Goal: Task Accomplishment & Management: Manage account settings

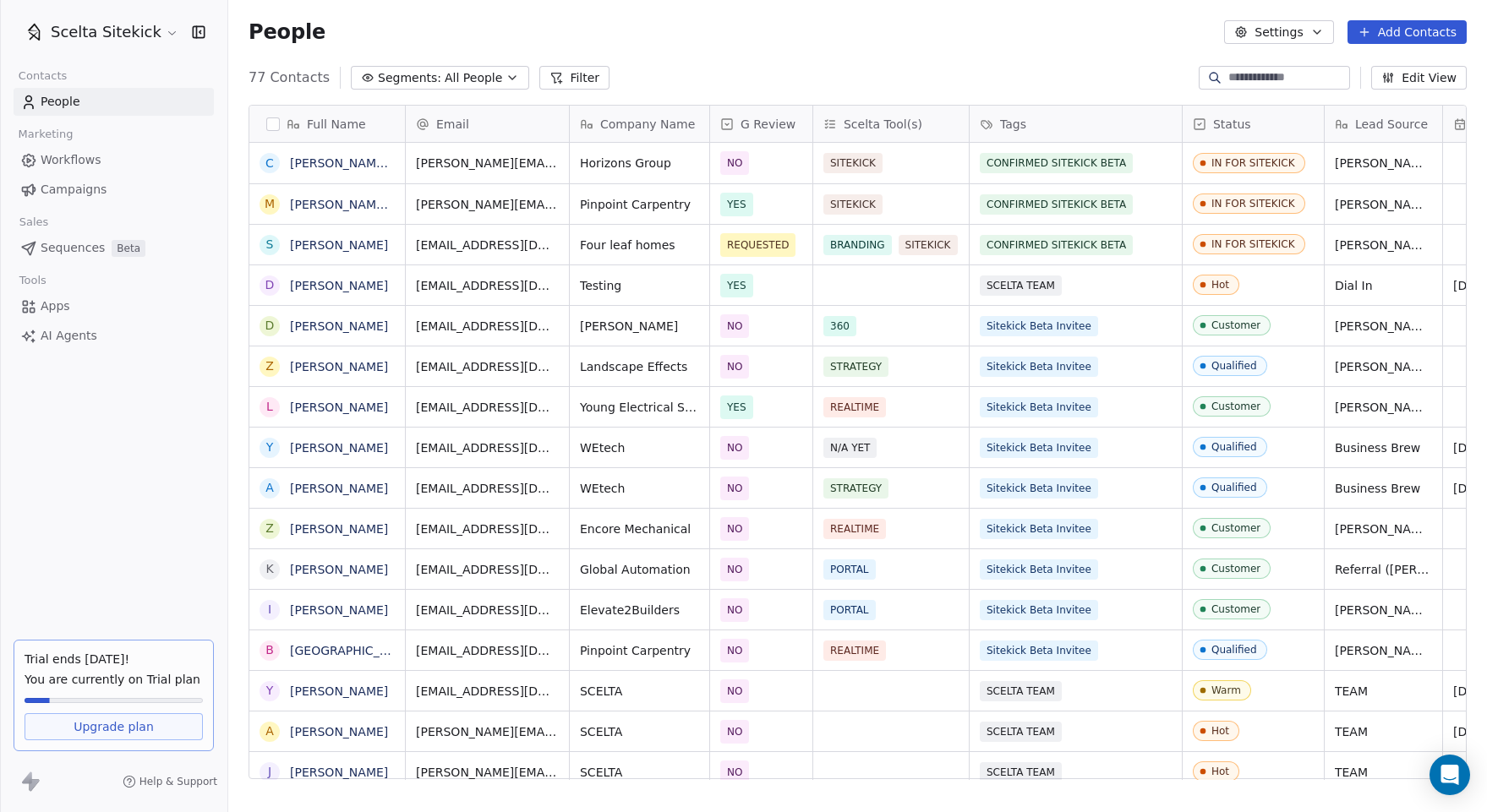
scroll to position [714, 1259]
click at [95, 186] on span "Campaigns" at bounding box center [73, 189] width 66 height 18
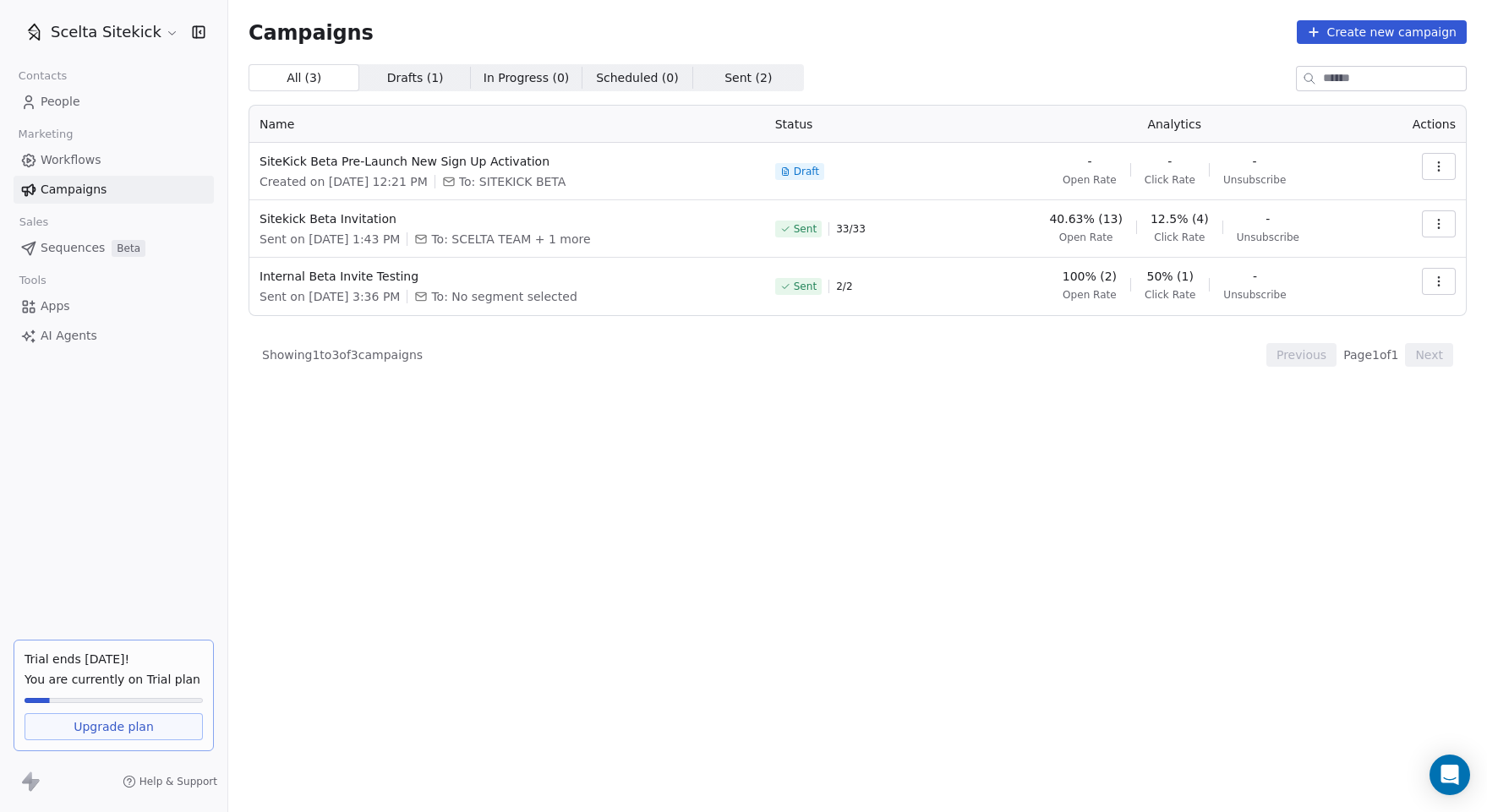
click at [58, 262] on div "Contacts People Marketing Workflows Campaigns Sales Sequences Beta Tools Apps A…" at bounding box center [113, 207] width 227 height 286
click at [57, 250] on span "Sequences" at bounding box center [73, 248] width 65 height 18
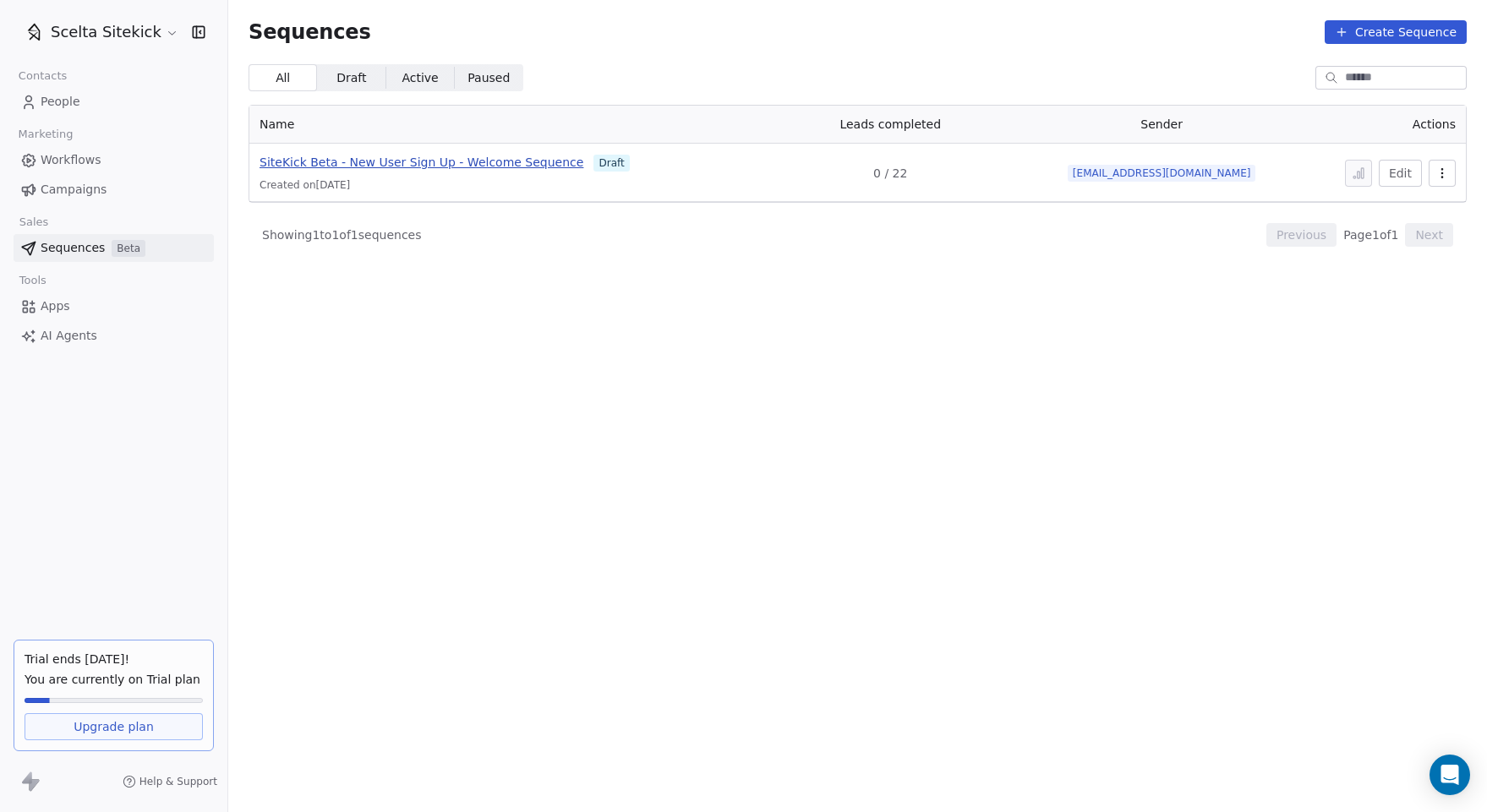
click at [489, 168] on span "SiteKick Beta - New User Sign Up - Welcome Sequence" at bounding box center [421, 163] width 324 height 13
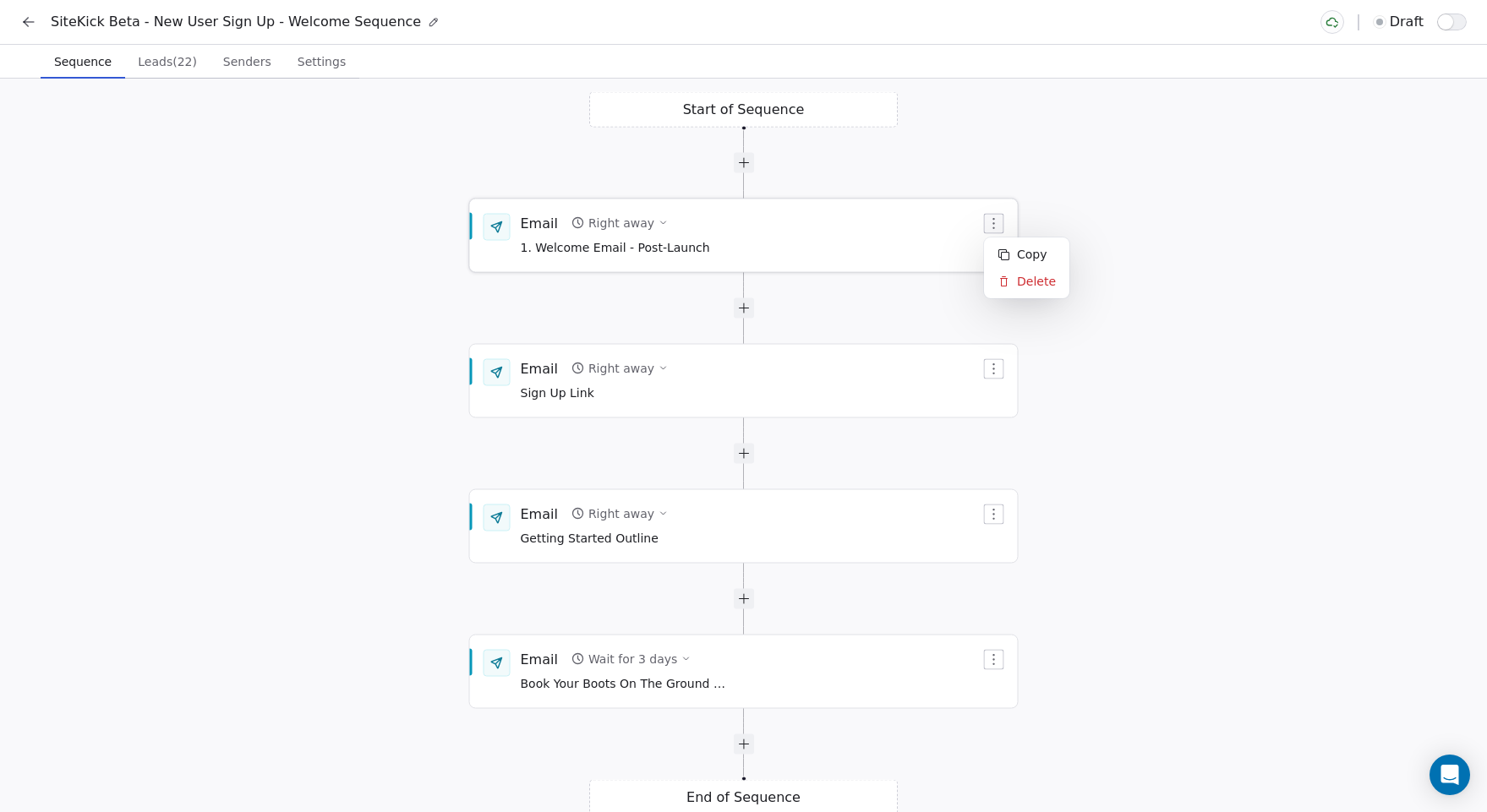
click at [988, 221] on icon "button" at bounding box center [994, 224] width 13 height 13
click at [782, 237] on div "Email Right away 1. Welcome Email - Post-Launch" at bounding box center [751, 236] width 460 height 44
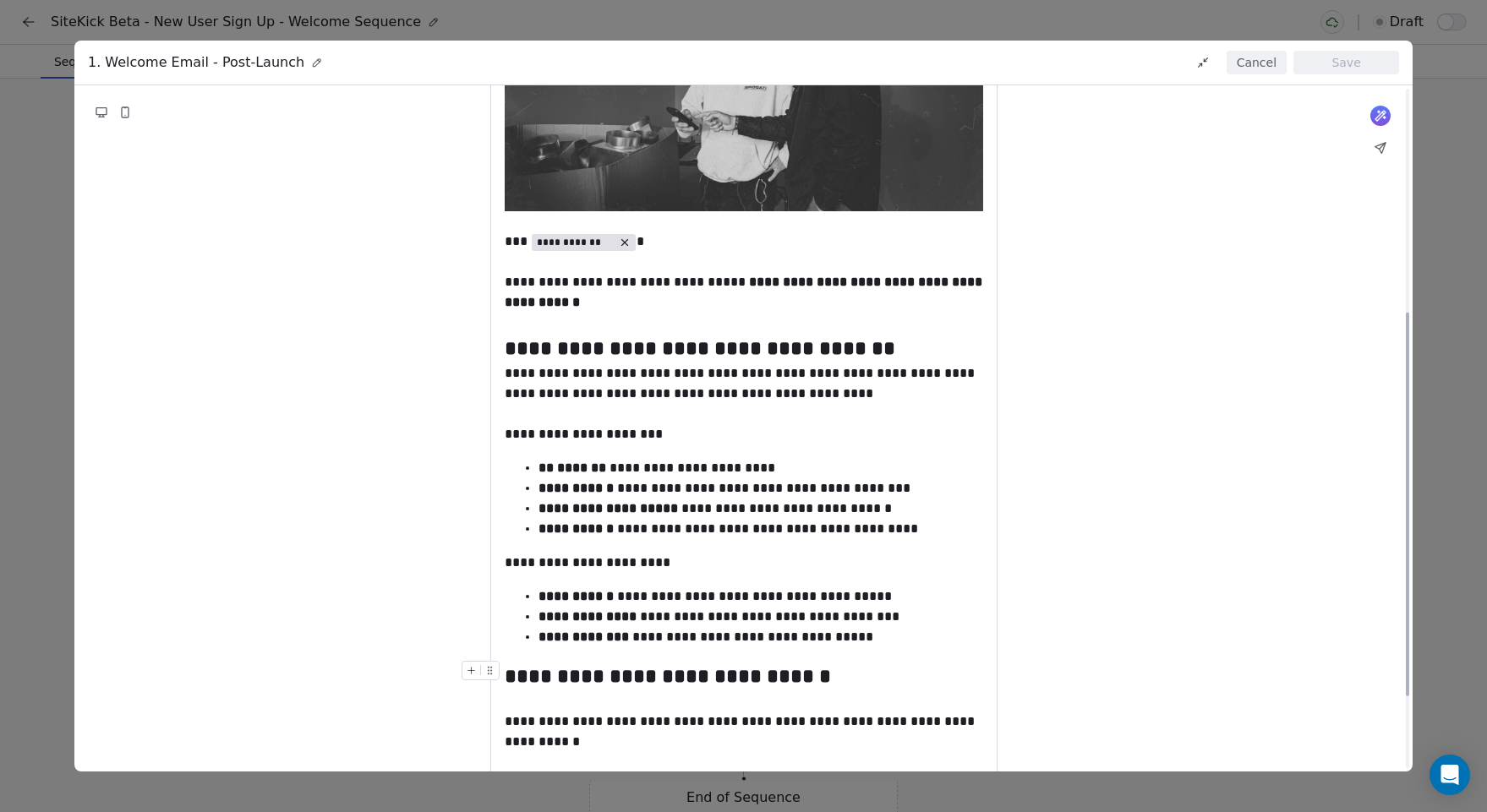
scroll to position [530, 0]
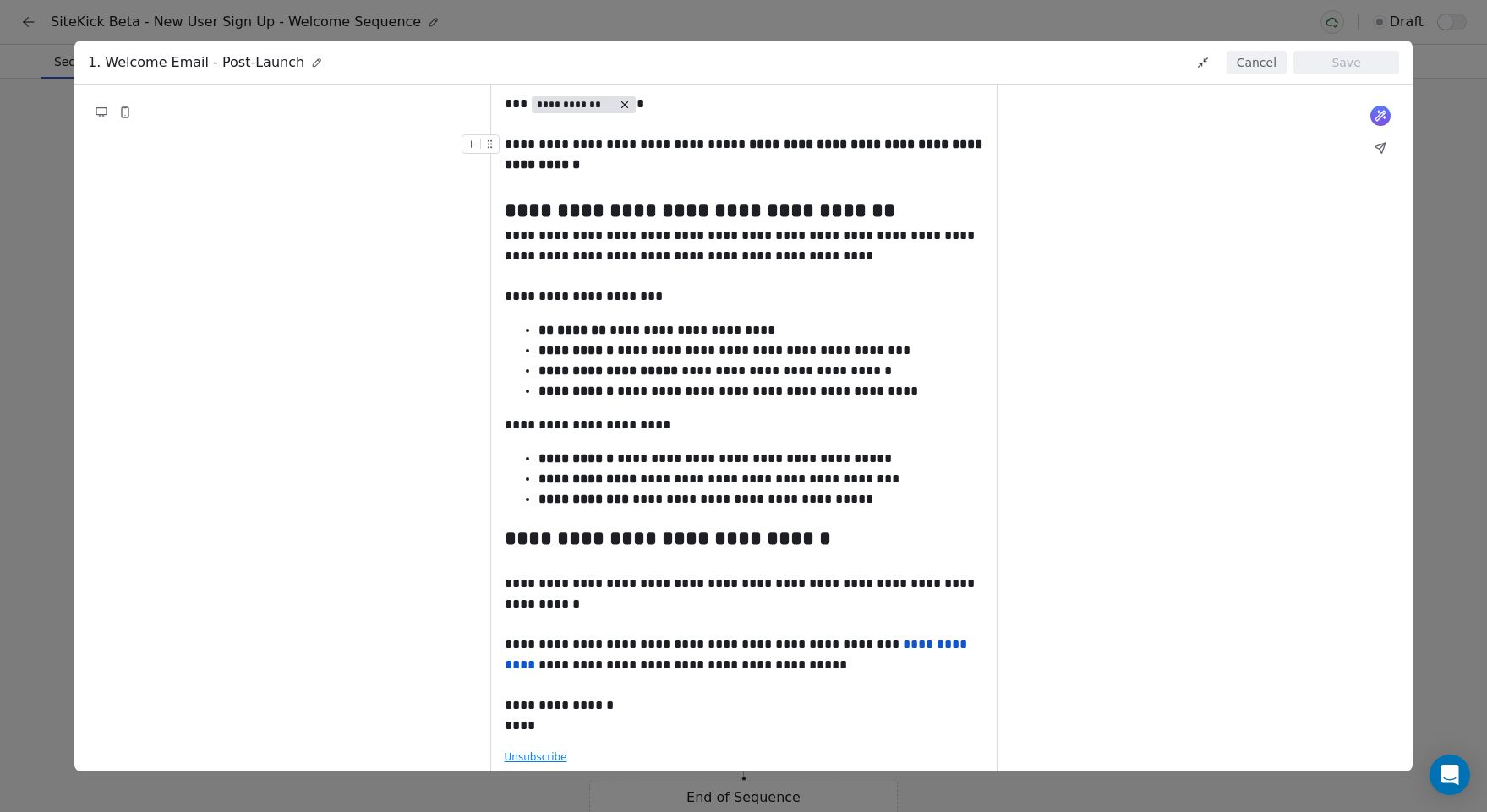
click at [1256, 59] on button "Cancel" at bounding box center [1256, 62] width 60 height 24
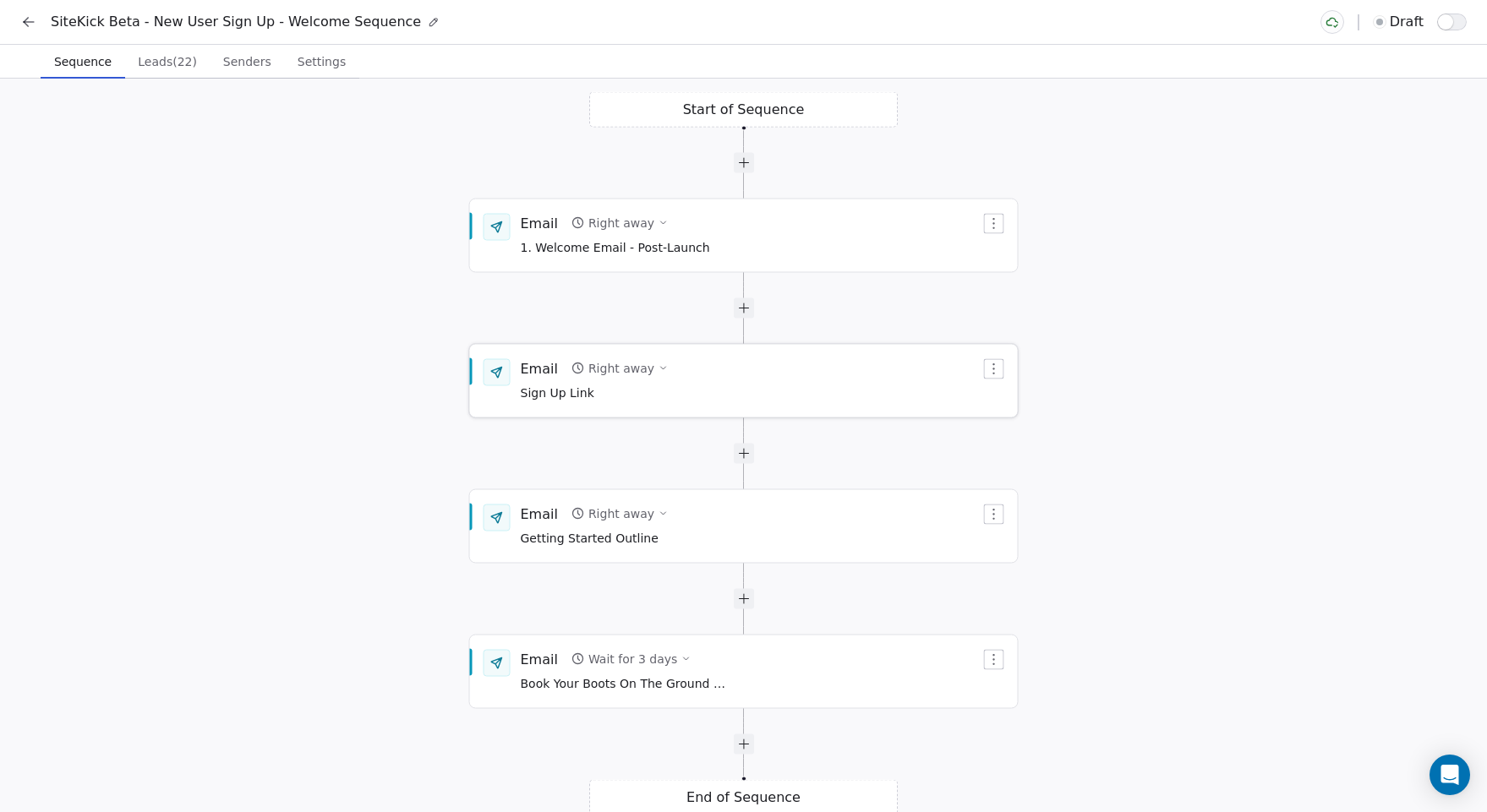
click at [715, 394] on div "Email Right away Sign Up Link" at bounding box center [751, 381] width 460 height 44
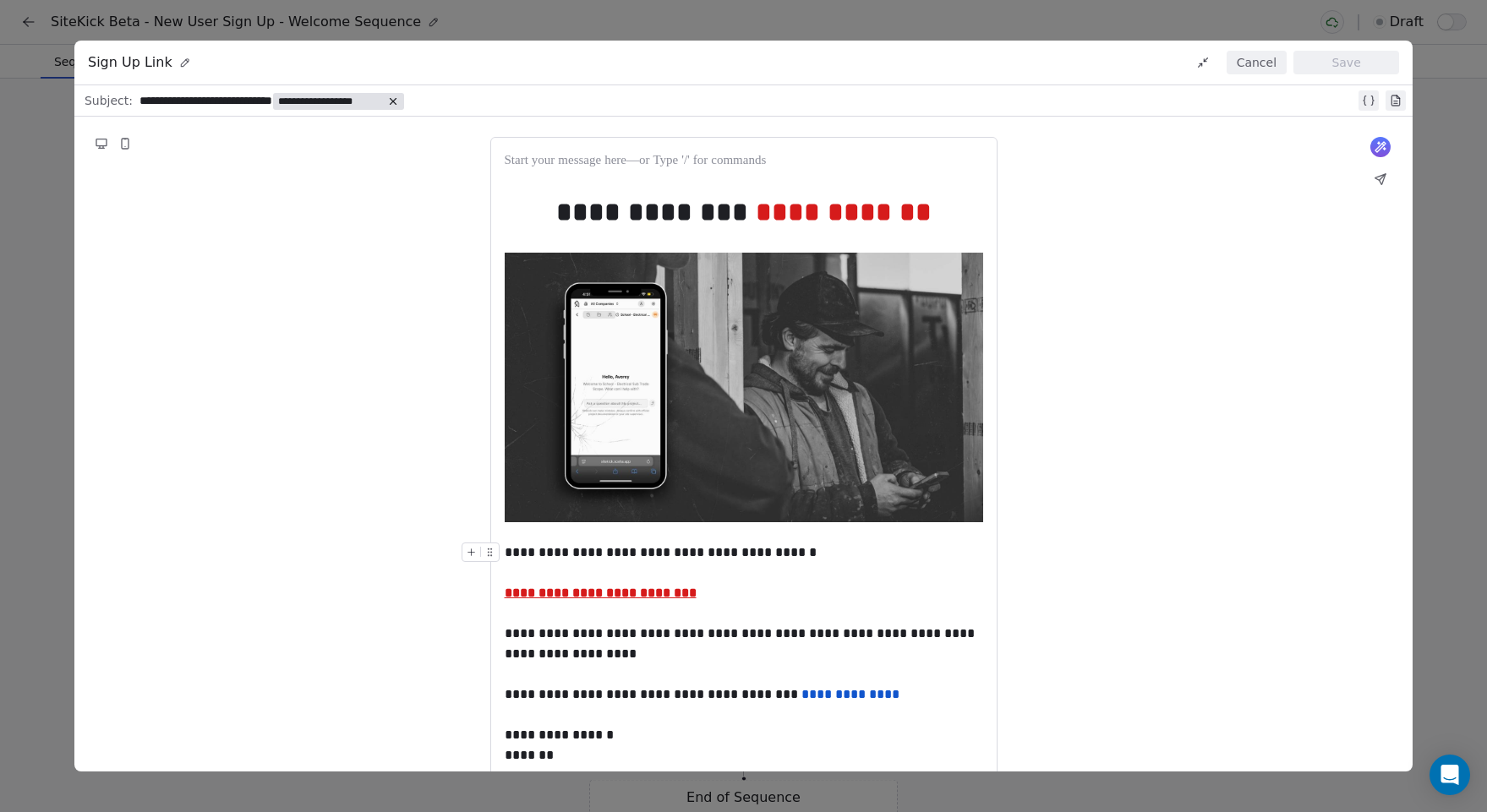
scroll to position [70, 0]
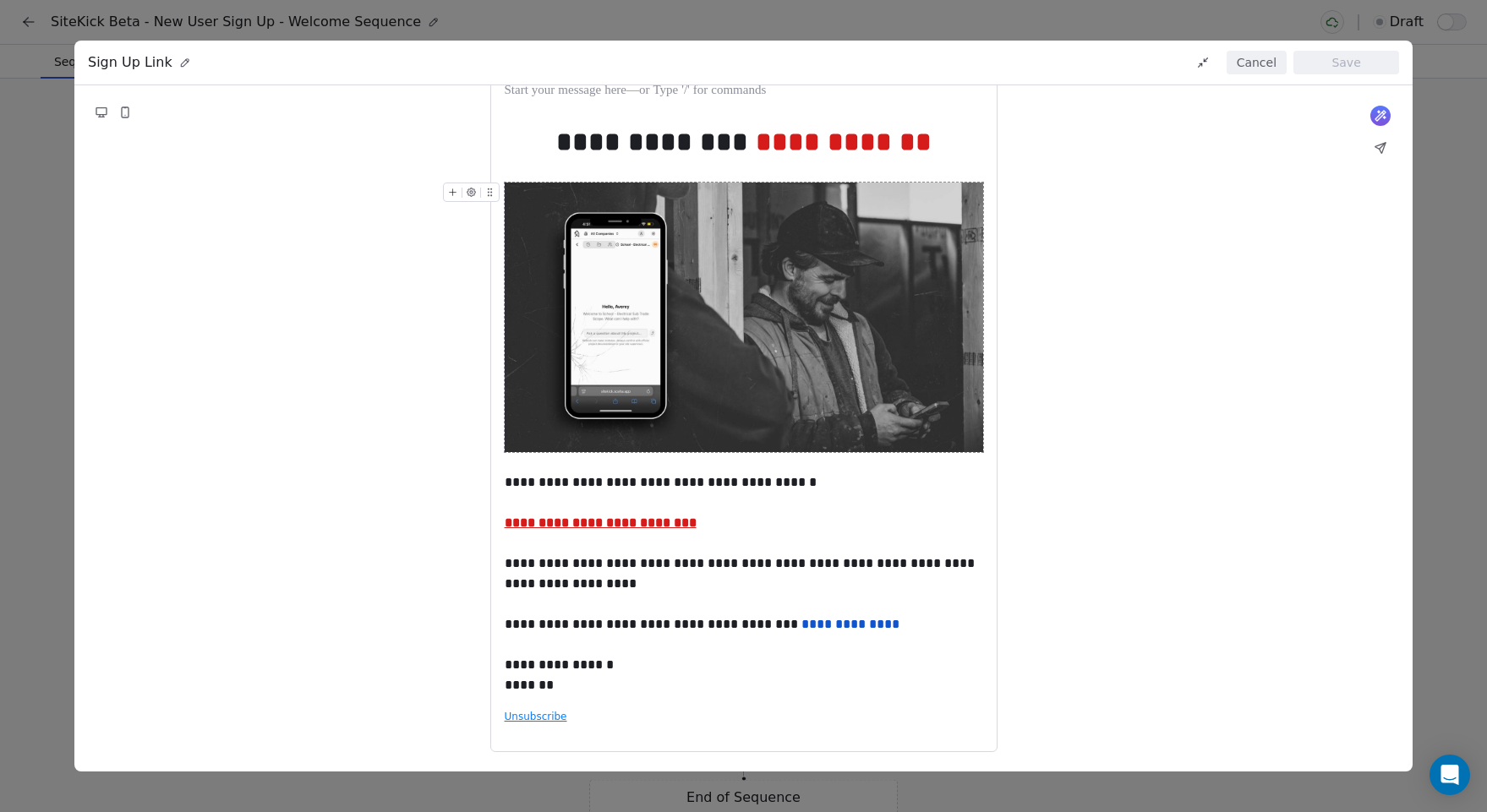
click at [18, 360] on div "**********" at bounding box center [744, 406] width 1487 height 812
click at [1255, 57] on button "Cancel" at bounding box center [1256, 62] width 60 height 24
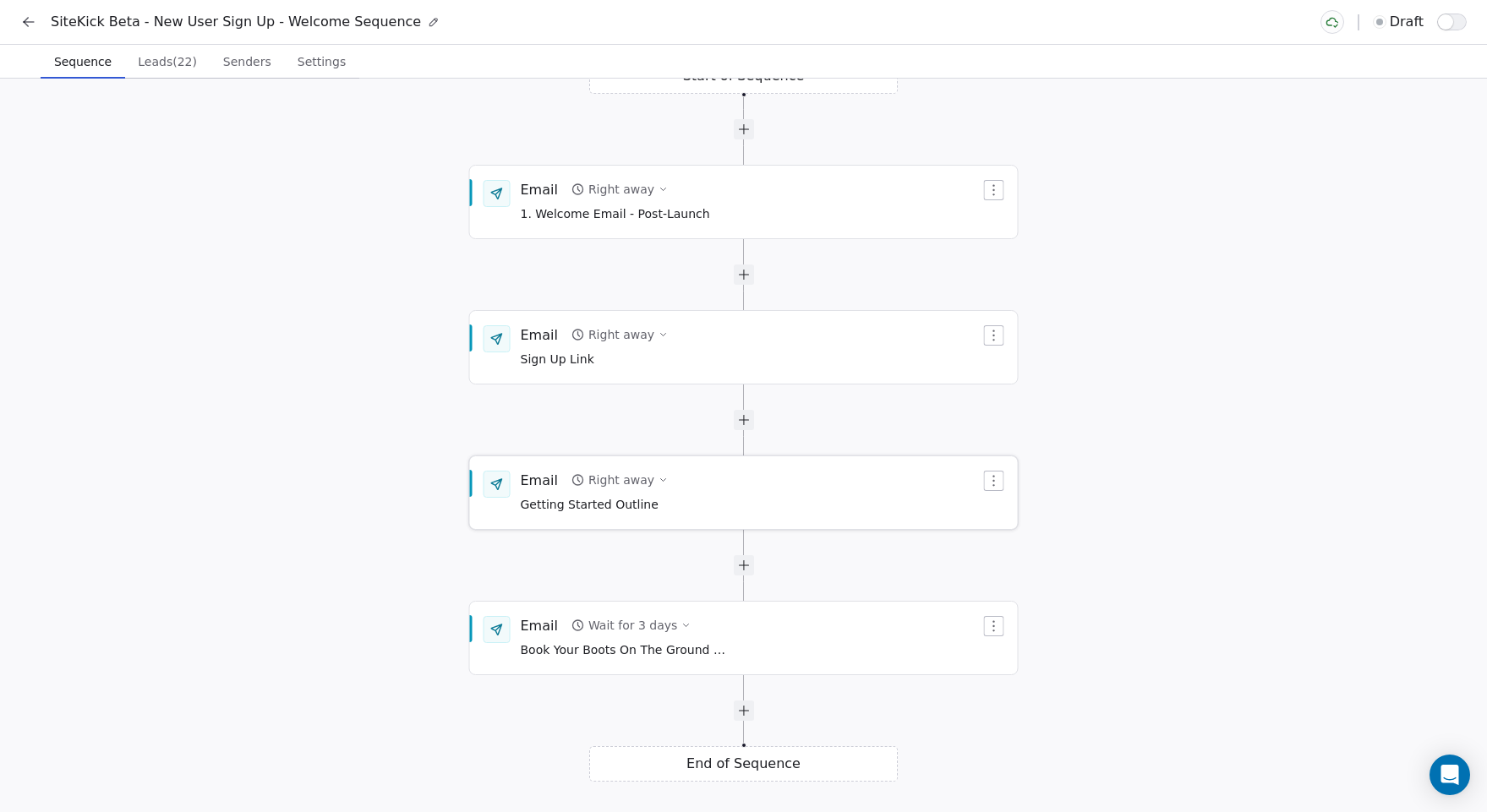
click at [683, 501] on div "Email Right away Getting Started Outline" at bounding box center [751, 493] width 460 height 44
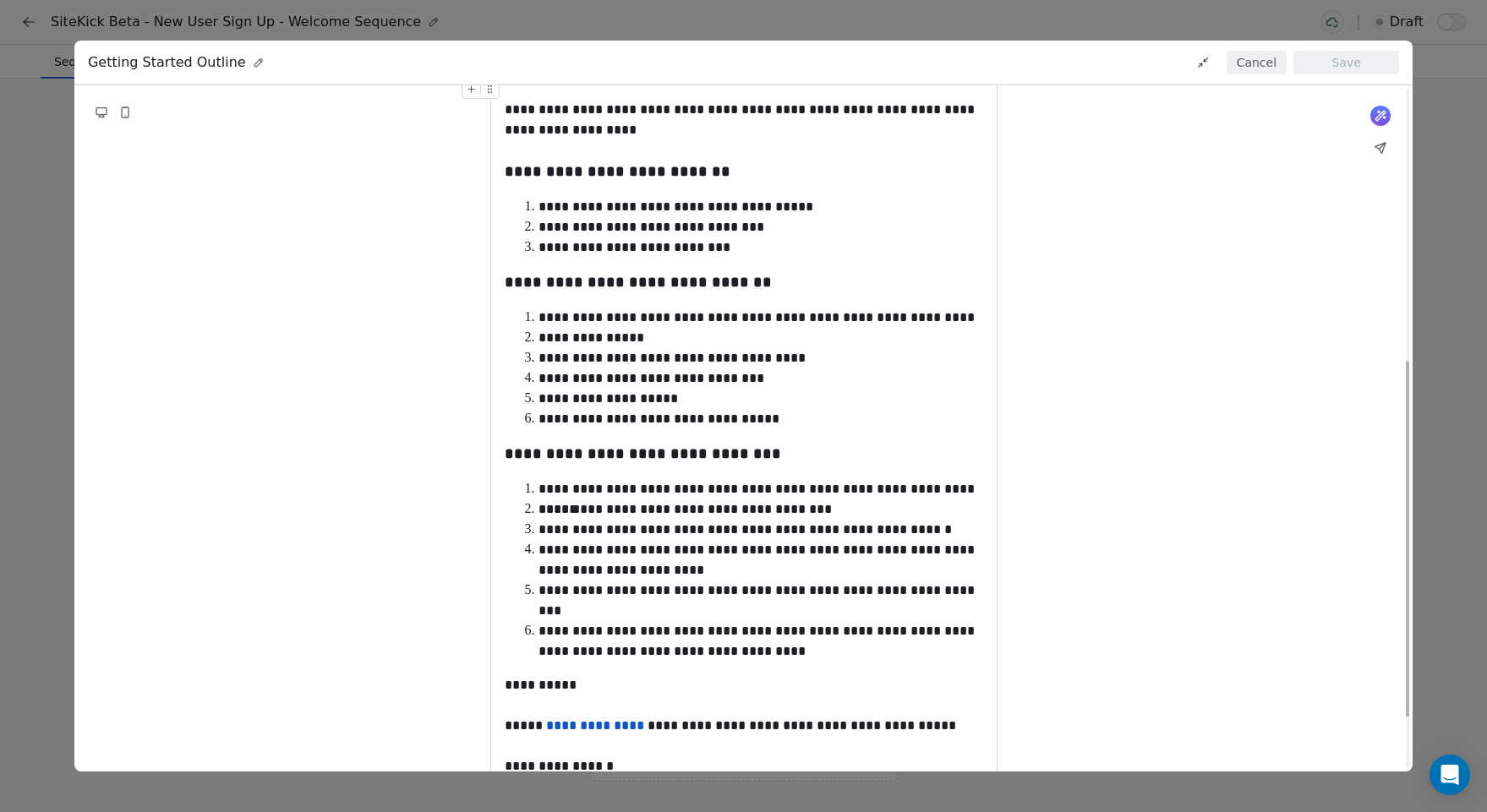
scroll to position [528, 0]
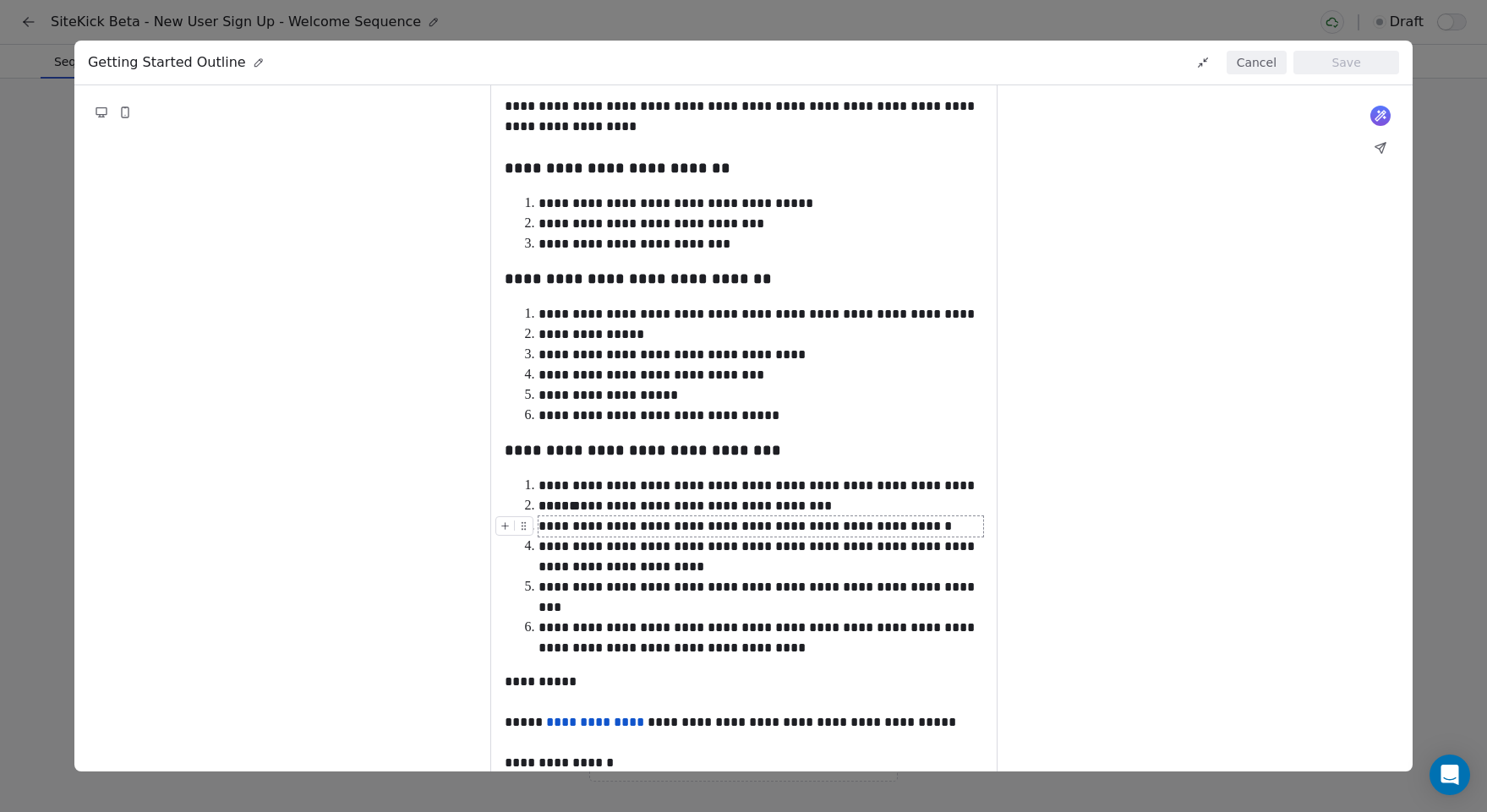
click at [19, 371] on div "**********" at bounding box center [744, 406] width 1487 height 812
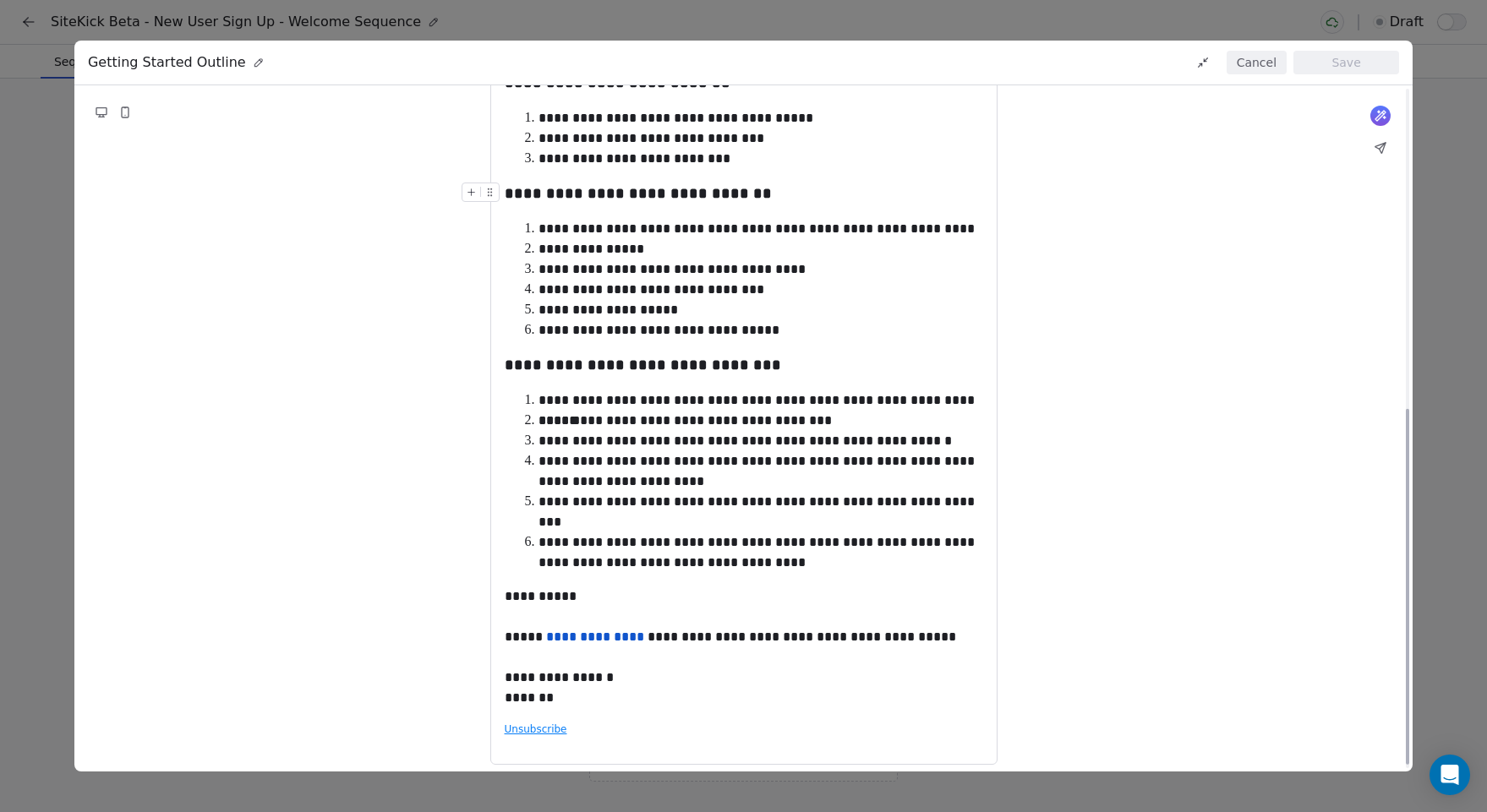
scroll to position [626, 0]
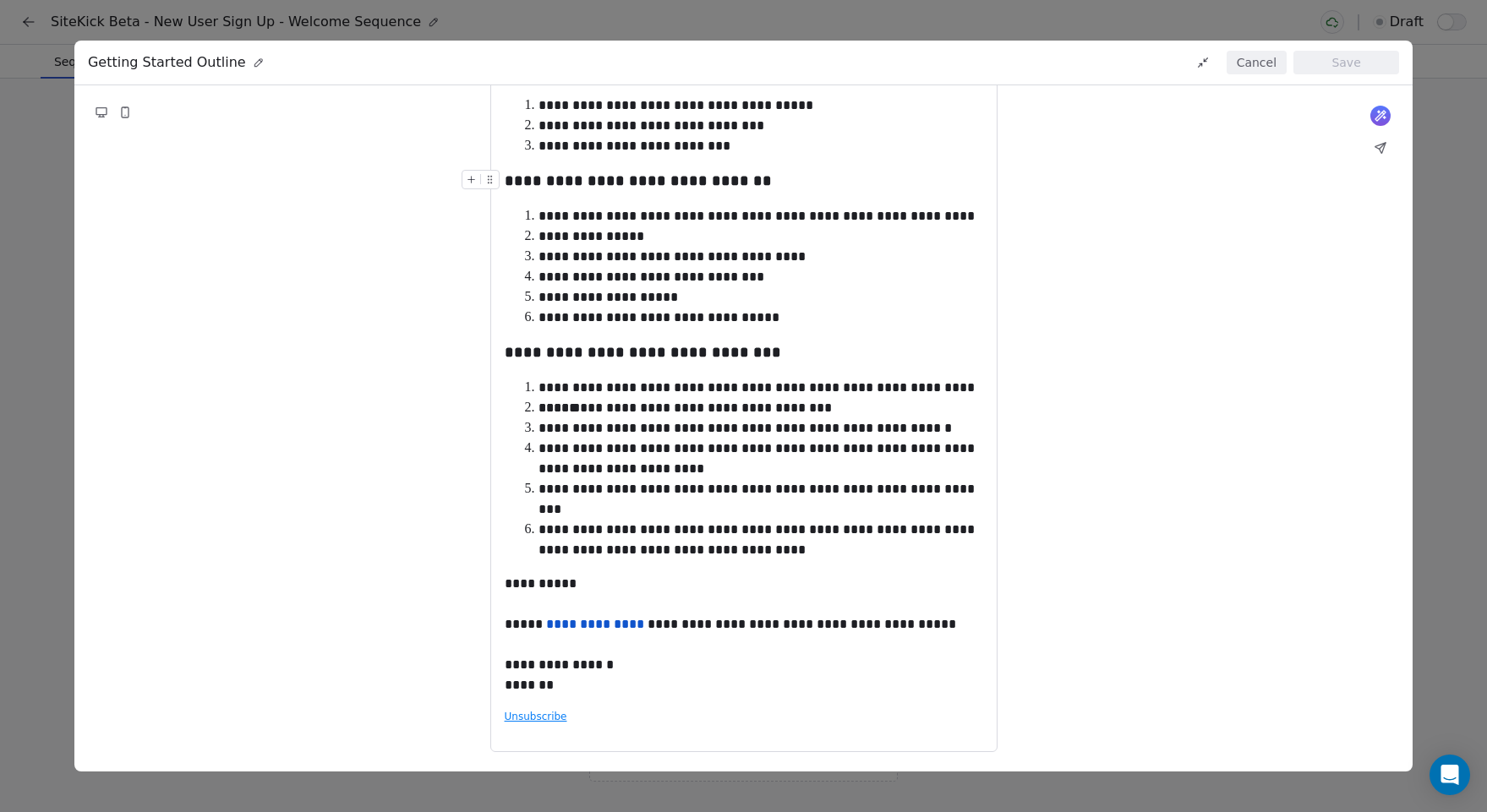
click at [1437, 301] on div "**********" at bounding box center [744, 406] width 1487 height 812
click at [1257, 68] on button "Cancel" at bounding box center [1256, 62] width 60 height 24
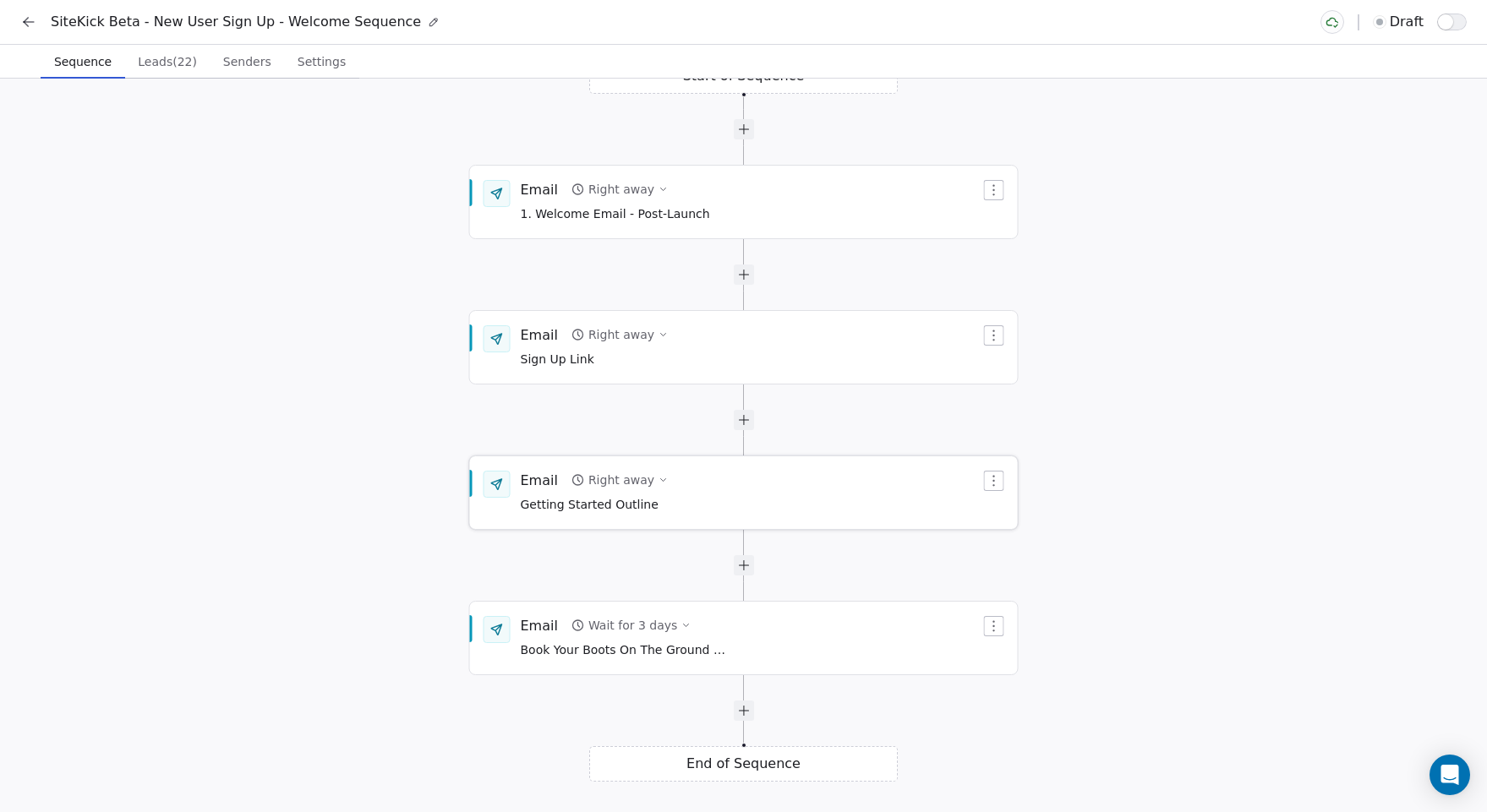
click at [769, 492] on div "Email Right away Getting Started Outline" at bounding box center [751, 493] width 460 height 44
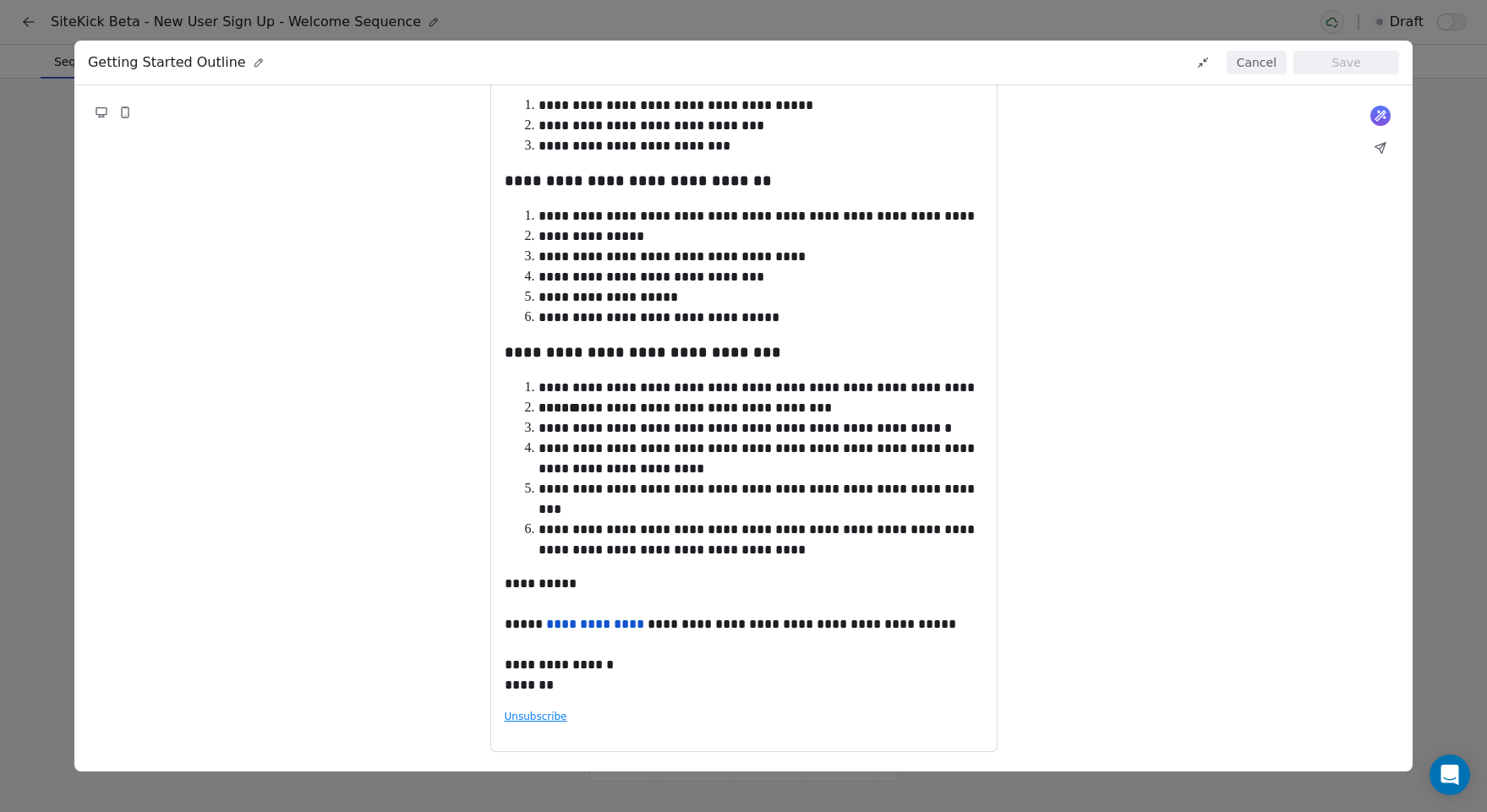
click at [1259, 56] on button "Cancel" at bounding box center [1256, 62] width 60 height 24
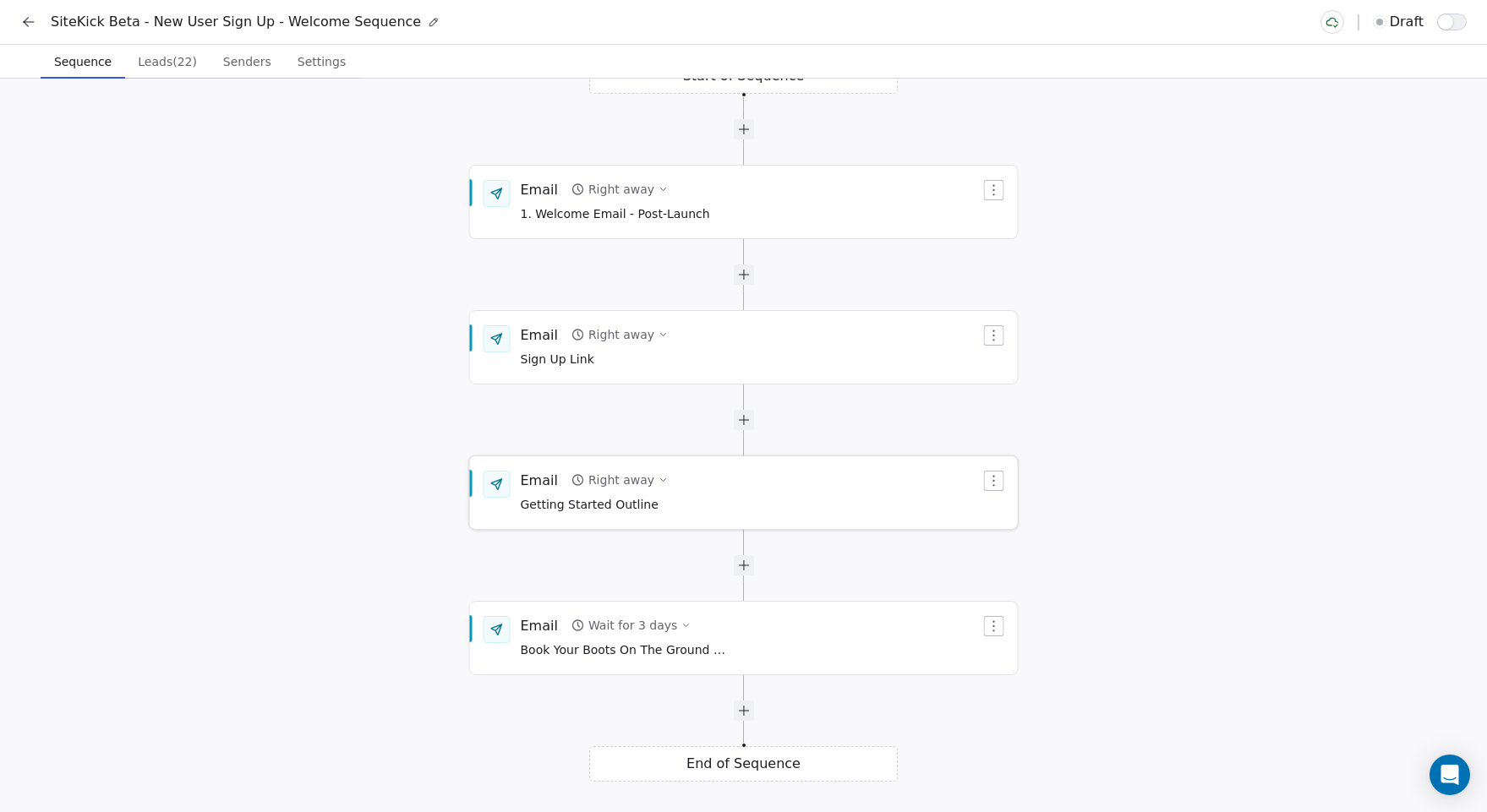
click at [779, 482] on div "Email Right away Getting Started Outline" at bounding box center [751, 493] width 460 height 44
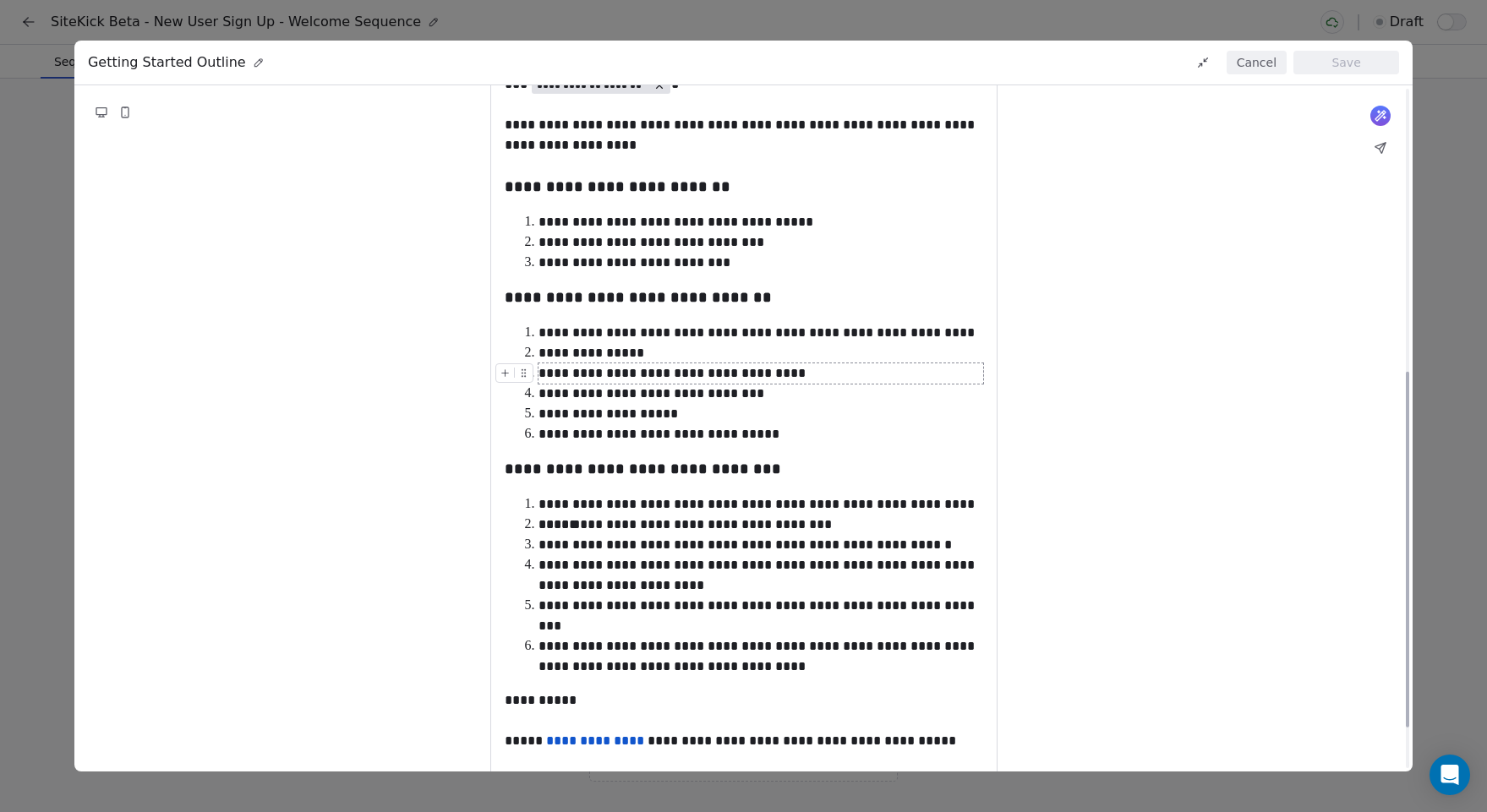
scroll to position [487, 0]
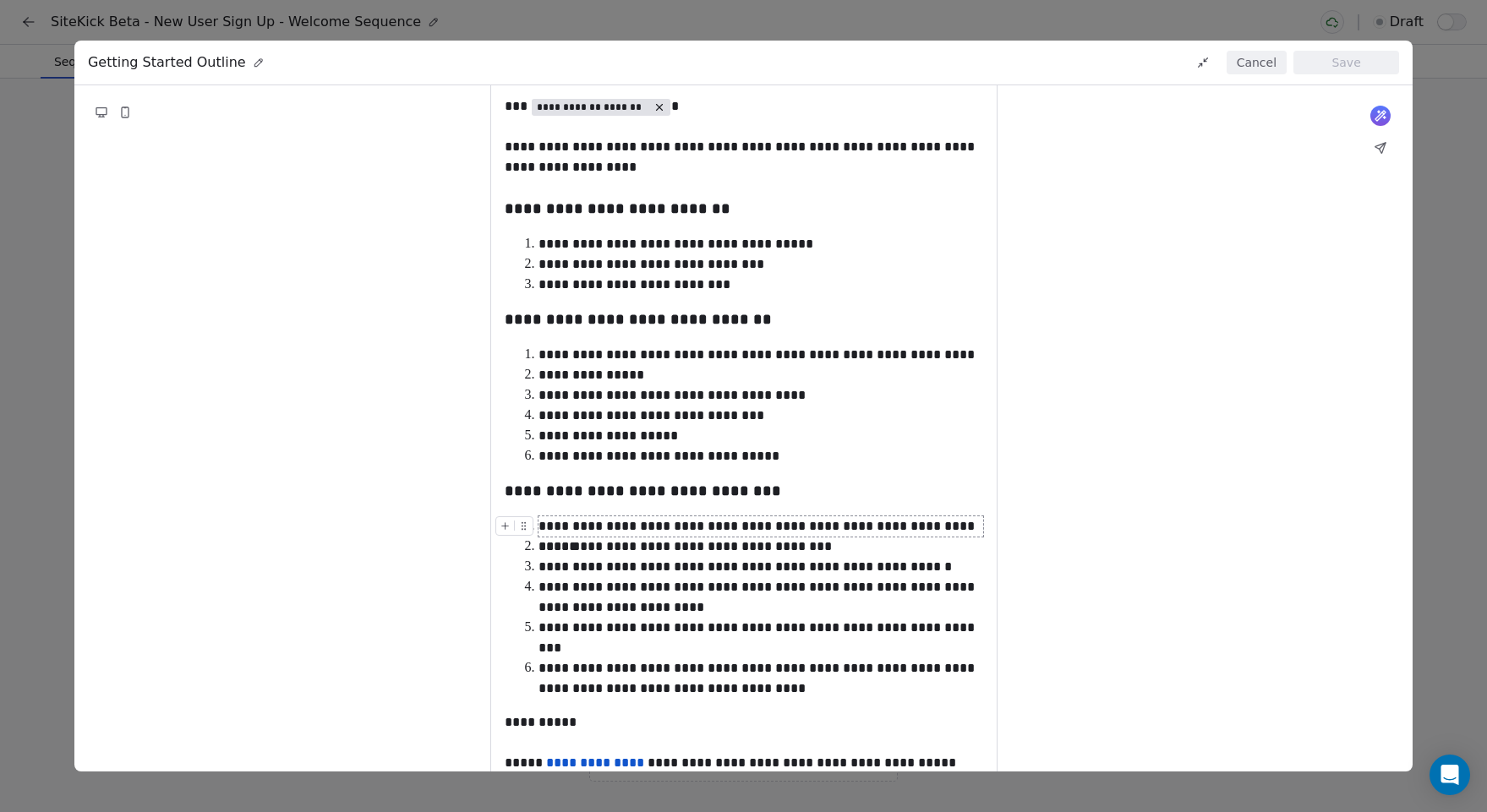
click at [1252, 55] on button "Cancel" at bounding box center [1256, 62] width 60 height 24
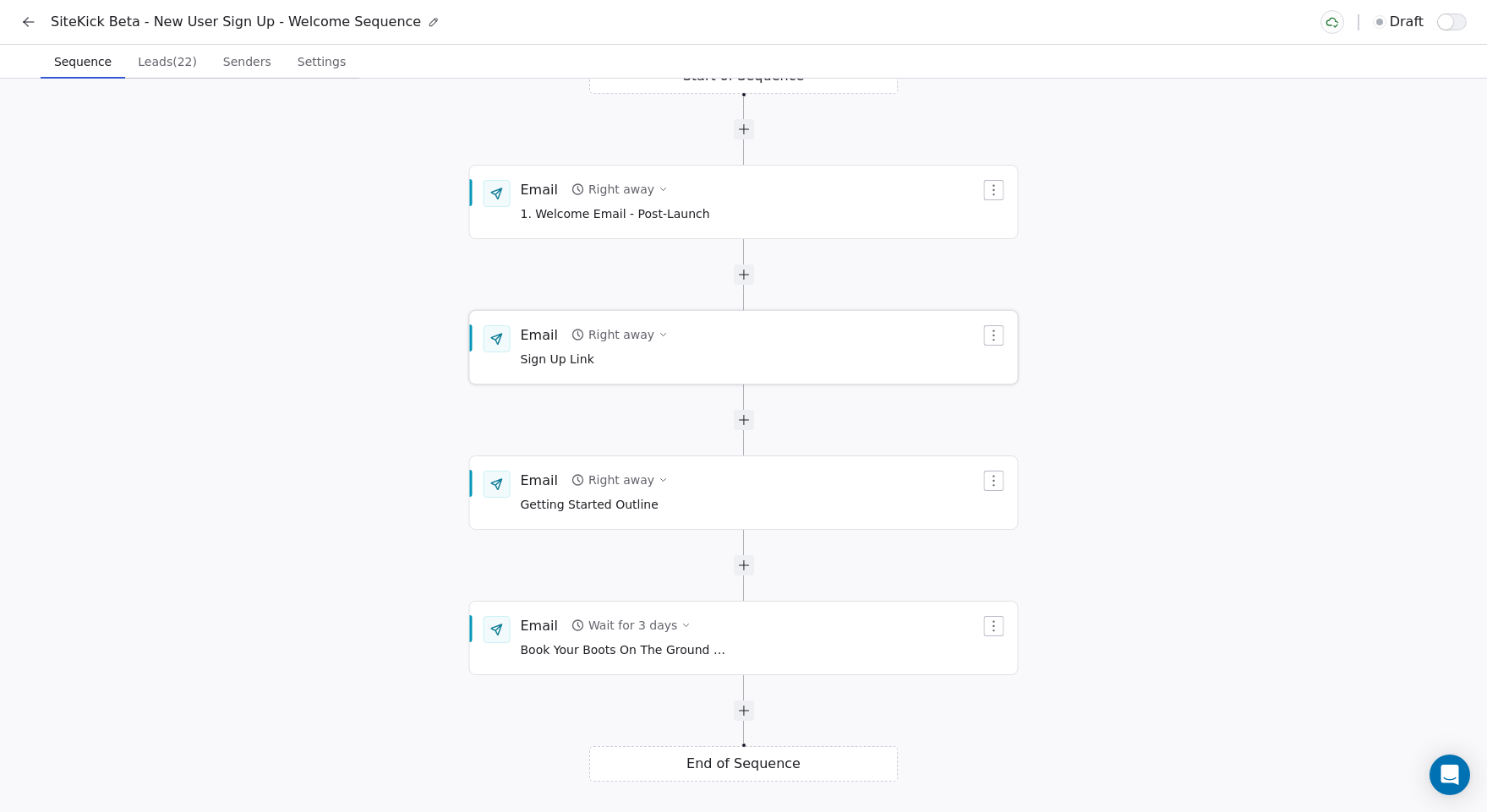
click at [751, 354] on div "Email Right away Sign Up Link" at bounding box center [751, 347] width 460 height 44
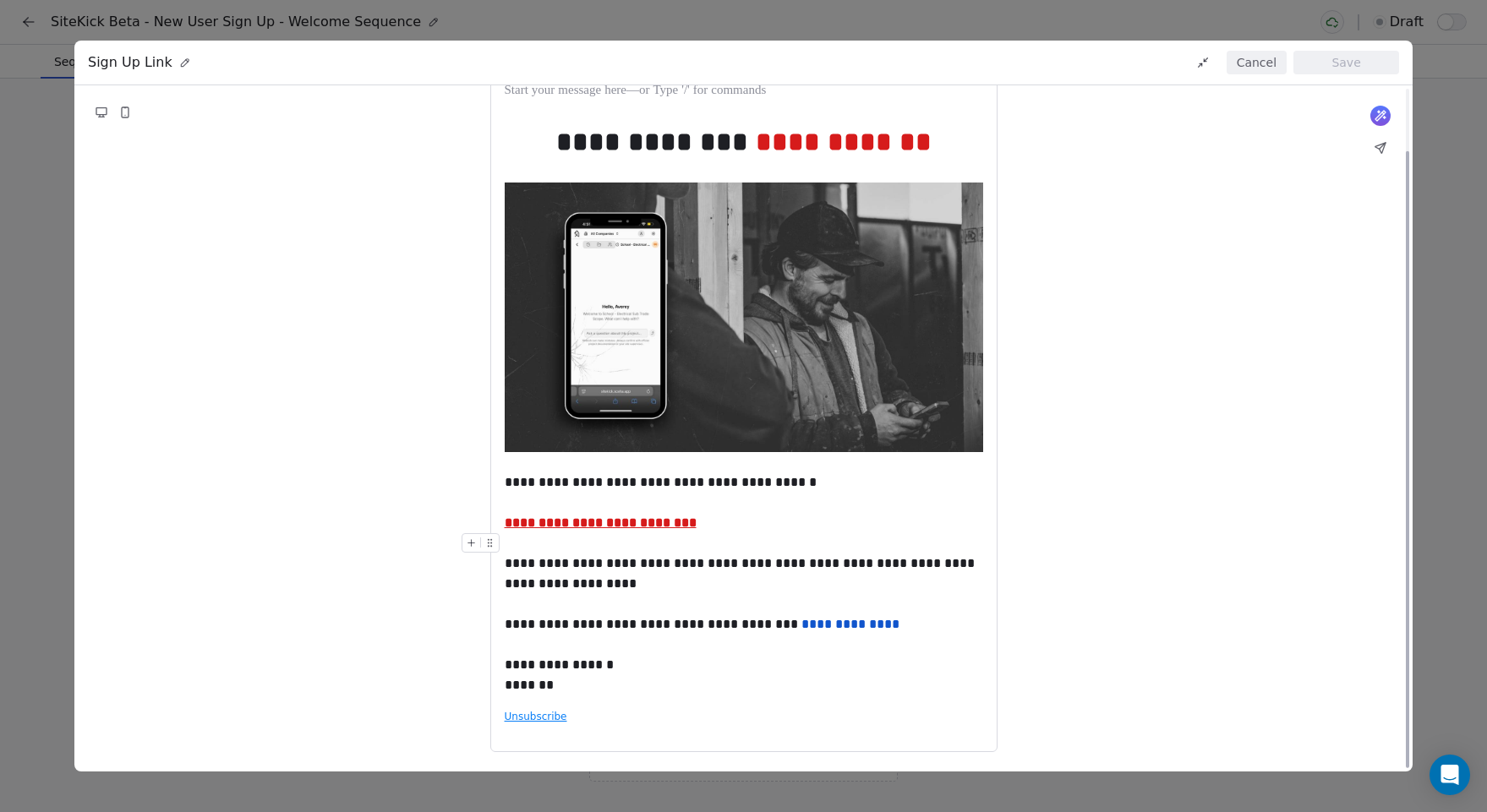
scroll to position [0, 0]
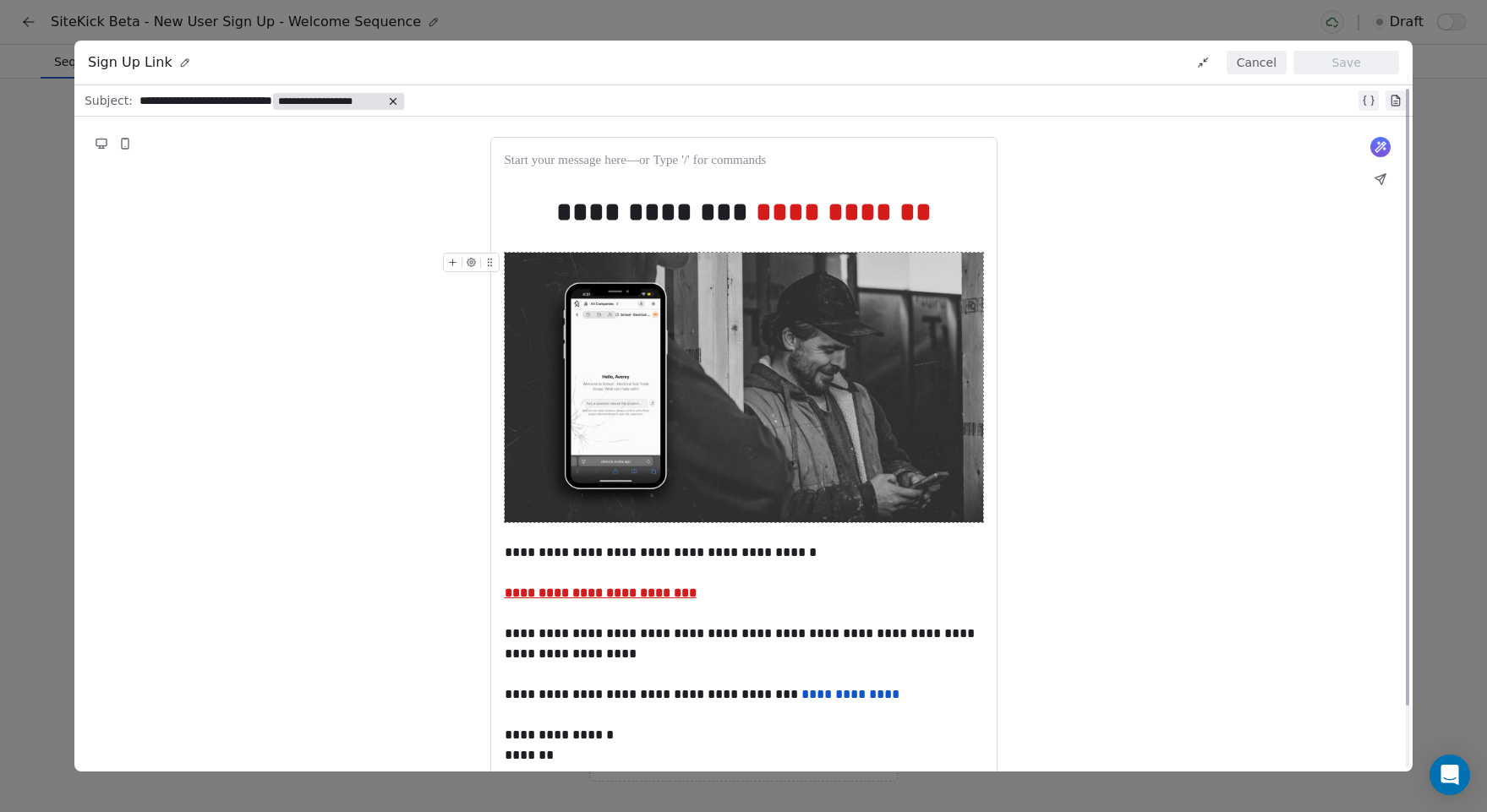
click at [1242, 53] on button "Cancel" at bounding box center [1256, 62] width 60 height 24
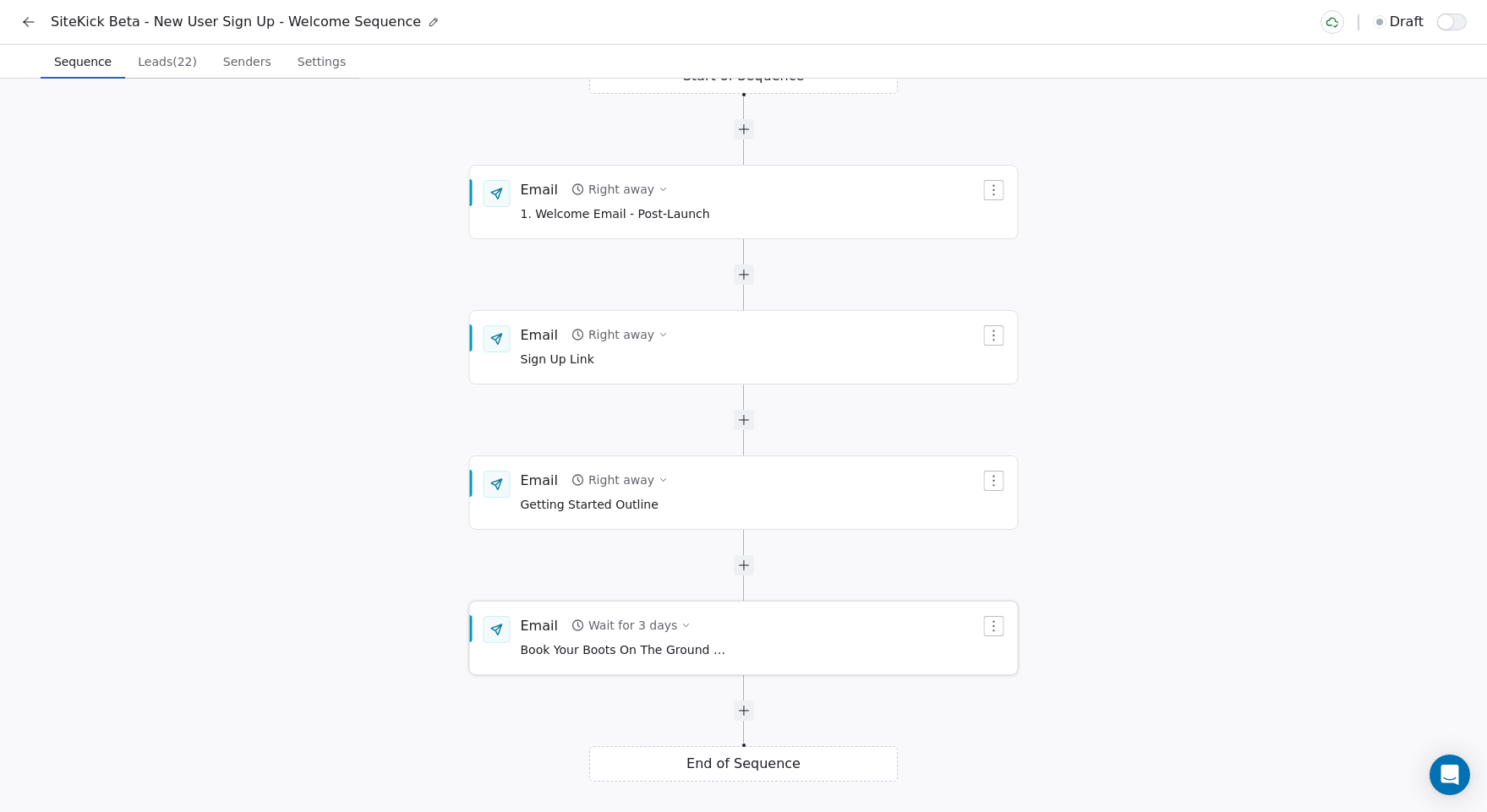
click at [666, 649] on span "Book Your Boots On The Ground Site Visit" at bounding box center [627, 651] width 211 height 19
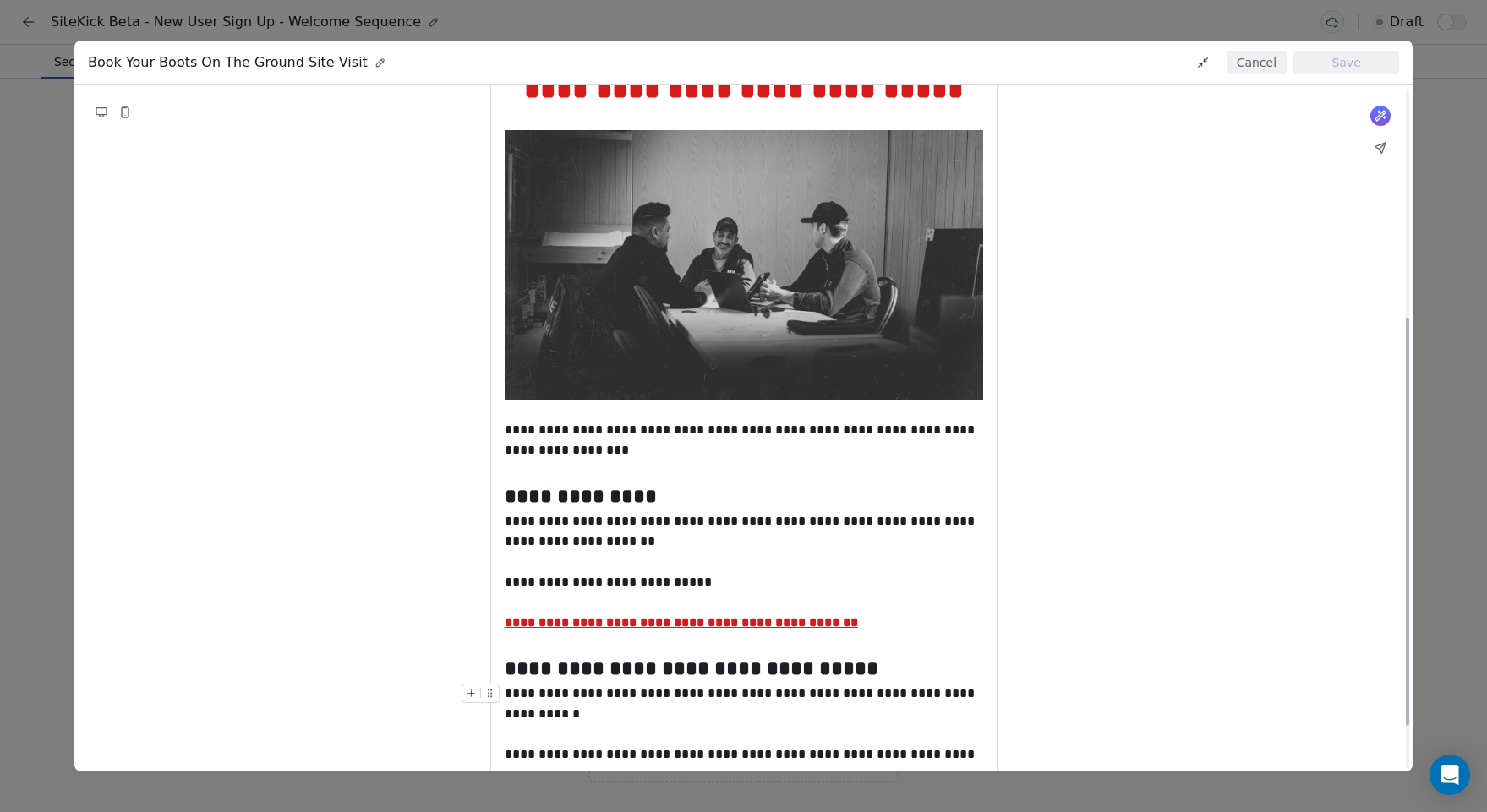
scroll to position [163, 0]
click at [1265, 67] on button "Cancel" at bounding box center [1256, 62] width 60 height 24
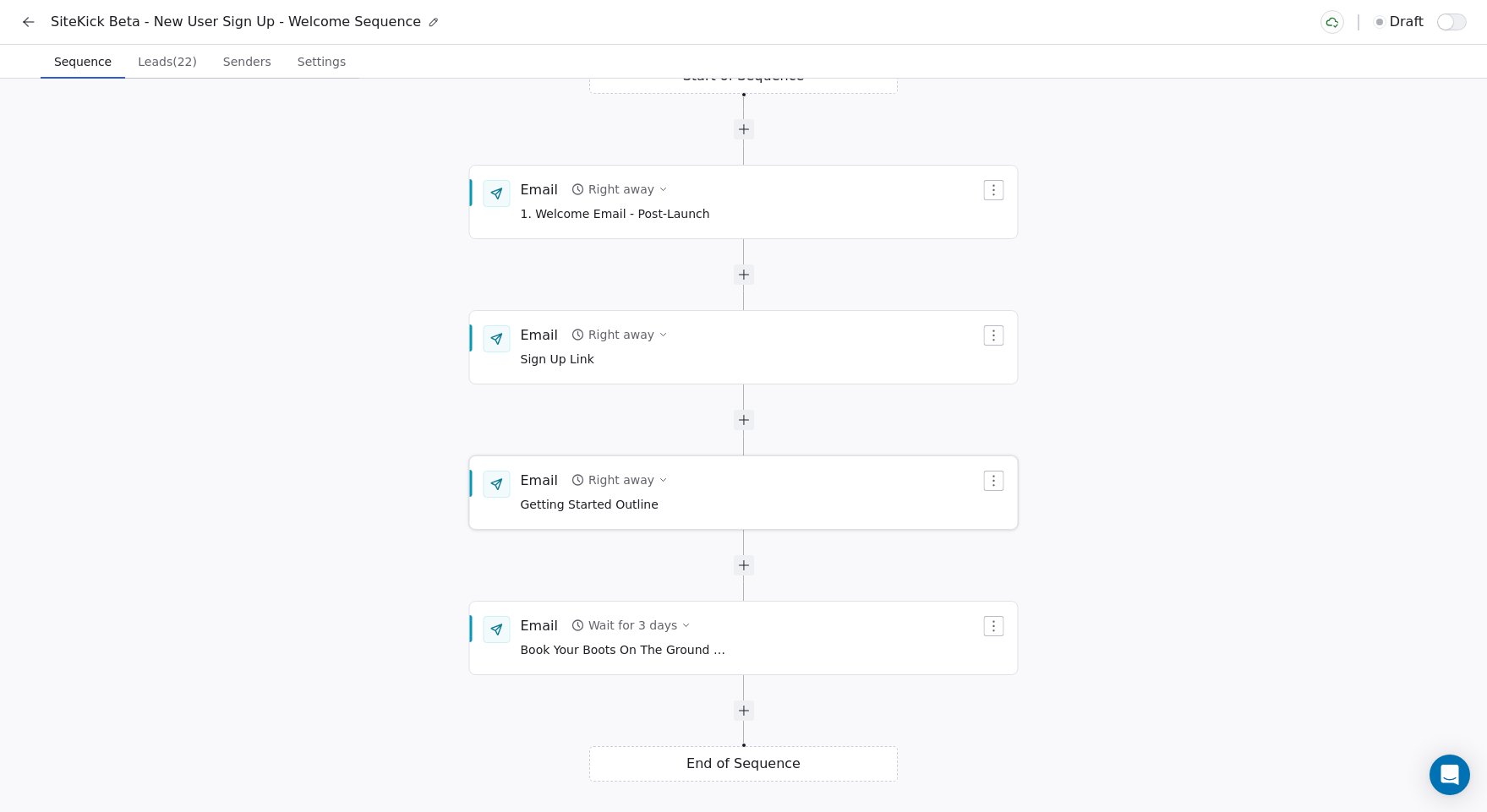
click at [722, 491] on div "Email Right away Getting Started Outline" at bounding box center [751, 493] width 460 height 44
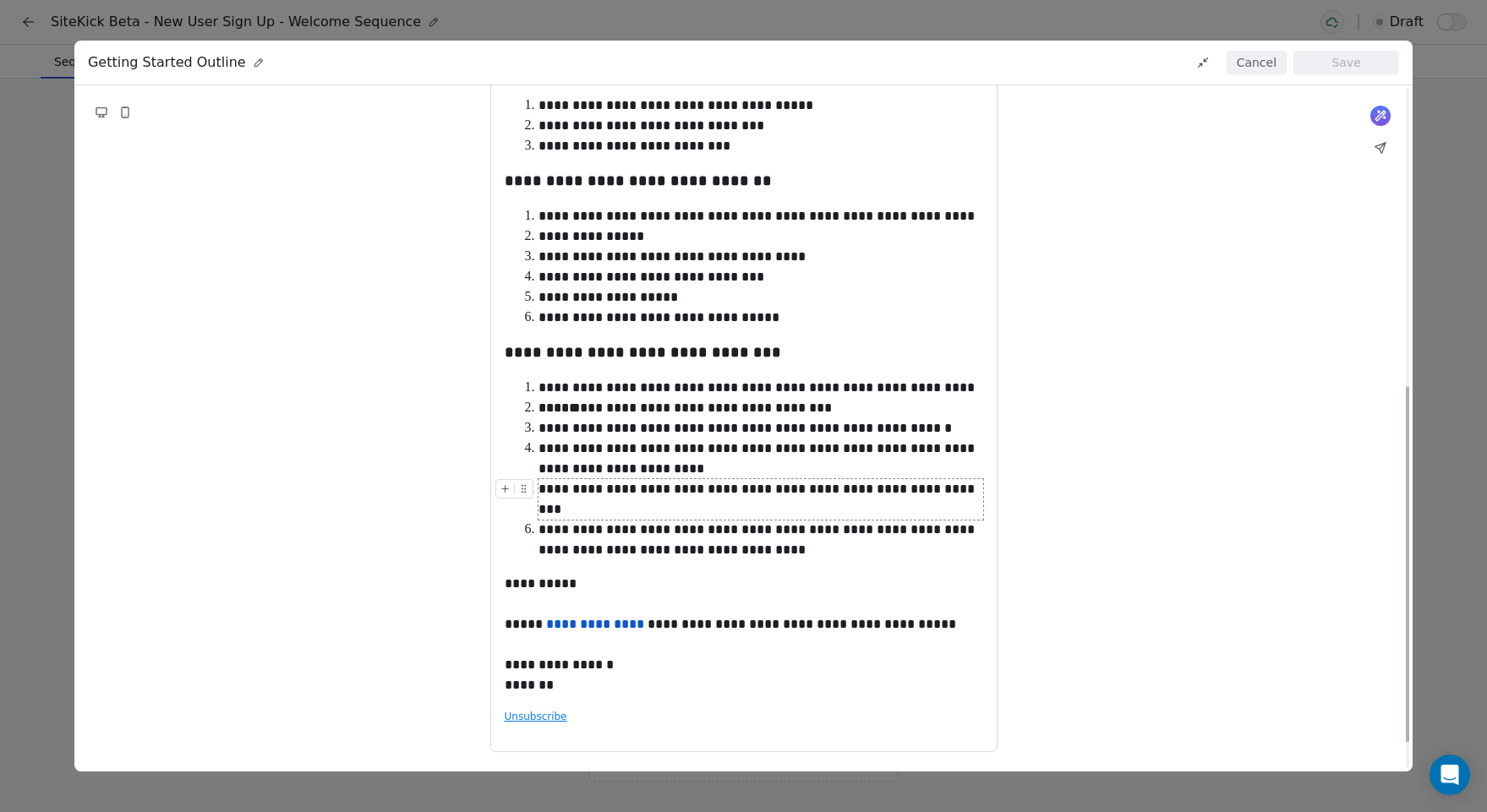
scroll to position [0, 0]
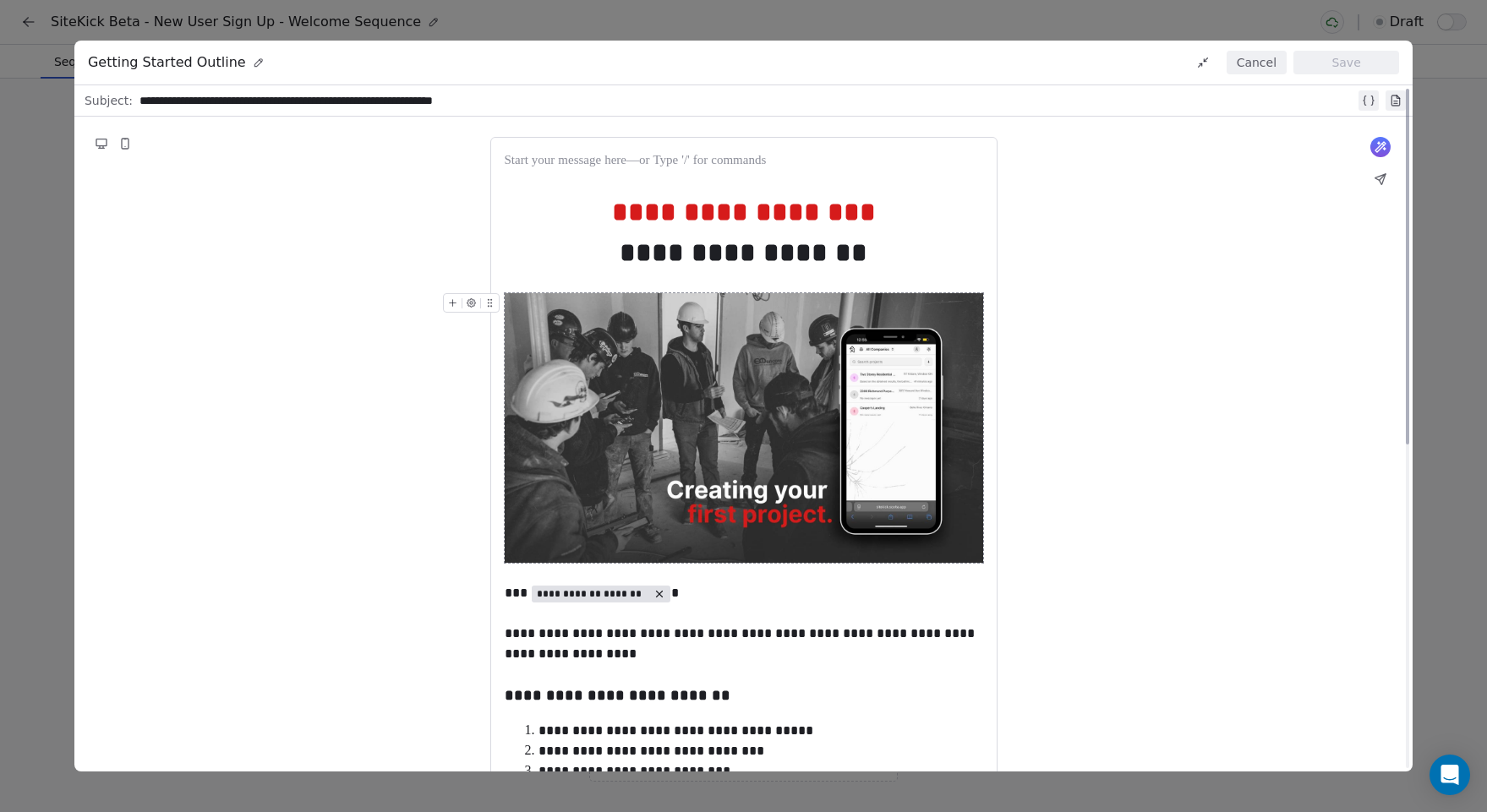
click at [1261, 70] on button "Cancel" at bounding box center [1256, 62] width 60 height 24
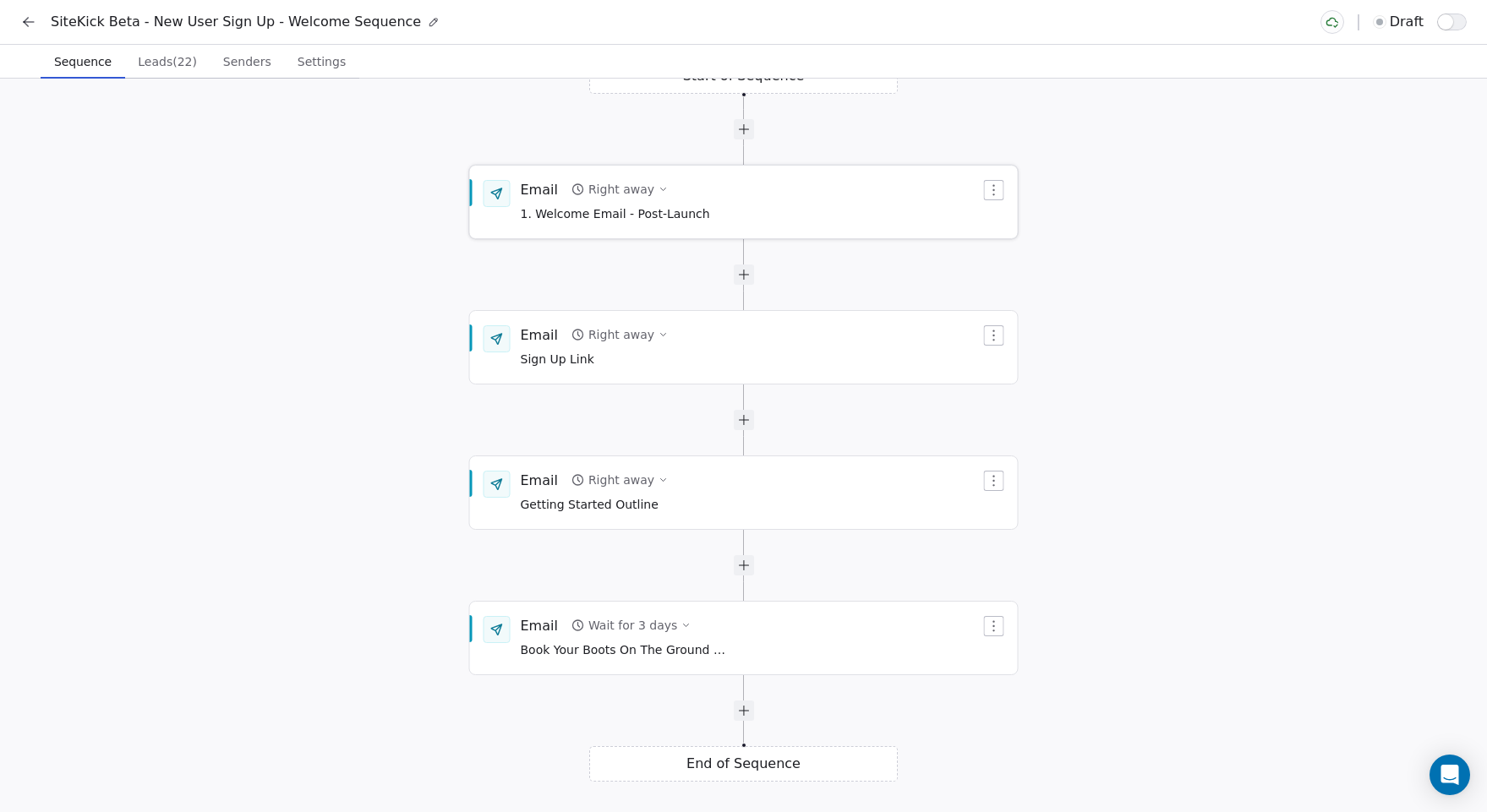
click at [618, 184] on div "Right away" at bounding box center [621, 189] width 66 height 17
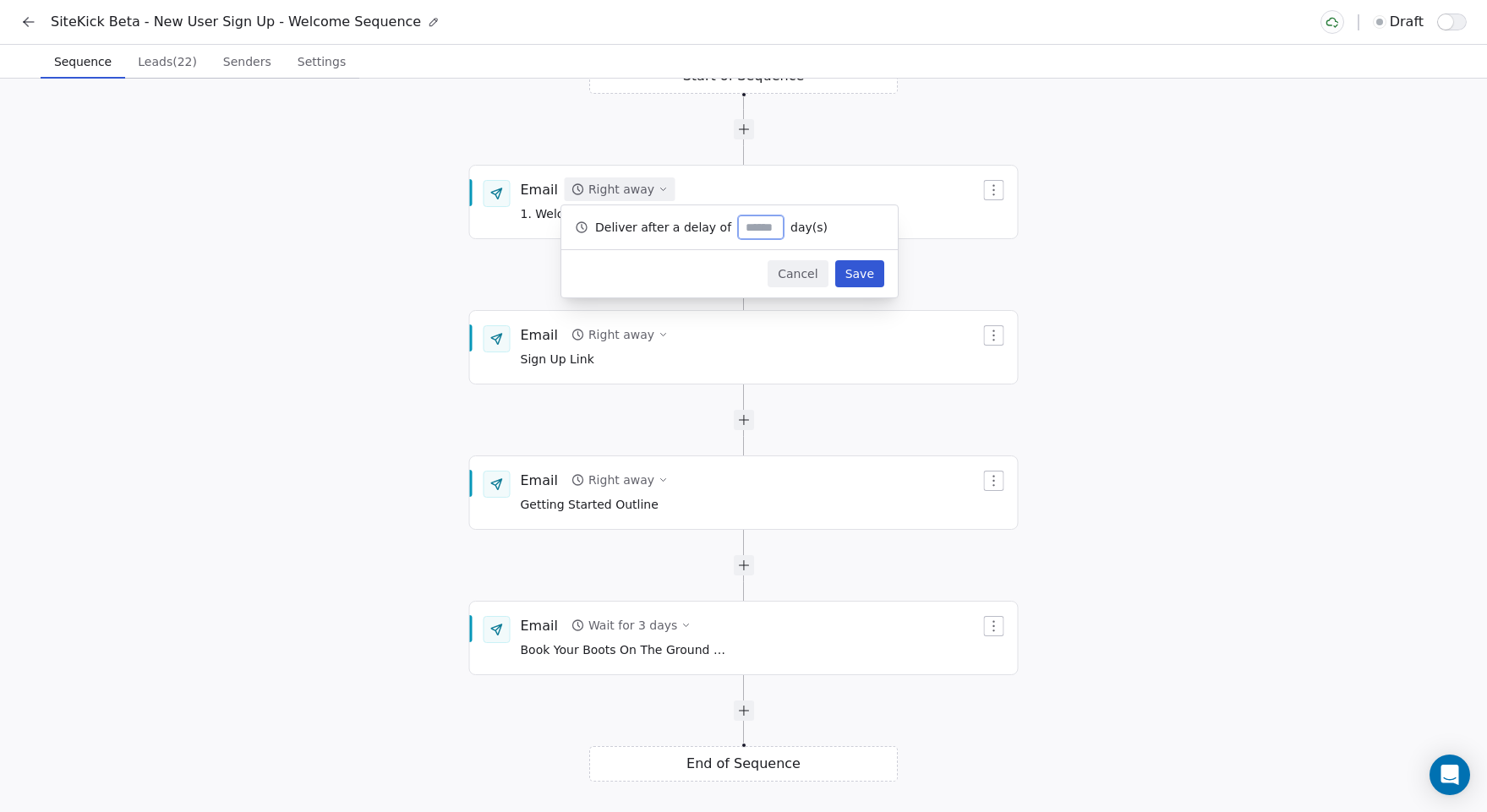
click at [1009, 266] on div "Start of Sequence Email Right away 1. Welcome Email - Post-Launch End of Sequen…" at bounding box center [744, 446] width 1487 height 734
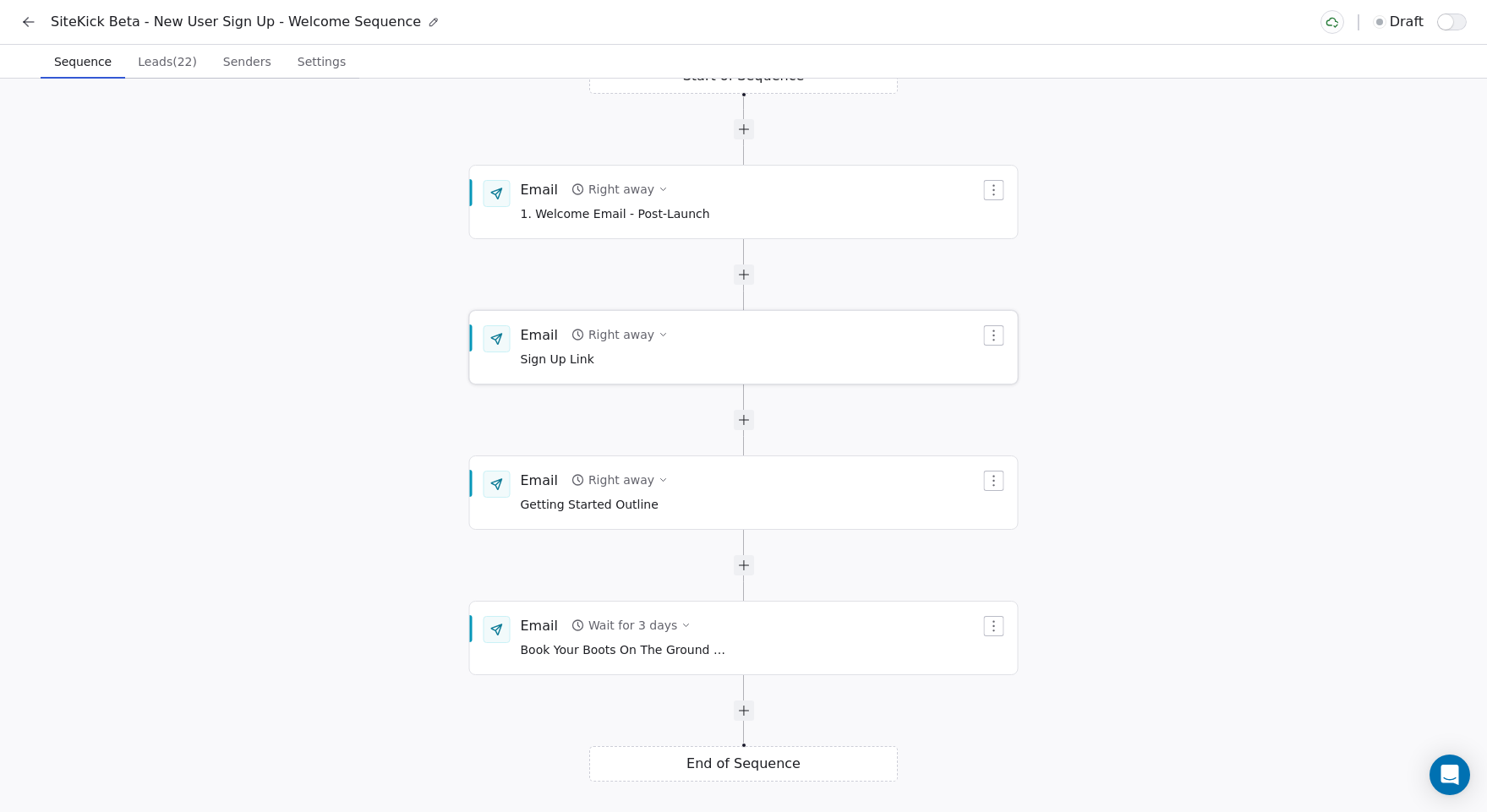
click at [595, 339] on div "Right away" at bounding box center [621, 335] width 66 height 17
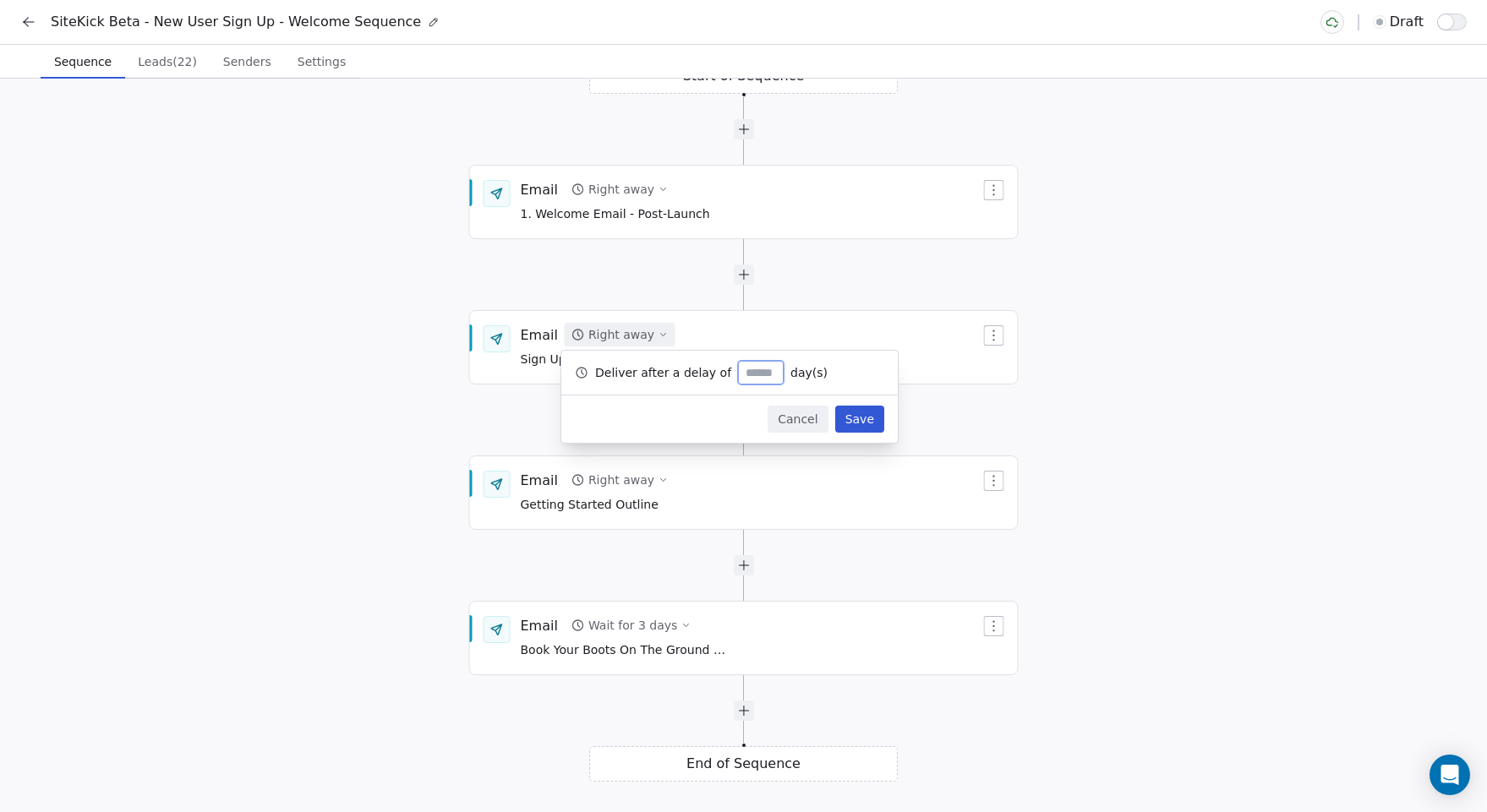
click at [1089, 355] on div "Start of Sequence Email Right away 1. Welcome Email - Post-Launch End of Sequen…" at bounding box center [744, 446] width 1487 height 734
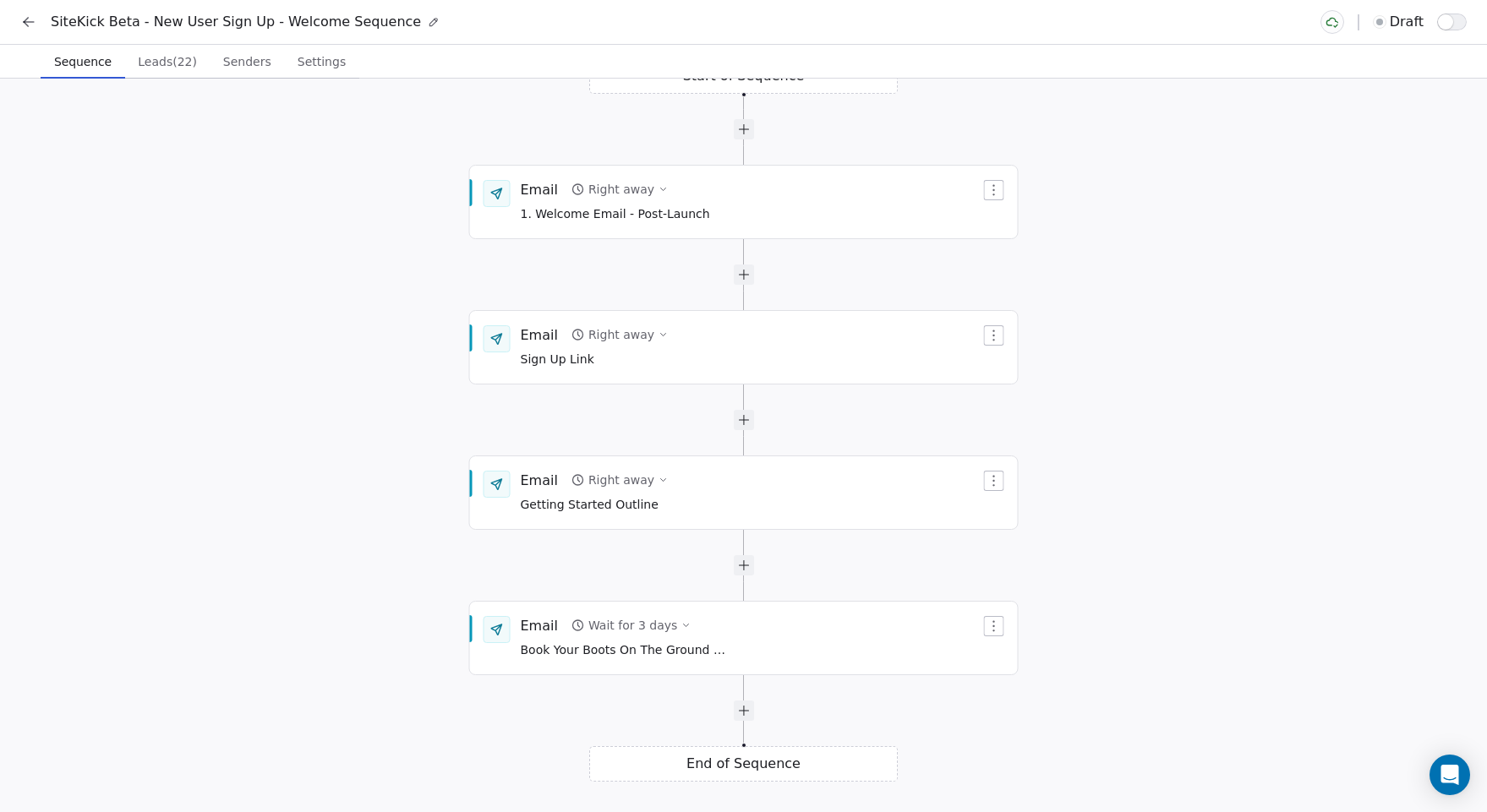
click at [1228, 454] on div "Start of Sequence Email Right away 1. Welcome Email - Post-Launch End of Sequen…" at bounding box center [744, 446] width 1487 height 734
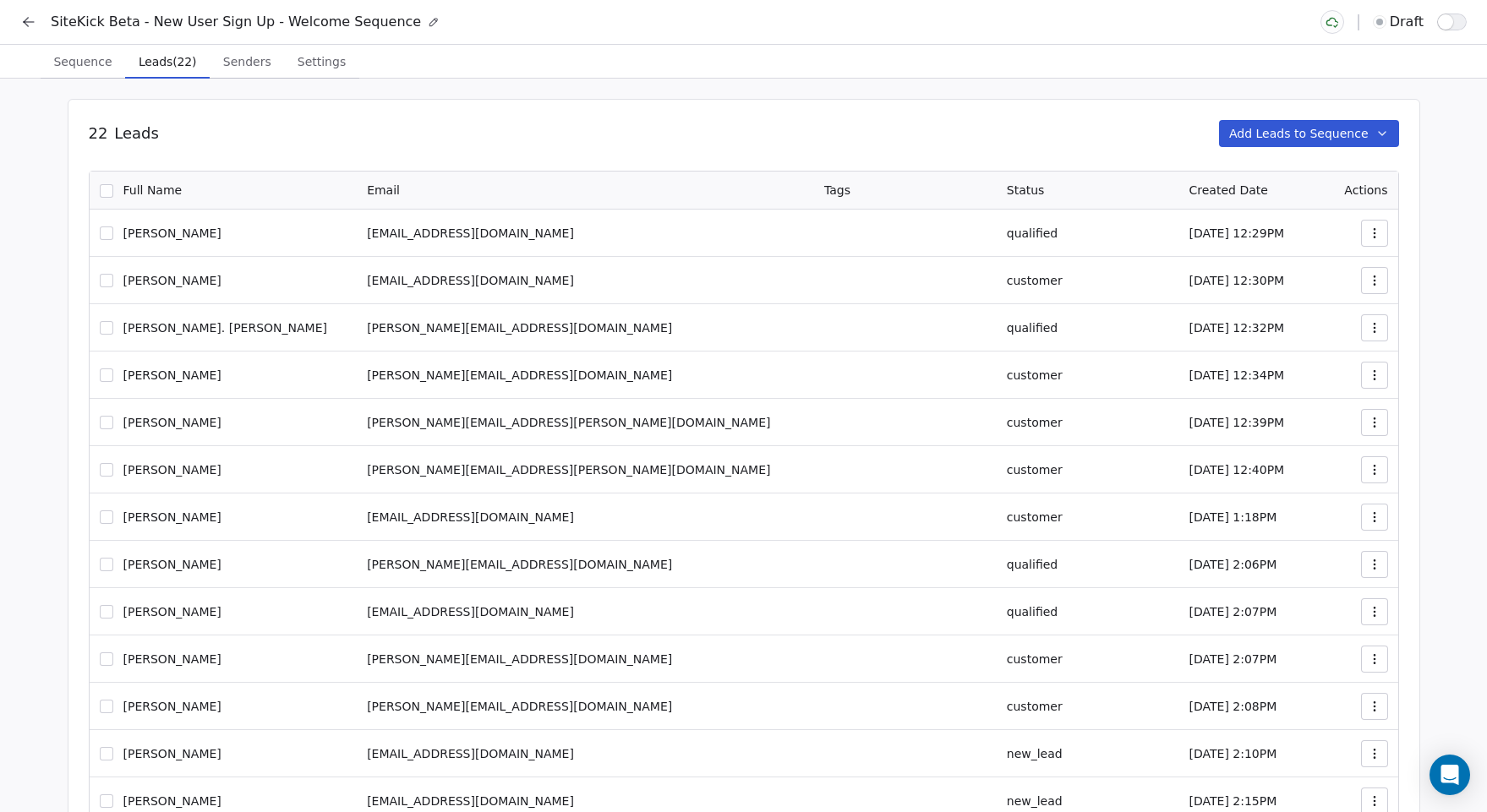
click at [152, 59] on span "Leads (22)" at bounding box center [167, 61] width 71 height 24
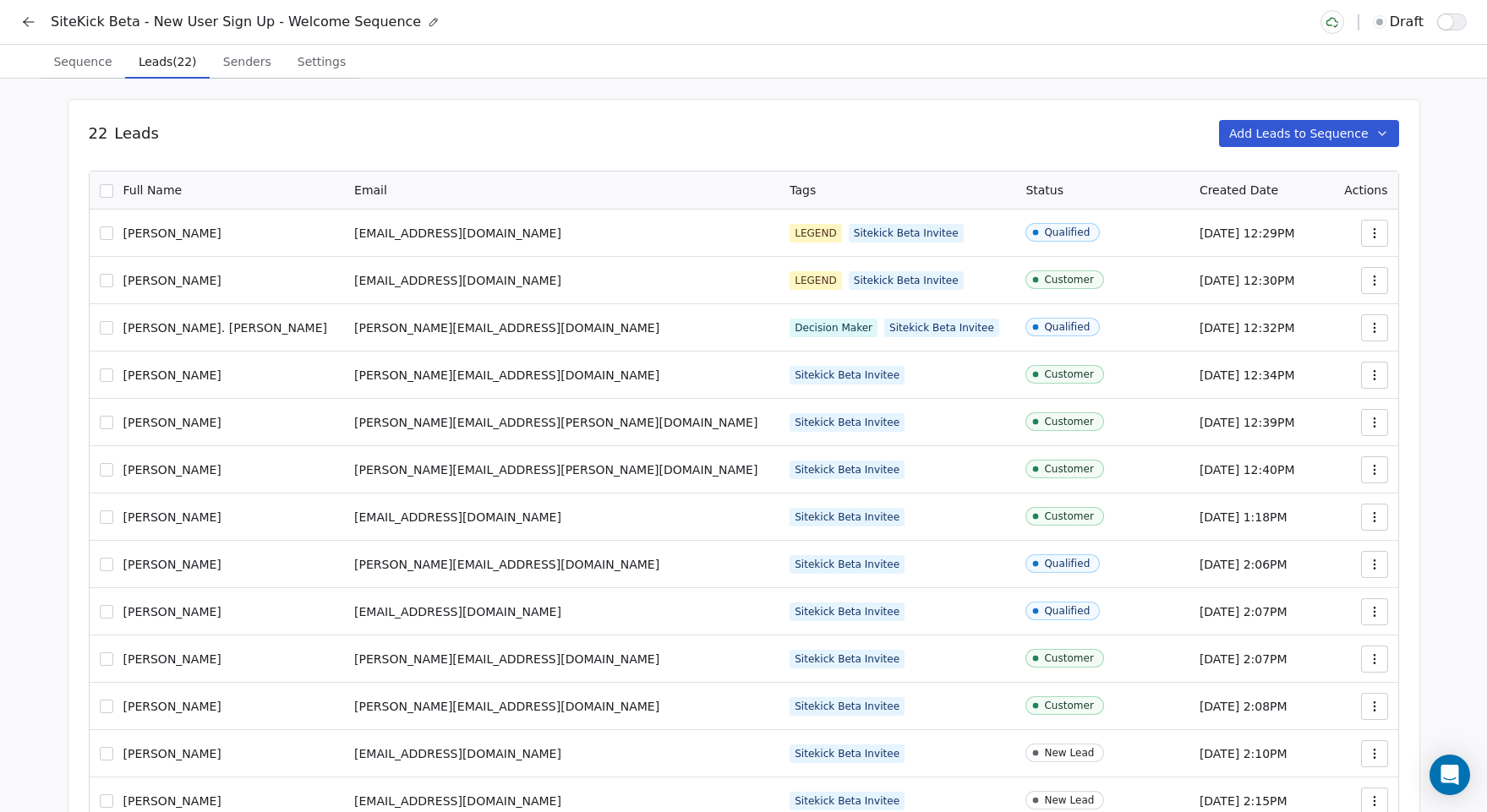
click at [1316, 126] on button "Add Leads to Sequence" at bounding box center [1308, 133] width 180 height 27
click at [724, 102] on html "SiteKick Beta - New User Sign Up - Welcome Sequence draft Sequence Sequence Lea…" at bounding box center [744, 668] width 1487 height 1338
click at [1294, 114] on div "22 Leads Add Leads to Sequence 0 Selected of 22 Remove from Sequence Full Name …" at bounding box center [744, 707] width 1353 height 1218
click at [1280, 124] on button "Add Leads to Sequence" at bounding box center [1308, 133] width 180 height 27
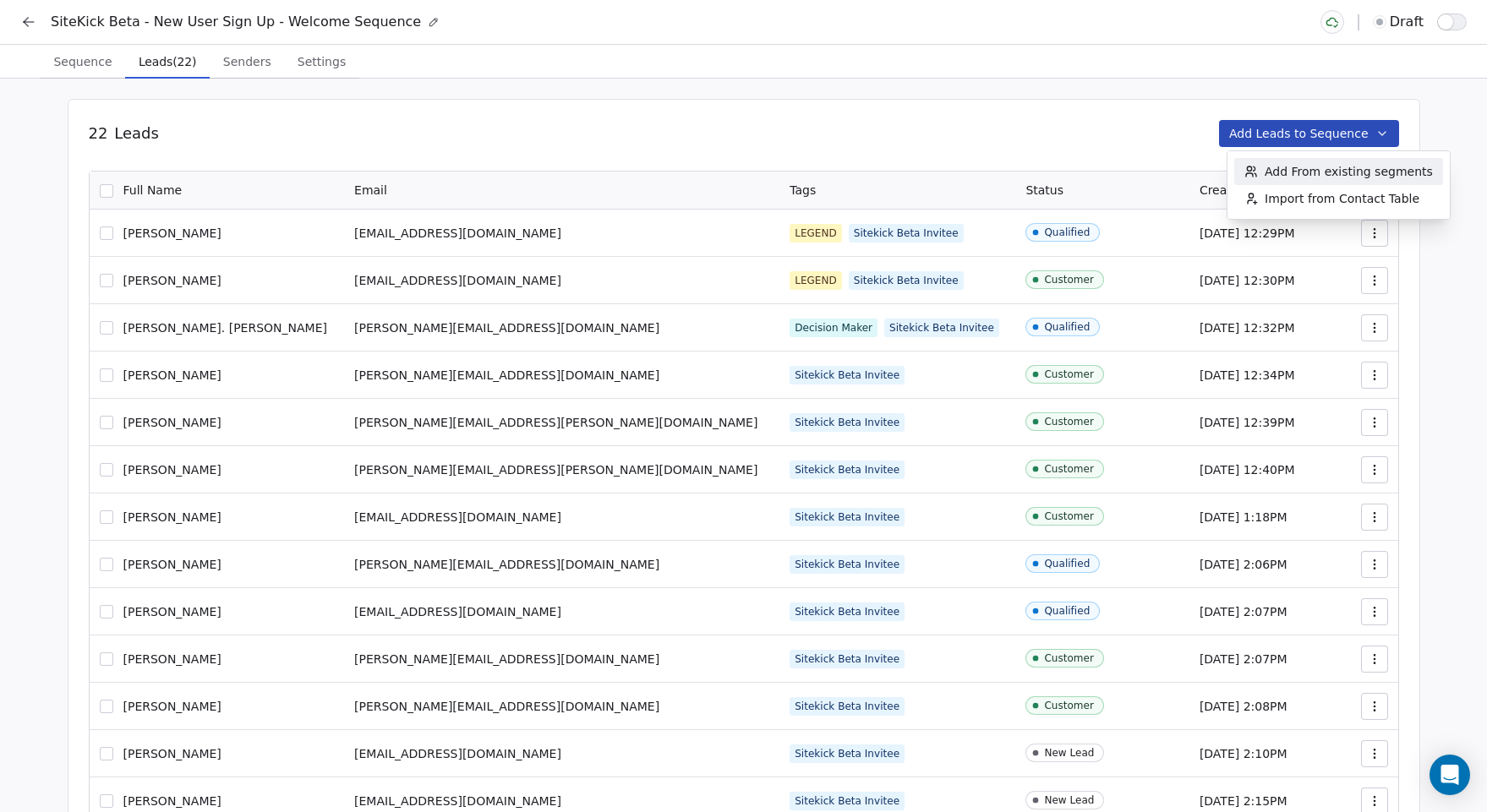
click at [1307, 175] on span "Add From existing segments" at bounding box center [1348, 172] width 168 height 17
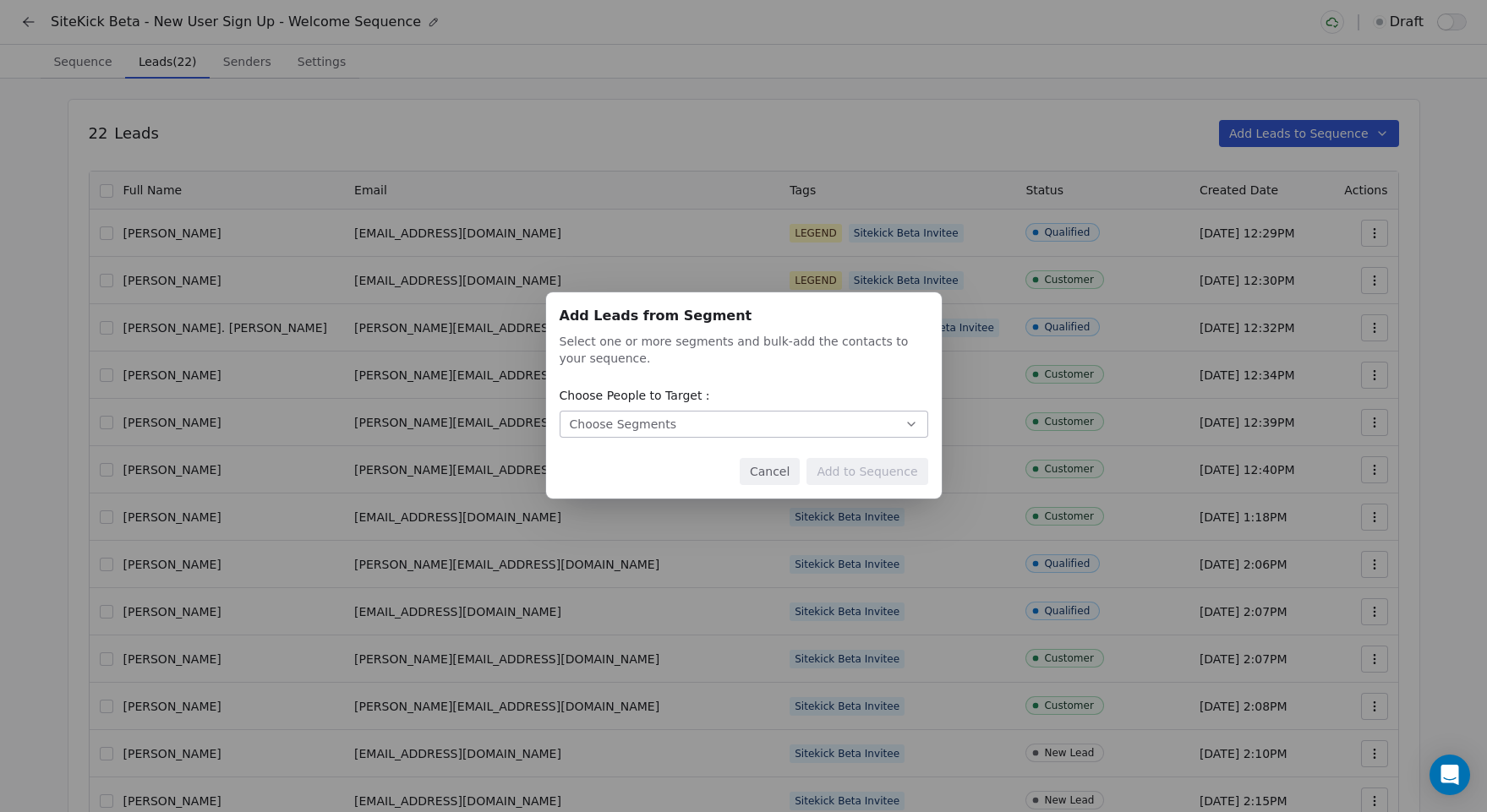
drag, startPoint x: 707, startPoint y: 423, endPoint x: 709, endPoint y: 408, distance: 15.1
click at [707, 423] on button "Choose Segments" at bounding box center [744, 424] width 369 height 27
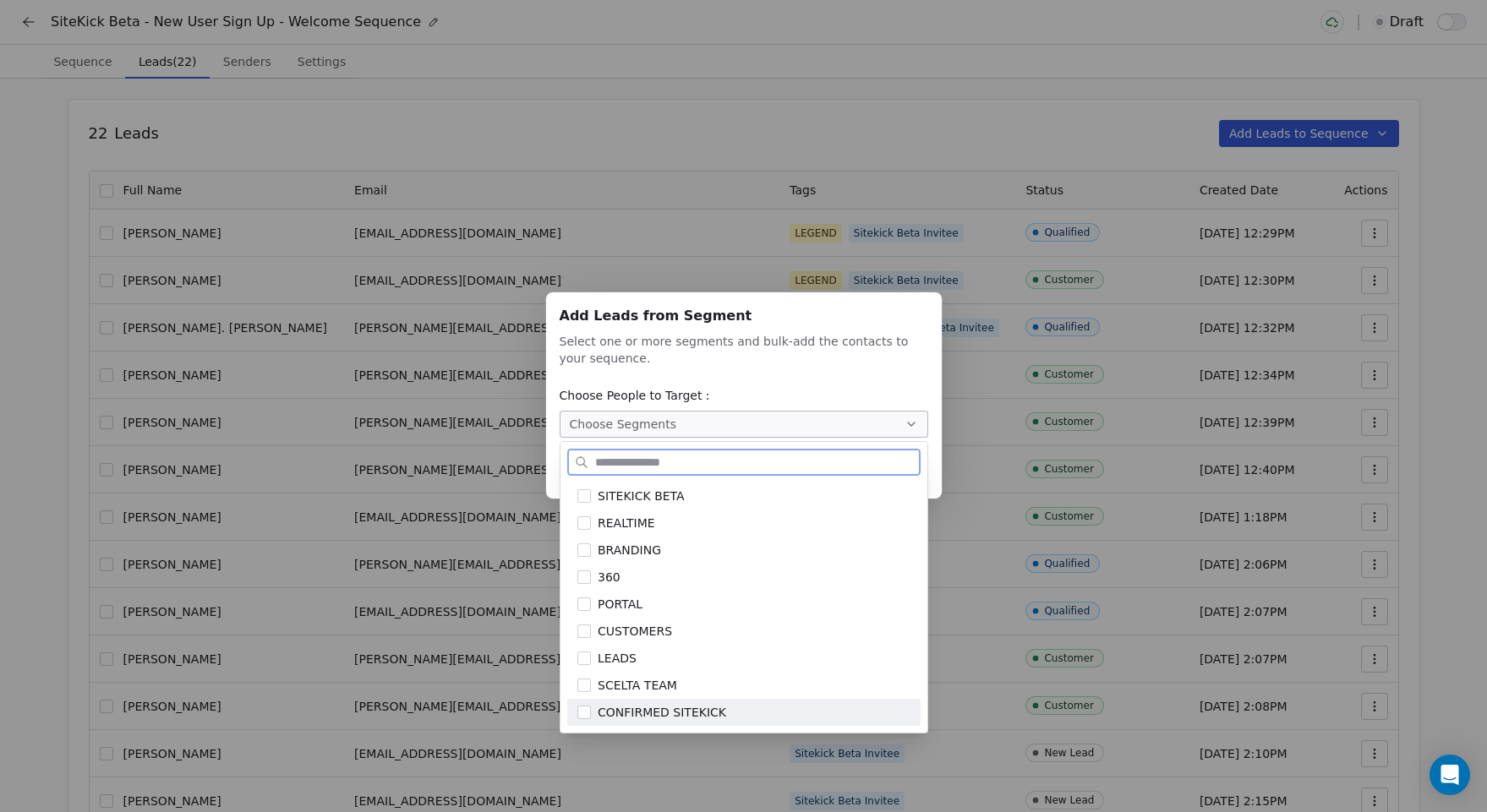
click at [653, 721] on span "CONFIRMED SITEKICK" at bounding box center [662, 713] width 128 height 18
click at [822, 355] on div "Add Leads from Segment Add Leads from Segment Select one or more segments and b…" at bounding box center [744, 406] width 1487 height 282
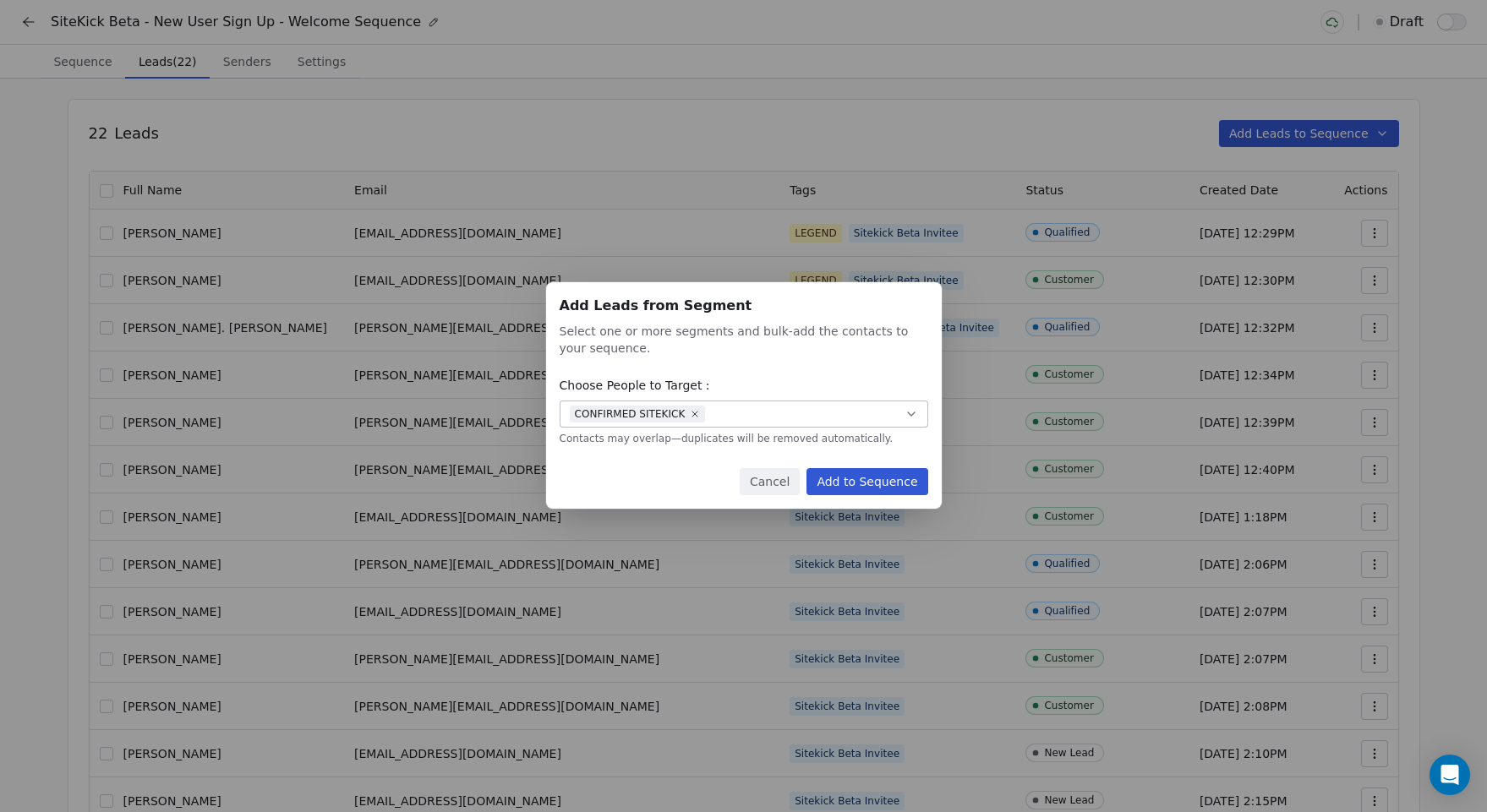
click at [855, 478] on button "Add to Sequence" at bounding box center [866, 482] width 121 height 27
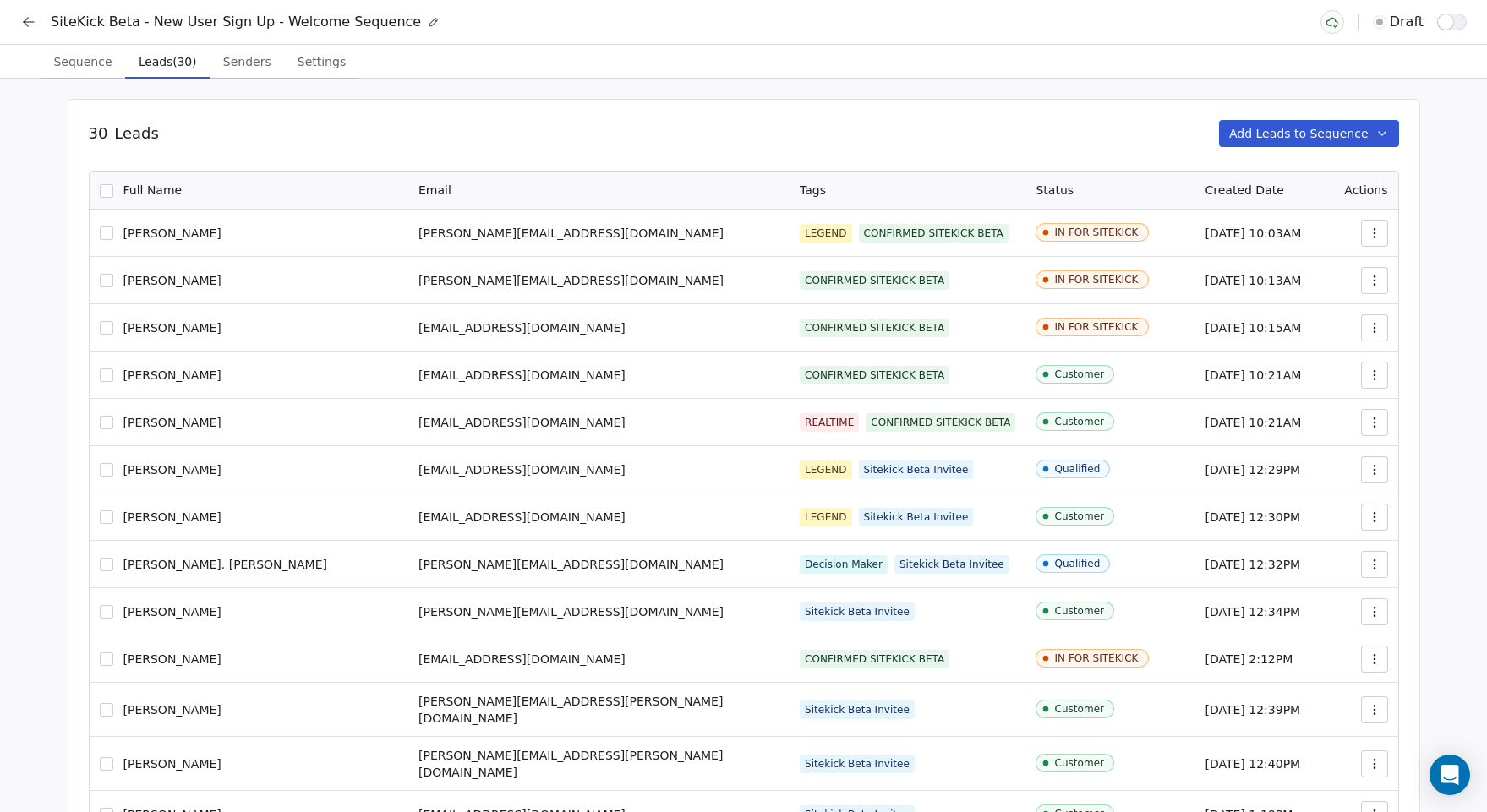
click at [1327, 131] on button "Add Leads to Sequence" at bounding box center [1308, 133] width 180 height 27
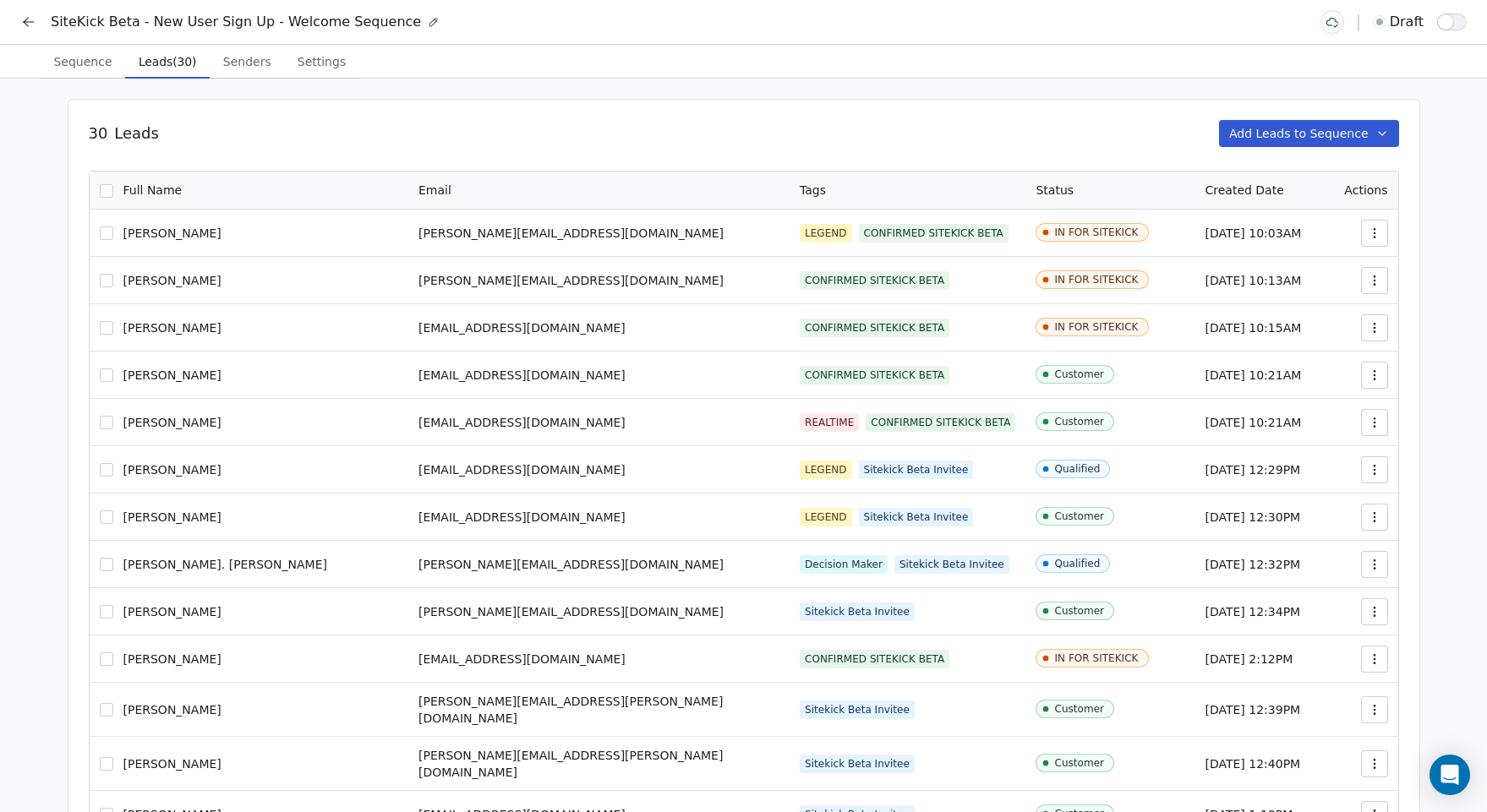
click at [76, 56] on span "Sequence" at bounding box center [83, 61] width 72 height 24
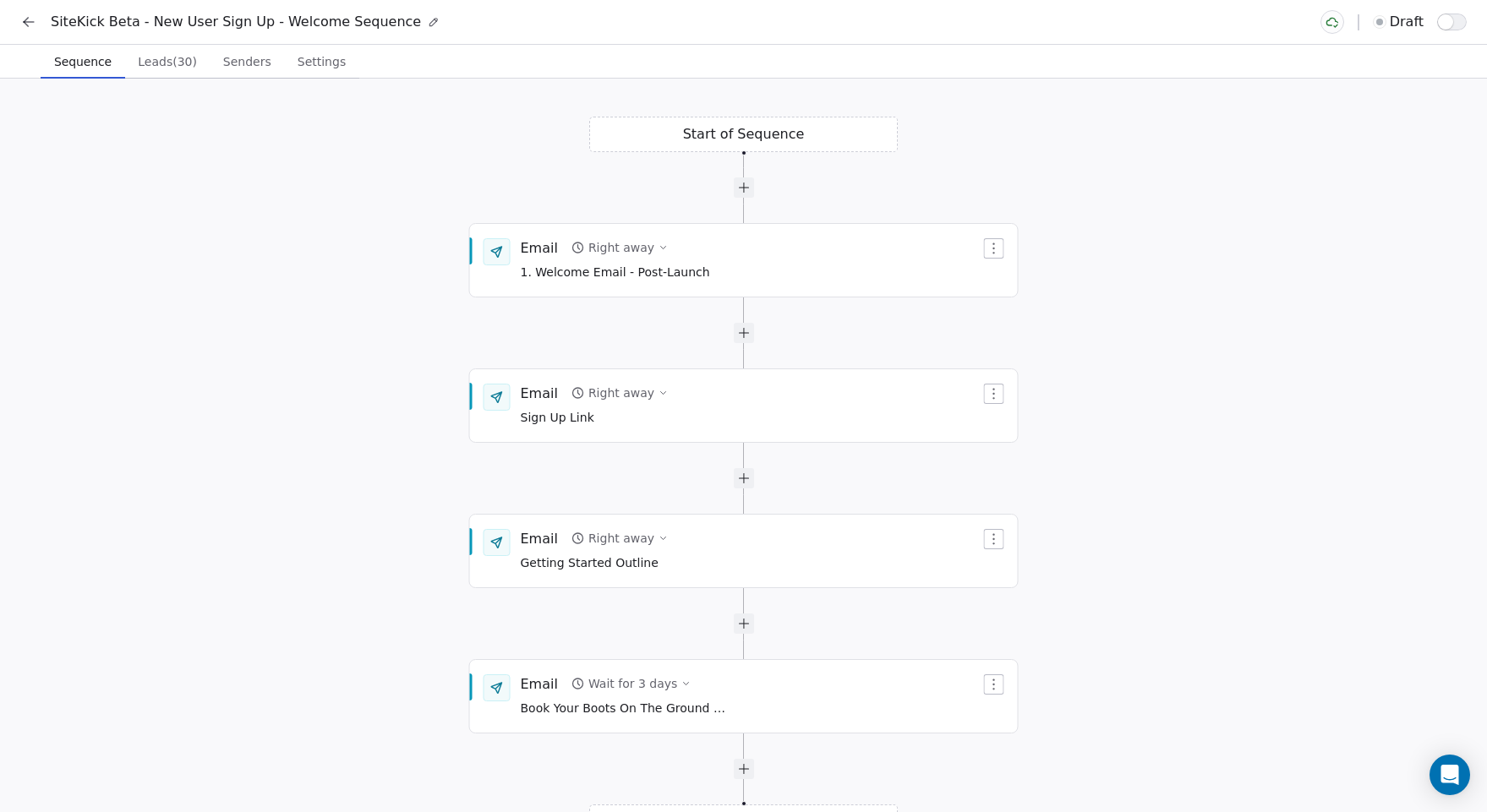
click at [288, 135] on div "Start of Sequence Email Right away 1. Welcome Email - Post-Launch End of Sequen…" at bounding box center [744, 446] width 1487 height 734
click at [241, 57] on span "Senders" at bounding box center [247, 61] width 62 height 24
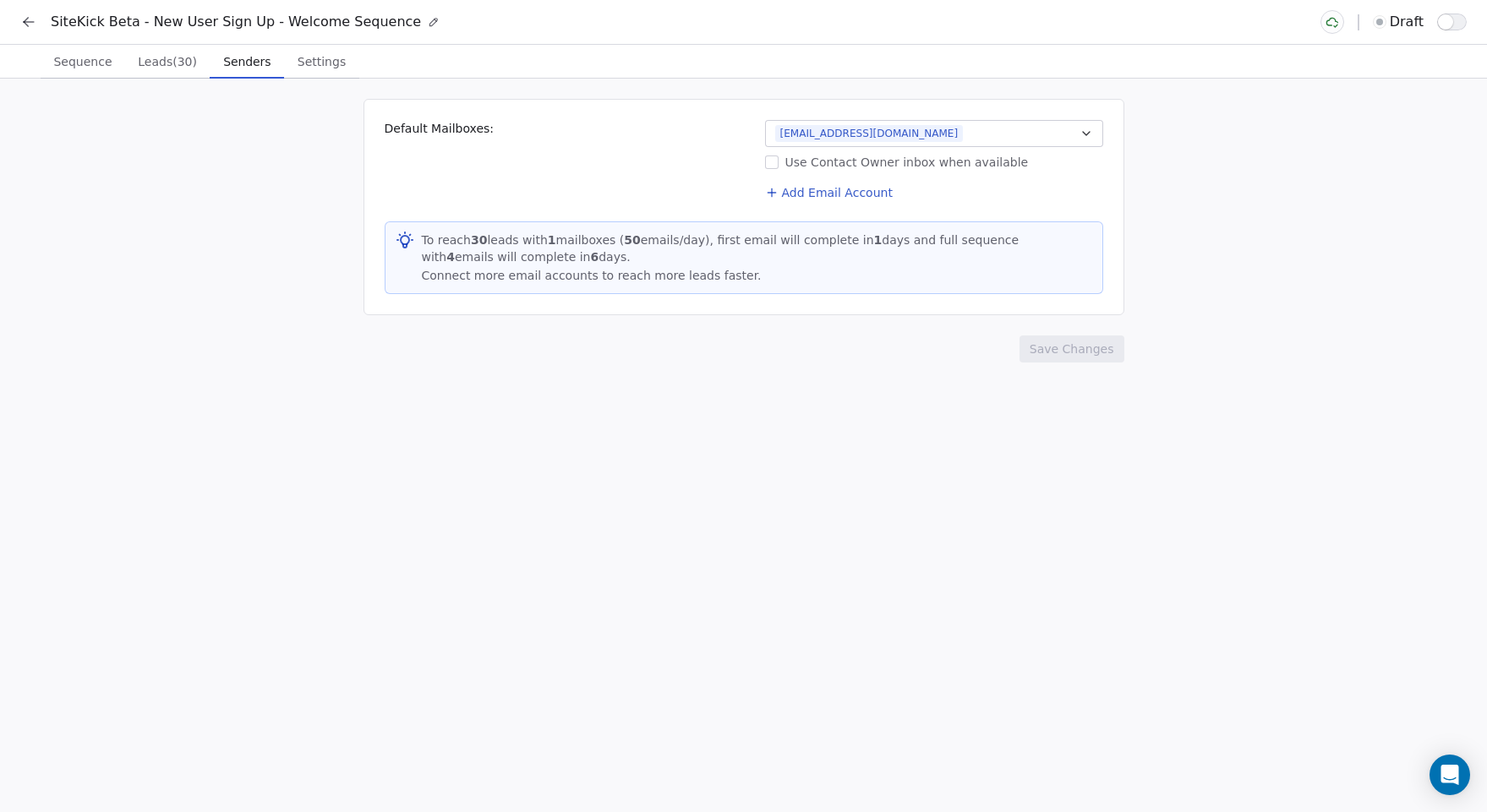
click at [899, 139] on button "[EMAIL_ADDRESS][DOMAIN_NAME]" at bounding box center [935, 133] width 338 height 27
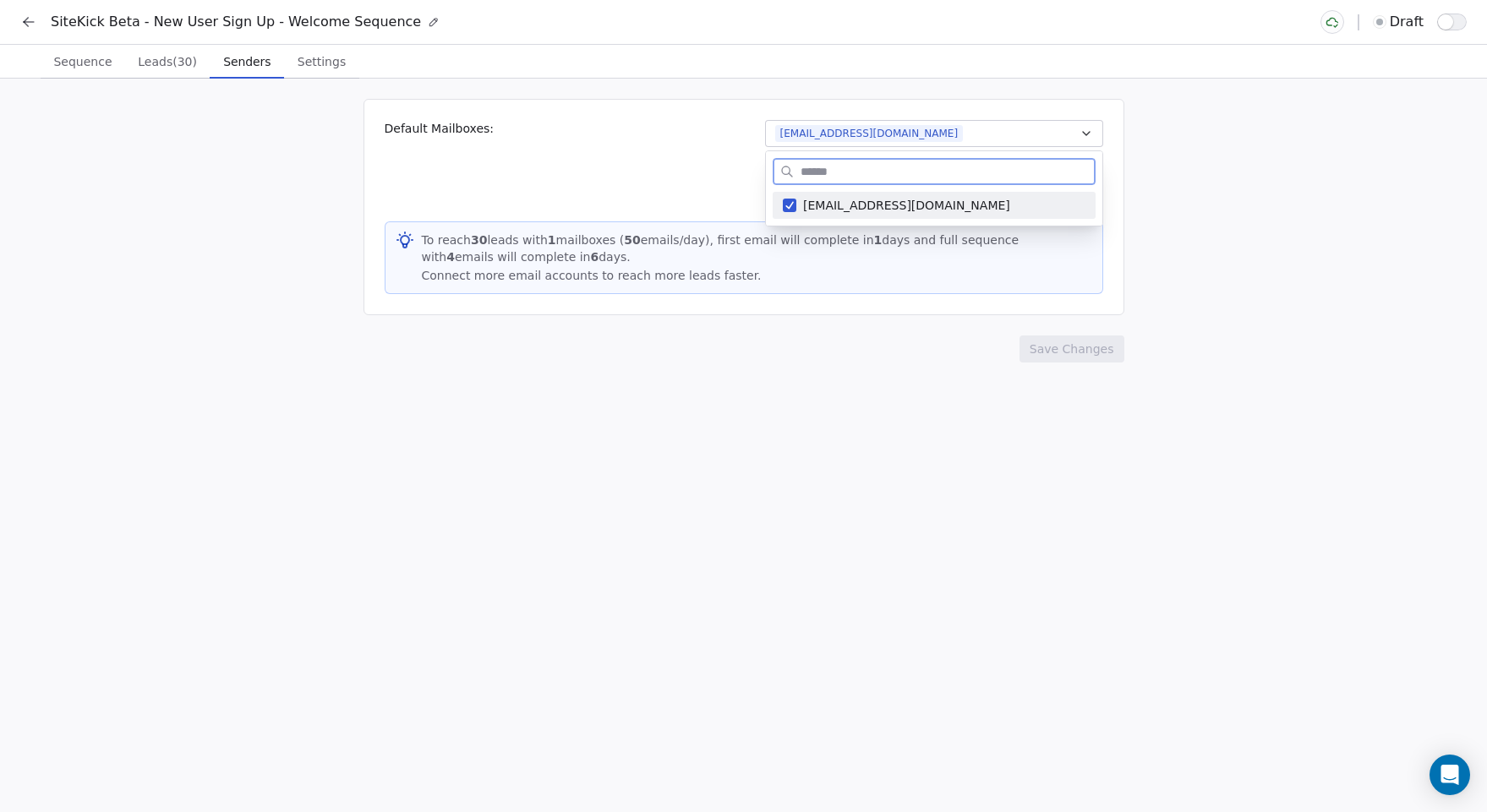
click at [858, 208] on span "[EMAIL_ADDRESS][DOMAIN_NAME]" at bounding box center [944, 205] width 282 height 17
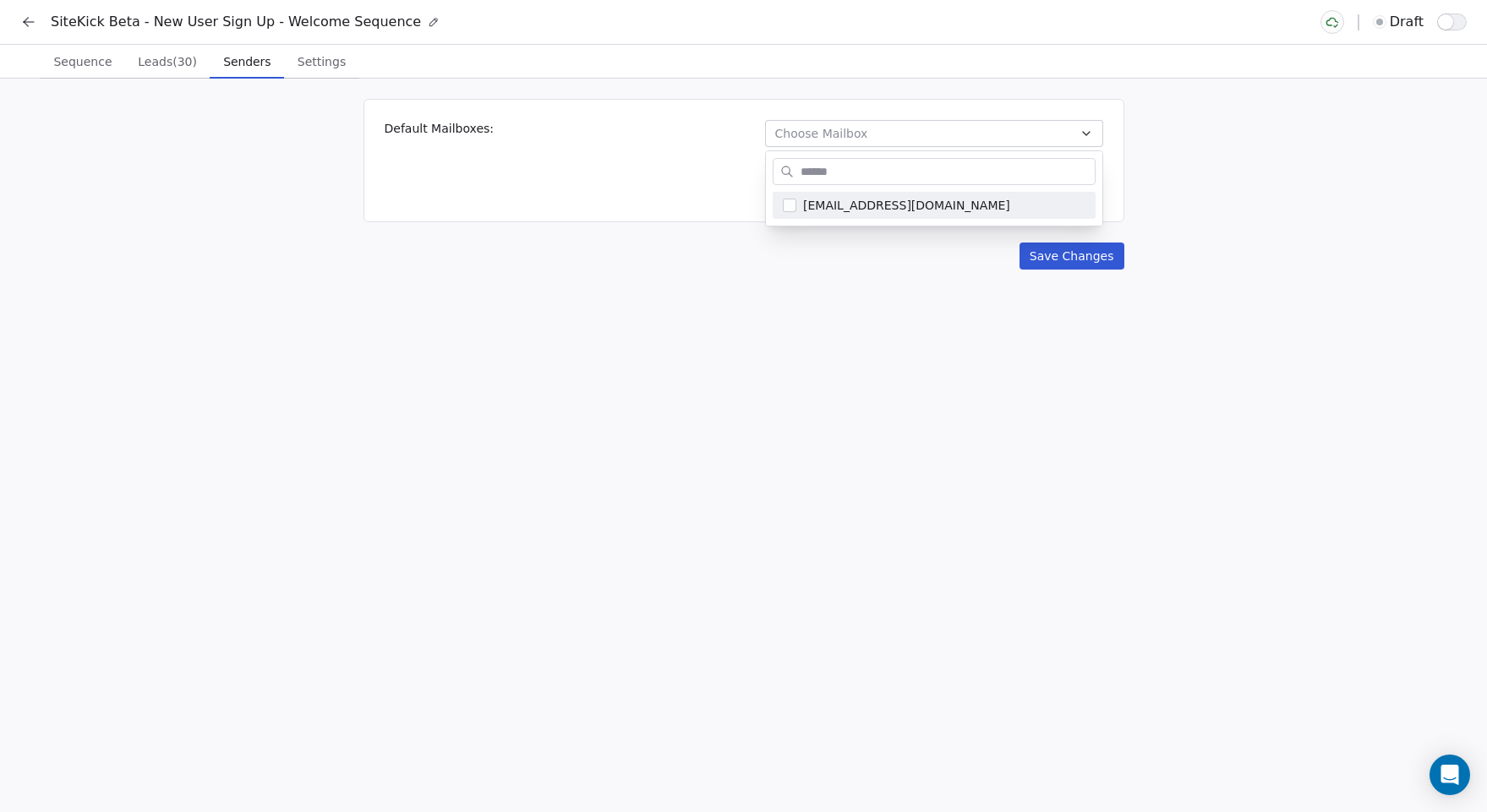
click at [1322, 126] on html "SiteKick Beta - New User Sign Up - Welcome Sequence draft Sequence Sequence Lea…" at bounding box center [744, 406] width 1487 height 812
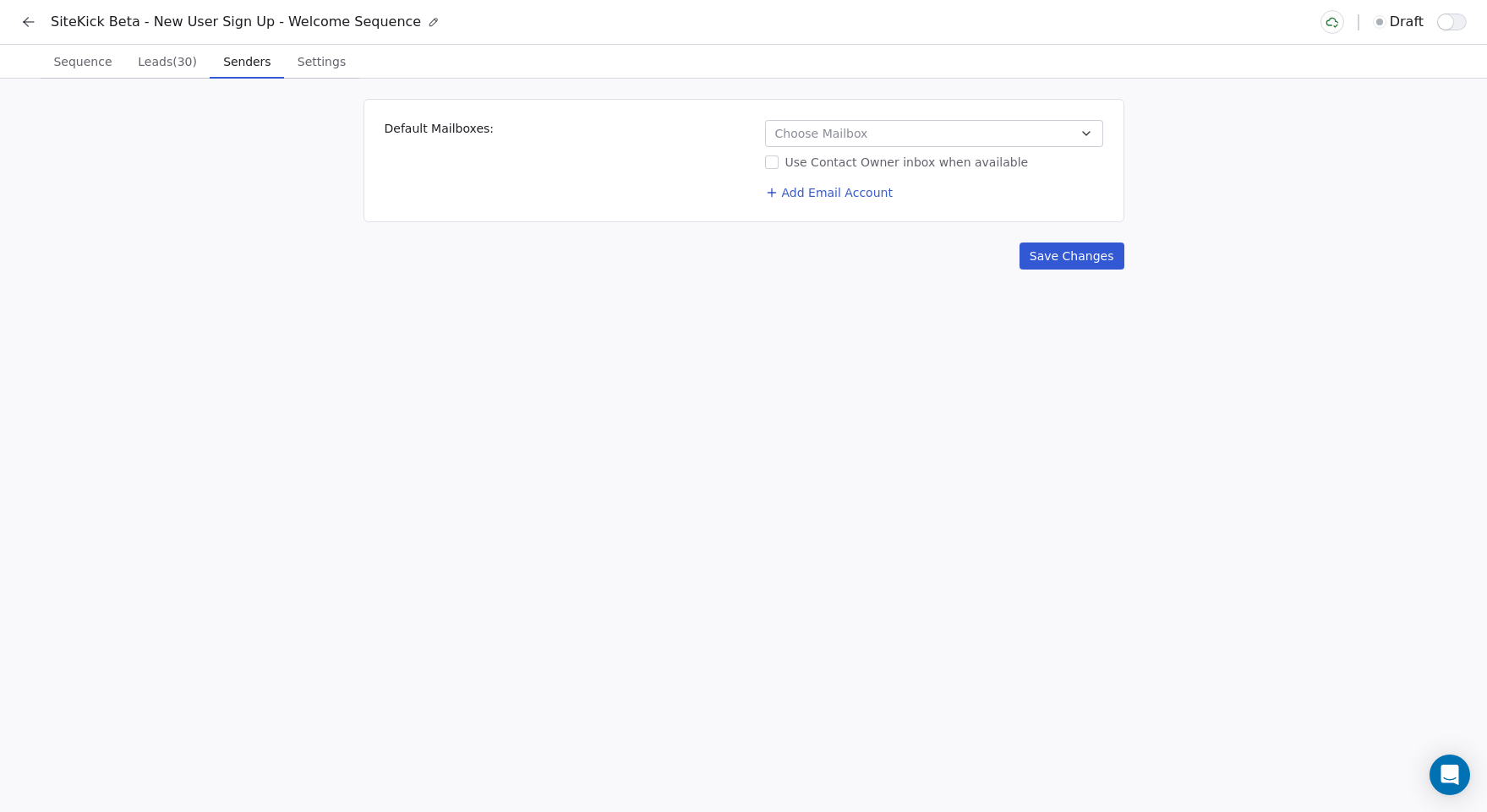
click at [906, 142] on button "Choose Mailbox" at bounding box center [935, 133] width 338 height 27
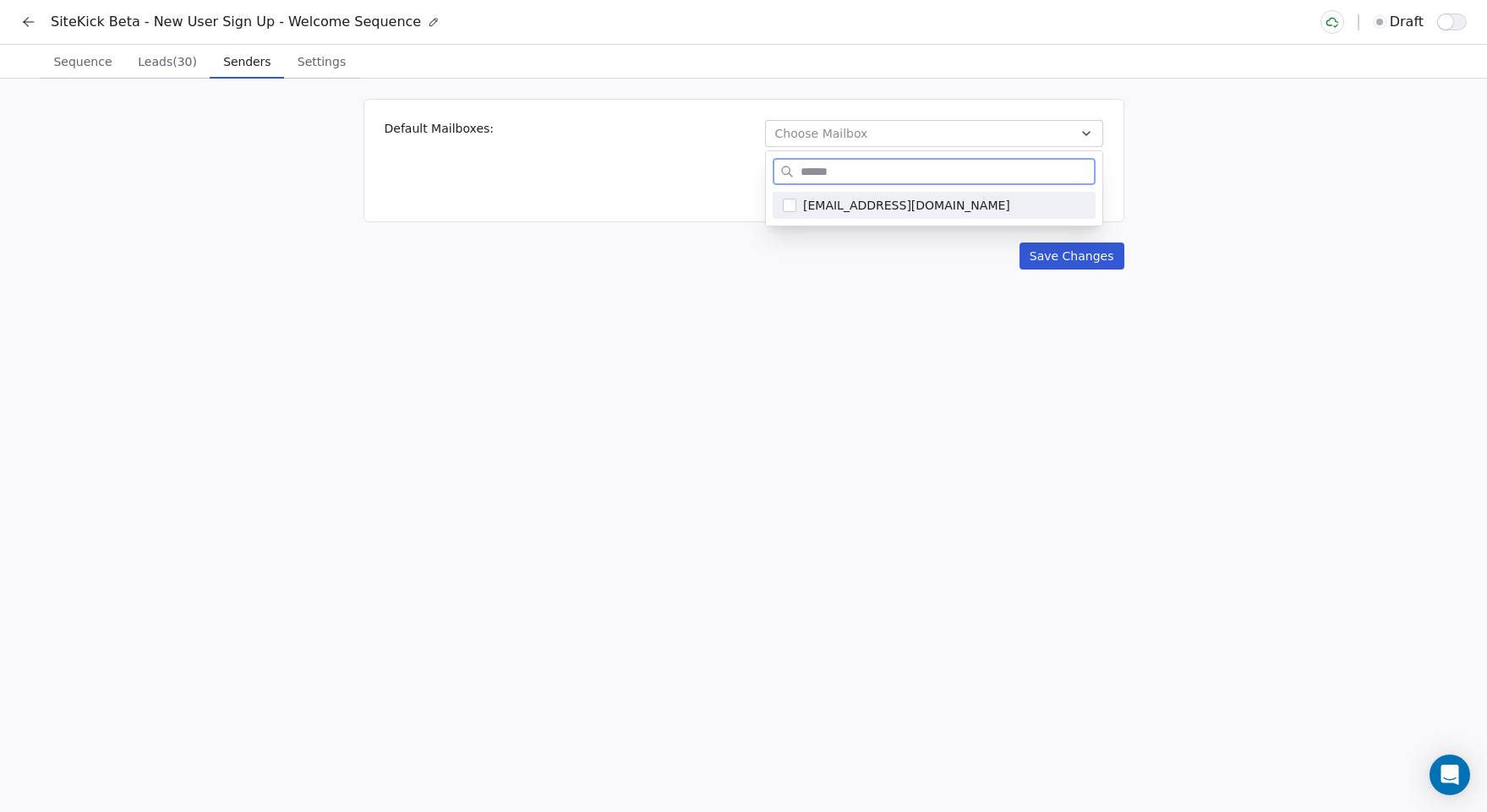
click at [856, 204] on span "[EMAIL_ADDRESS][DOMAIN_NAME]" at bounding box center [944, 205] width 282 height 17
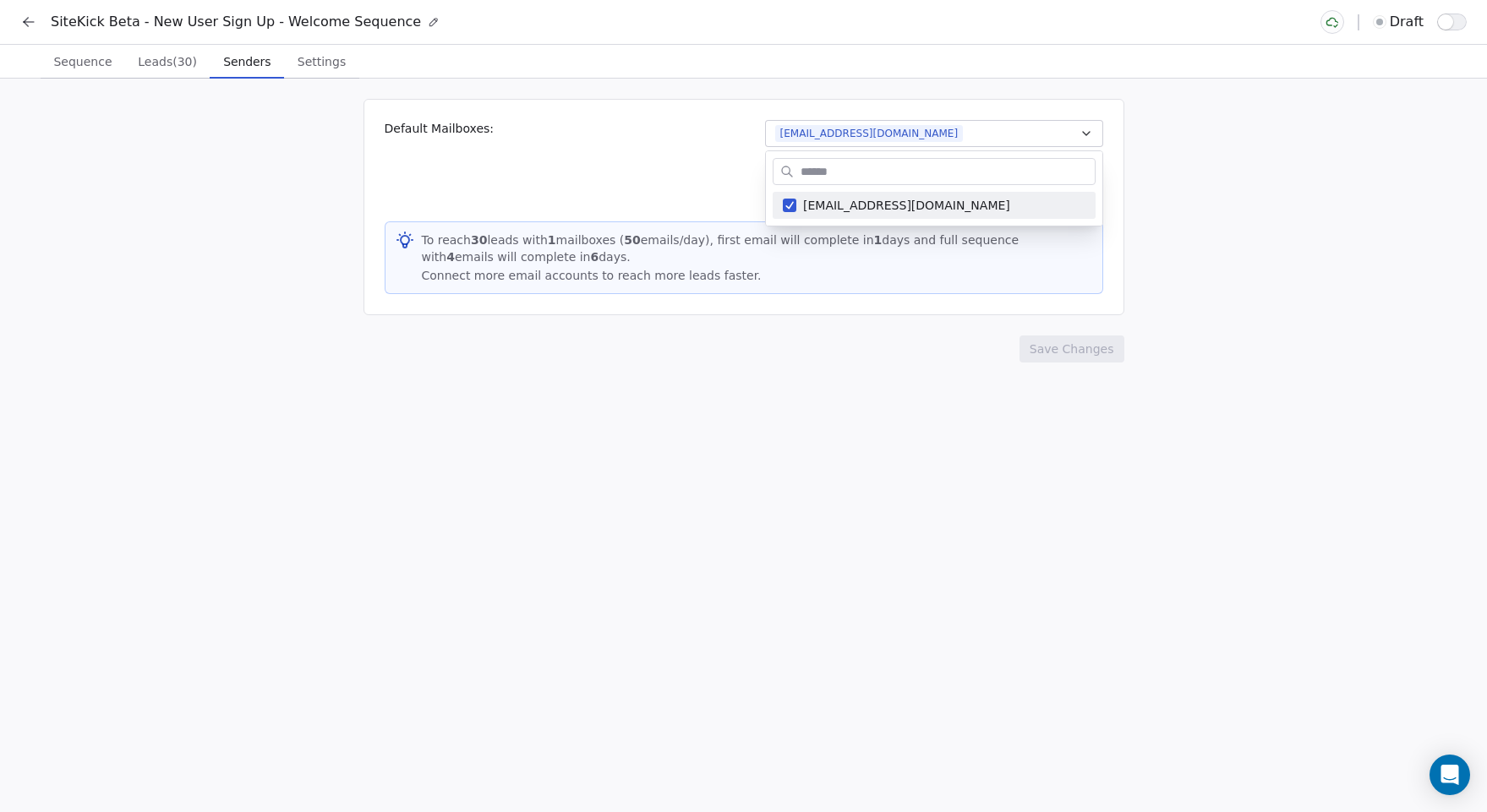
click at [1193, 164] on html "SiteKick Beta - New User Sign Up - Welcome Sequence draft Sequence Sequence Lea…" at bounding box center [744, 406] width 1487 height 812
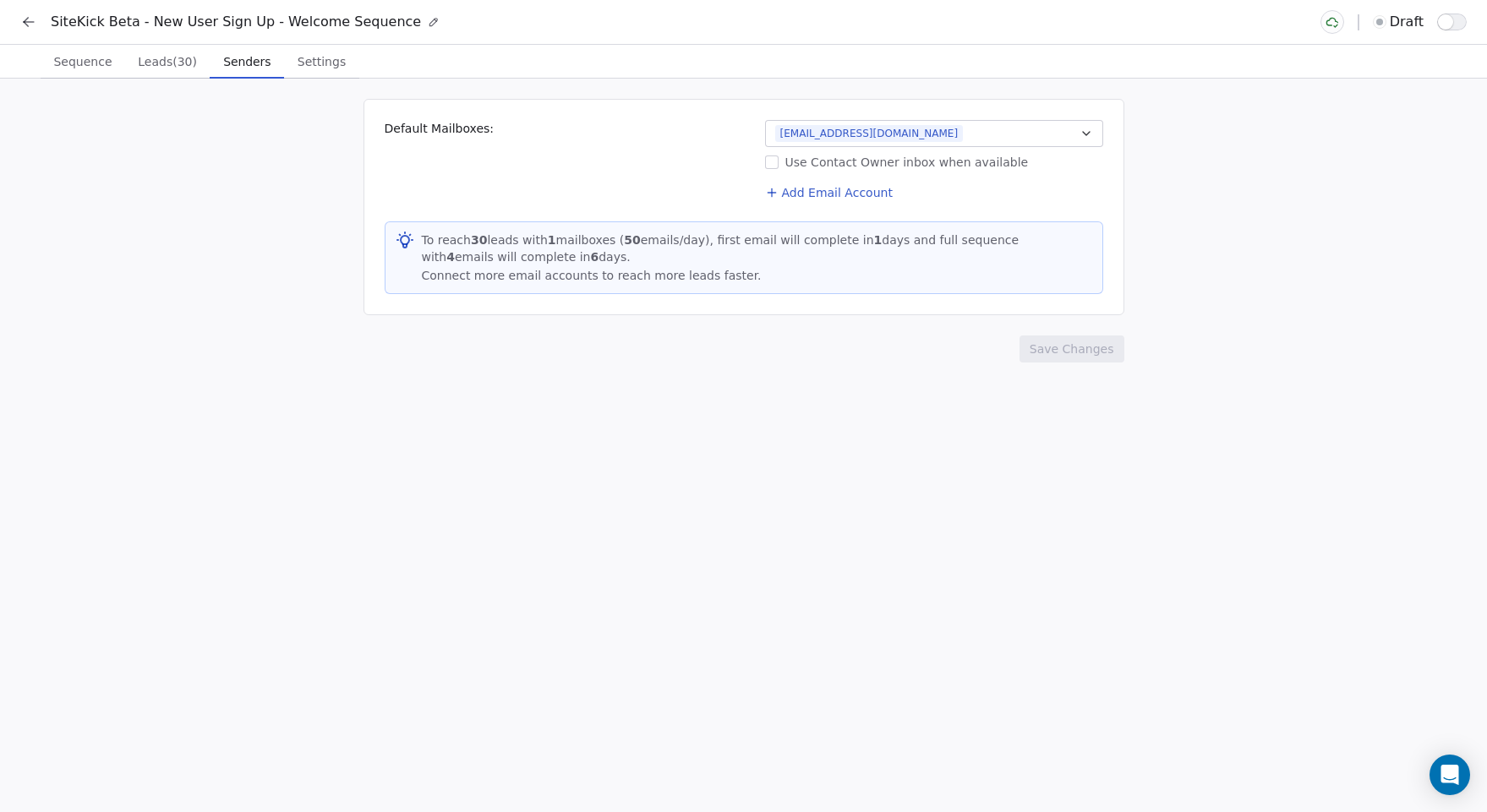
click at [305, 70] on span "Settings" at bounding box center [321, 61] width 62 height 24
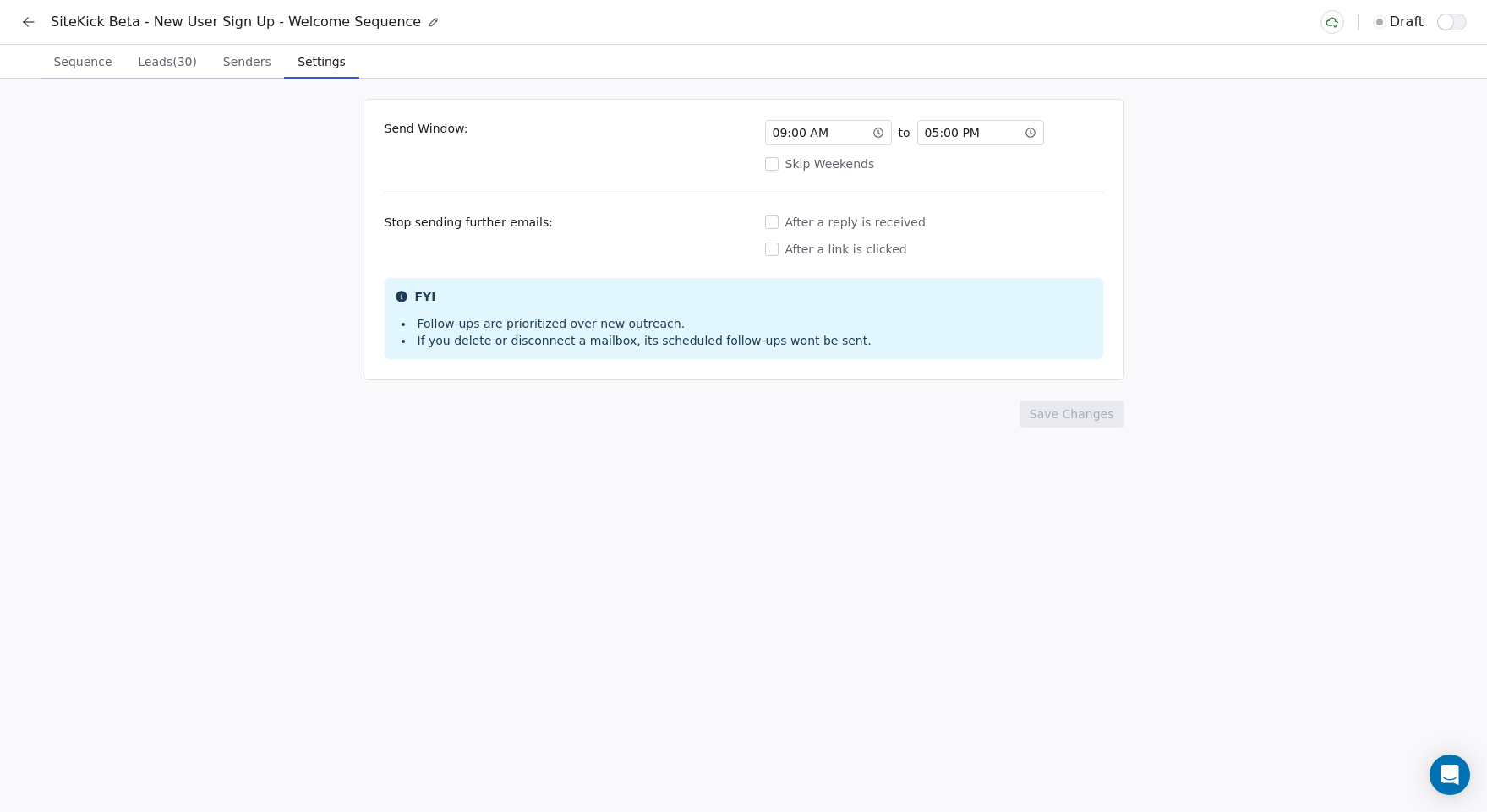
click at [231, 62] on span "Senders" at bounding box center [247, 61] width 62 height 24
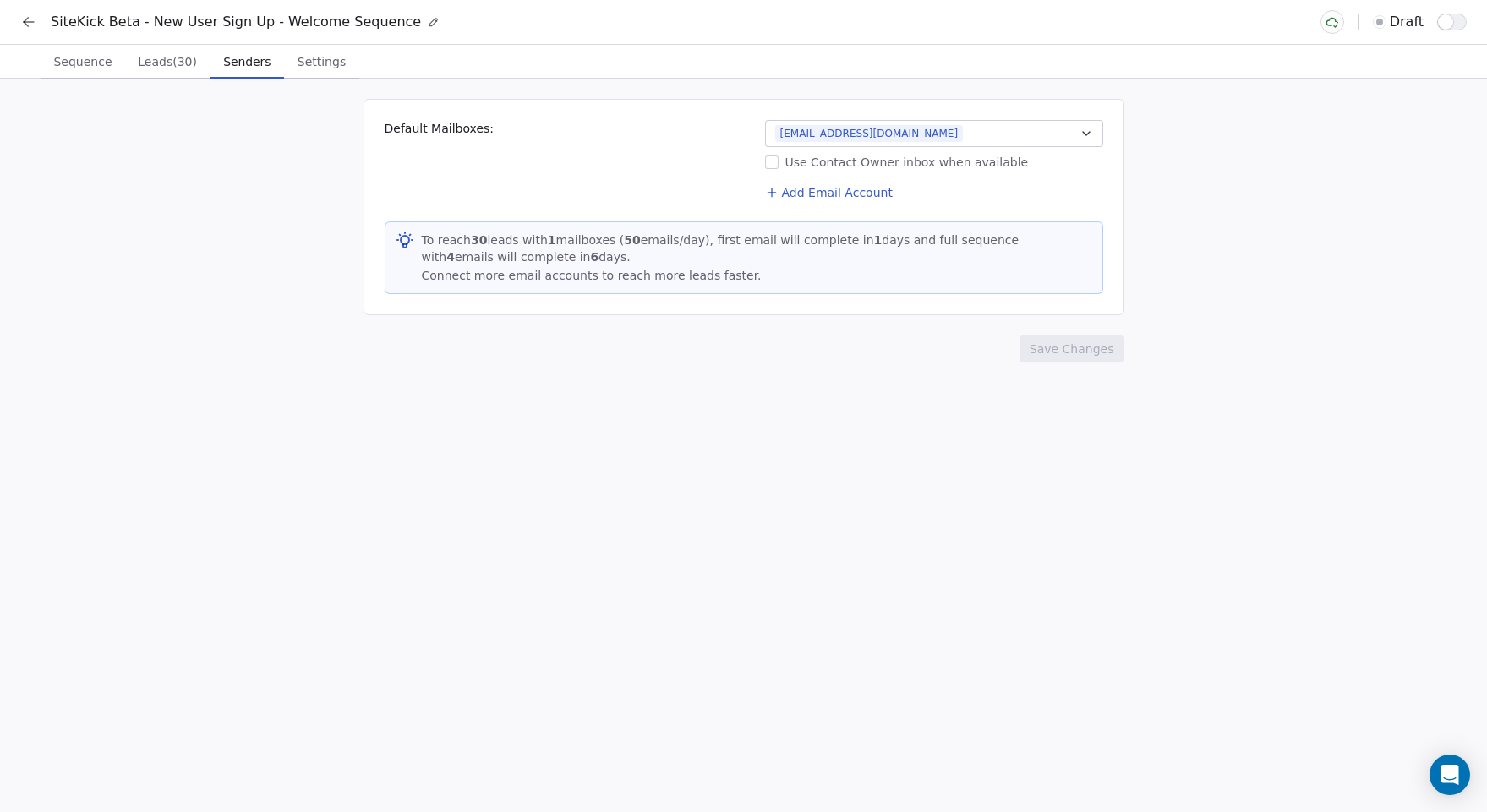
click at [175, 57] on span "Leads (30)" at bounding box center [167, 61] width 72 height 24
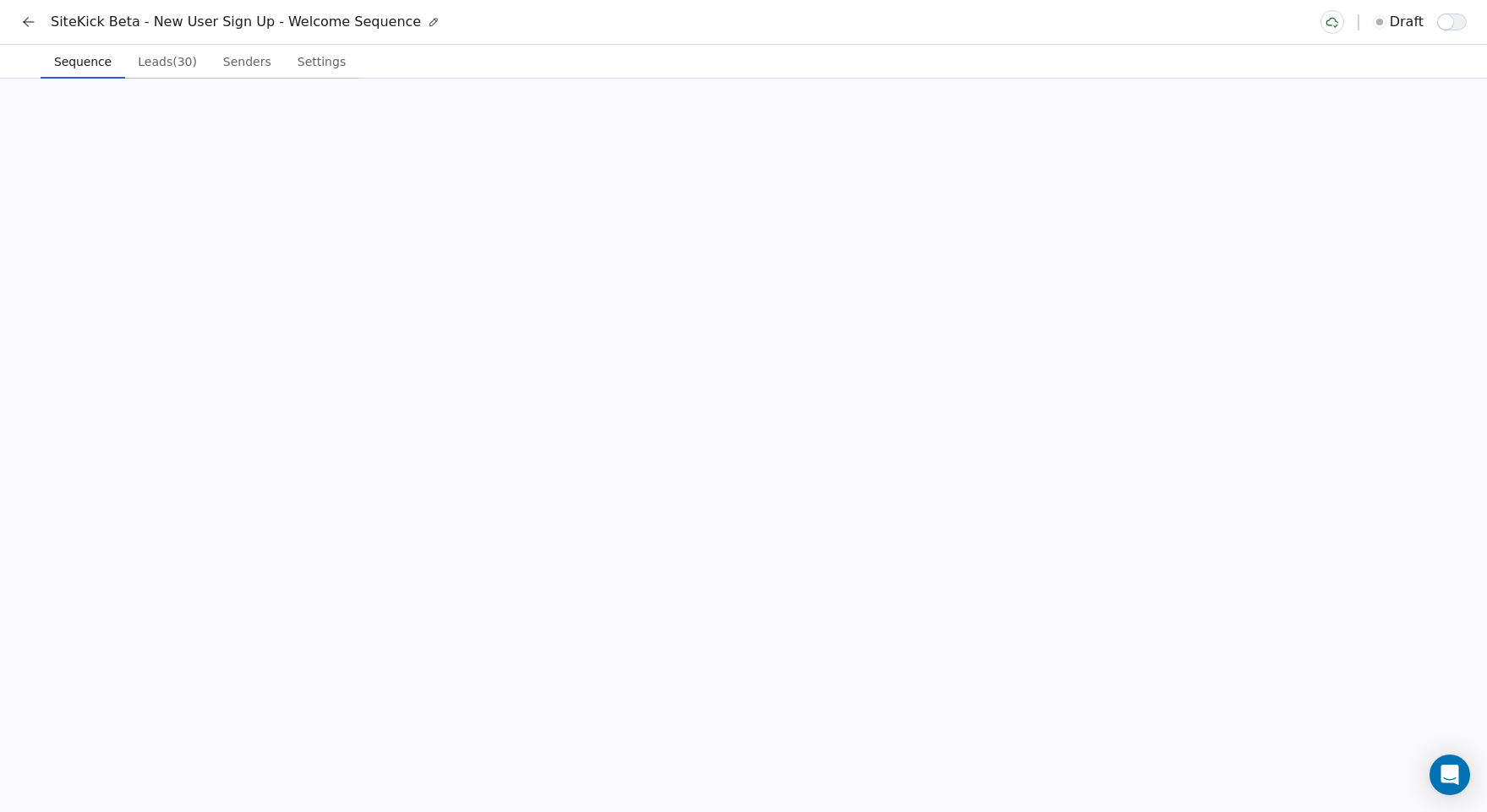
click at [89, 57] on span "Sequence" at bounding box center [83, 61] width 71 height 24
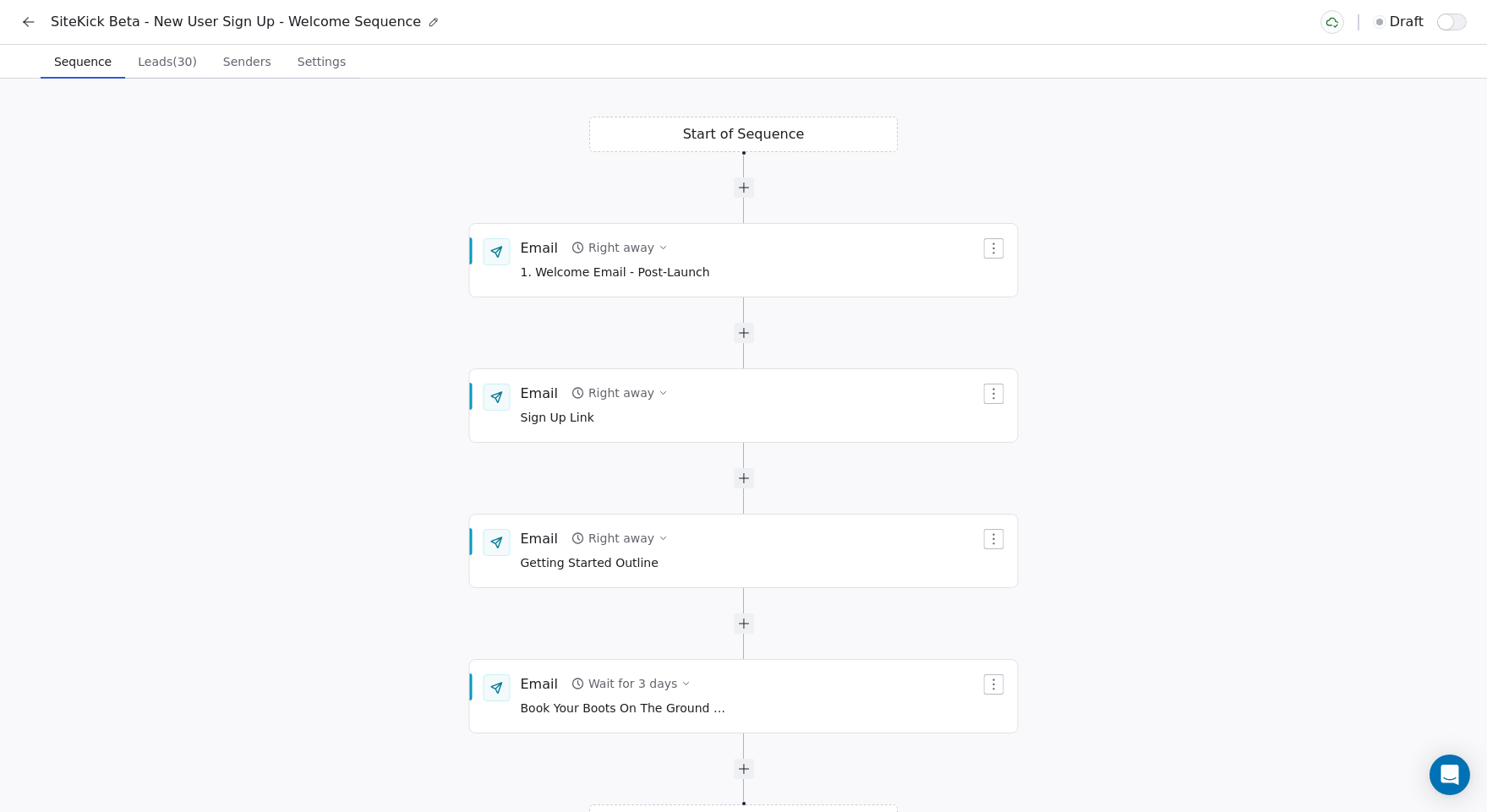
click at [25, 32] on button at bounding box center [29, 22] width 24 height 24
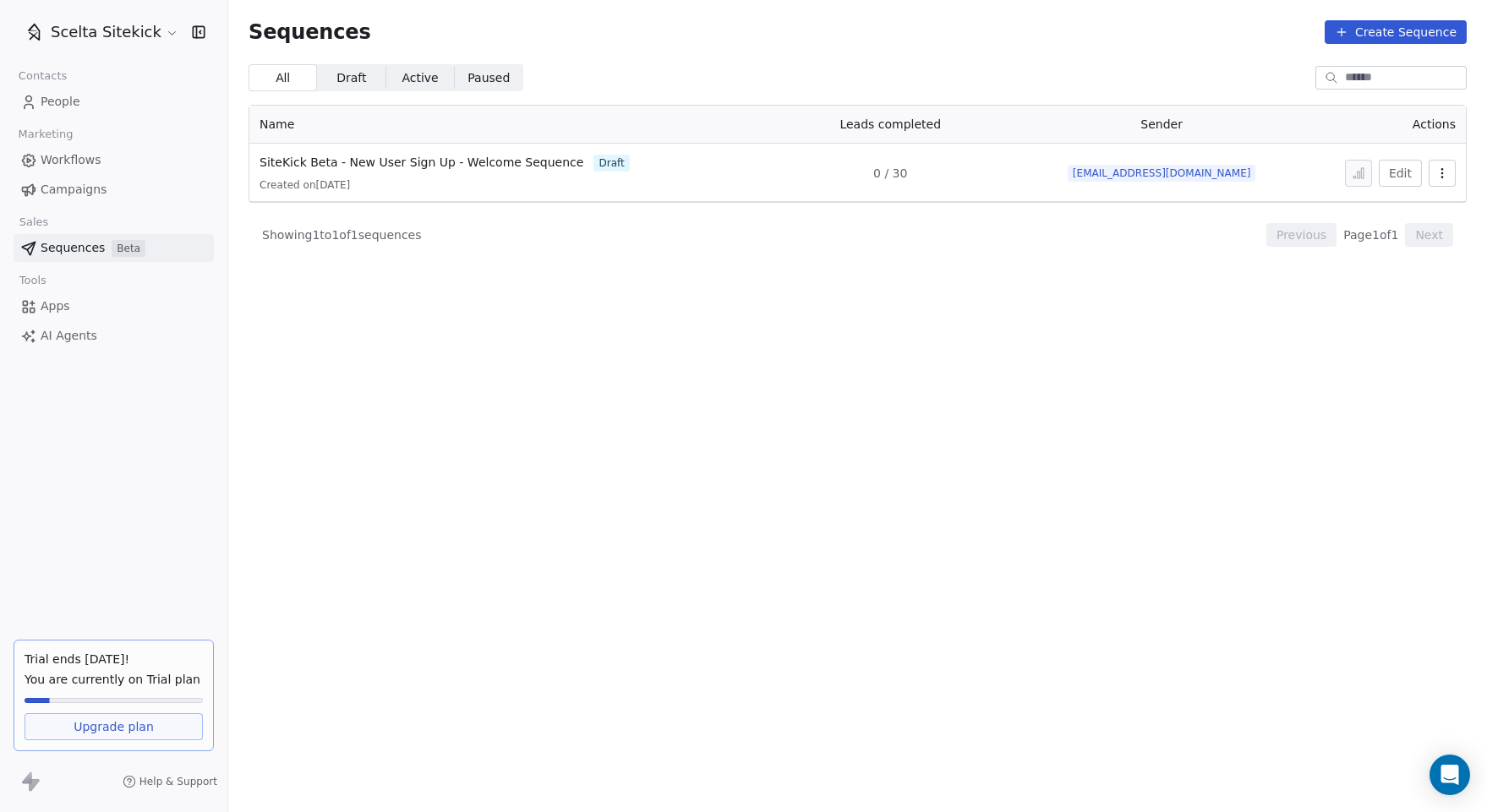
click at [59, 197] on span "Campaigns" at bounding box center [73, 189] width 66 height 18
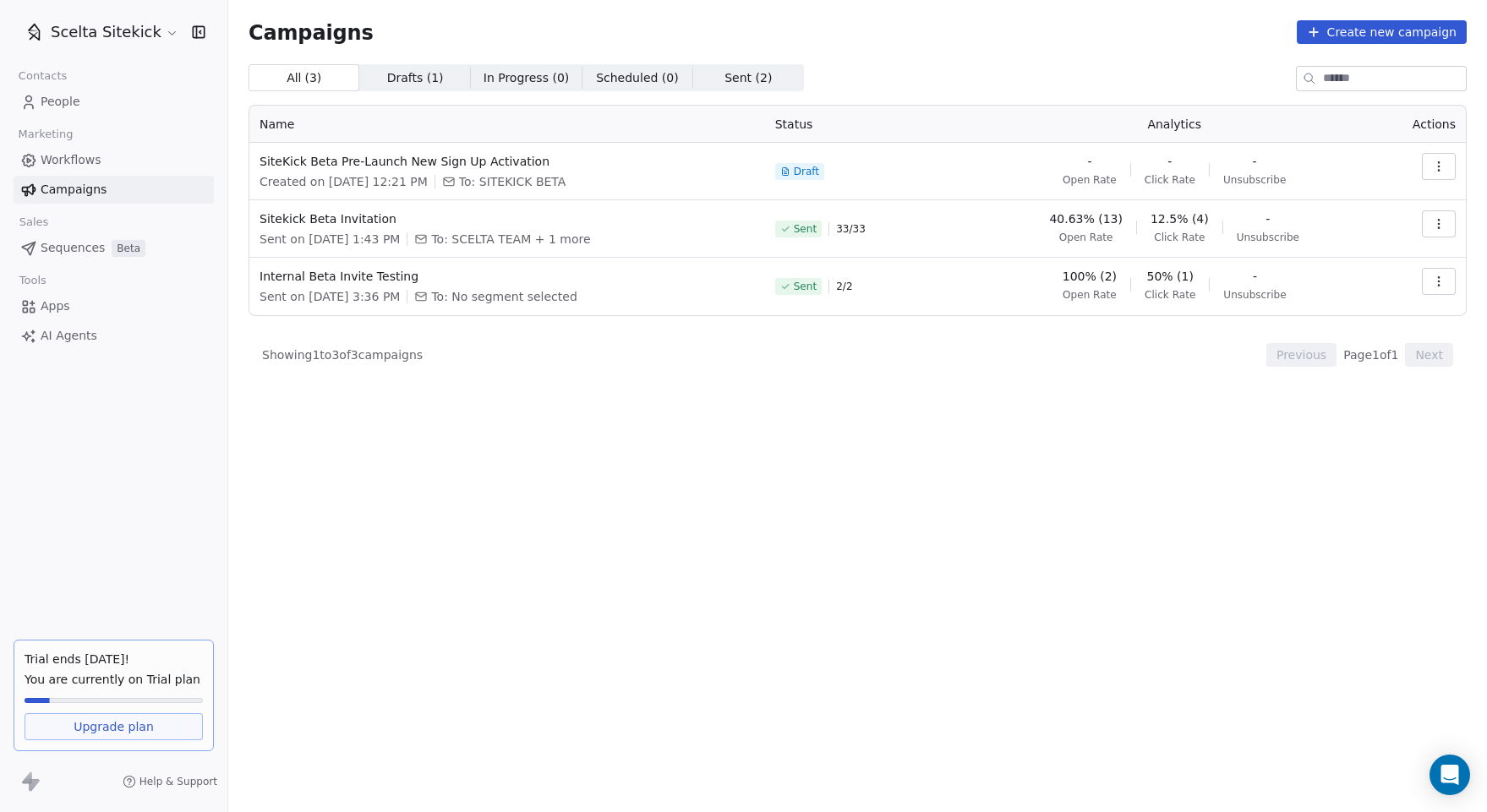
click at [1438, 231] on button "button" at bounding box center [1439, 223] width 34 height 27
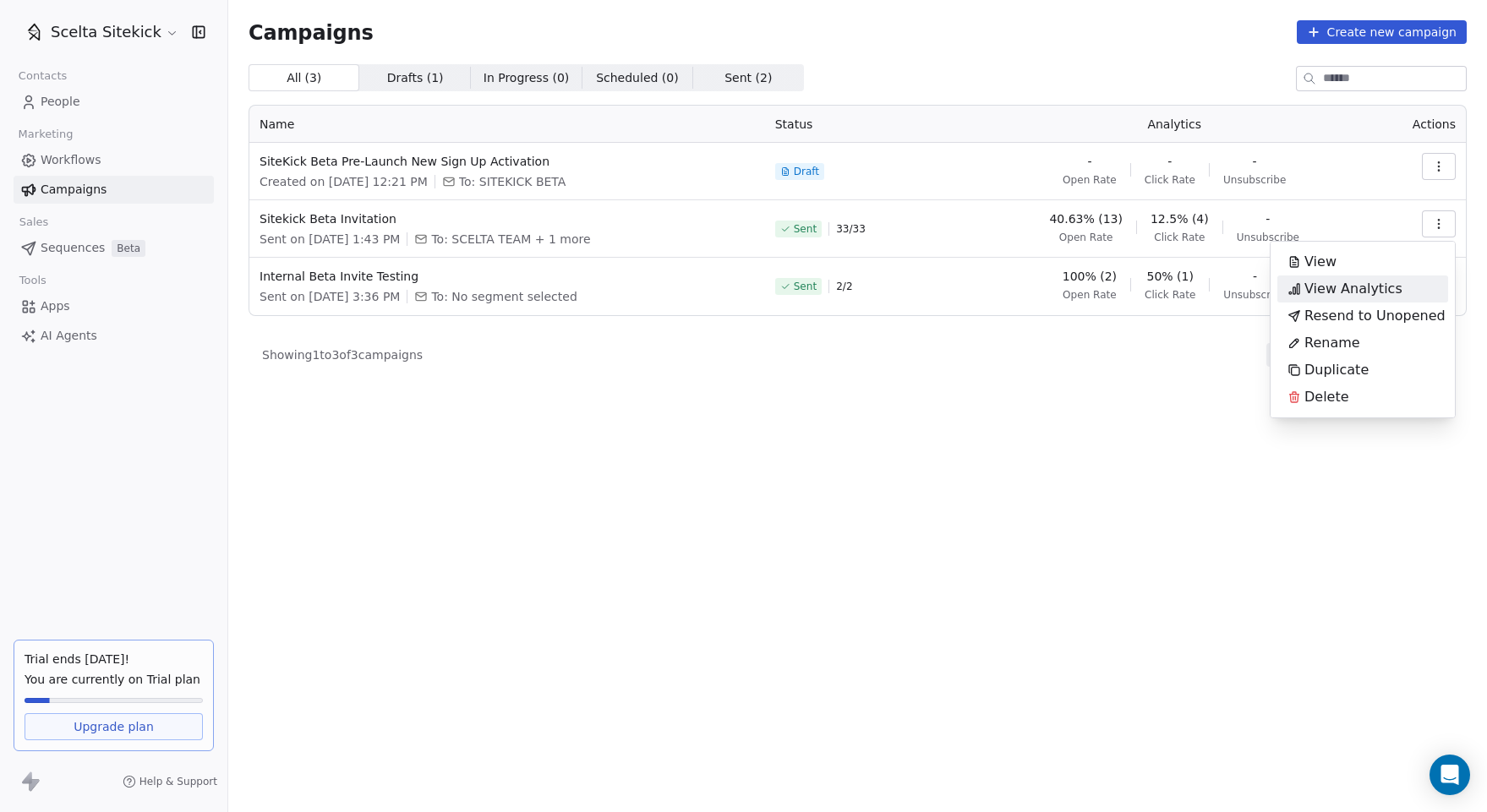
click at [1386, 283] on span "View Analytics" at bounding box center [1353, 288] width 98 height 20
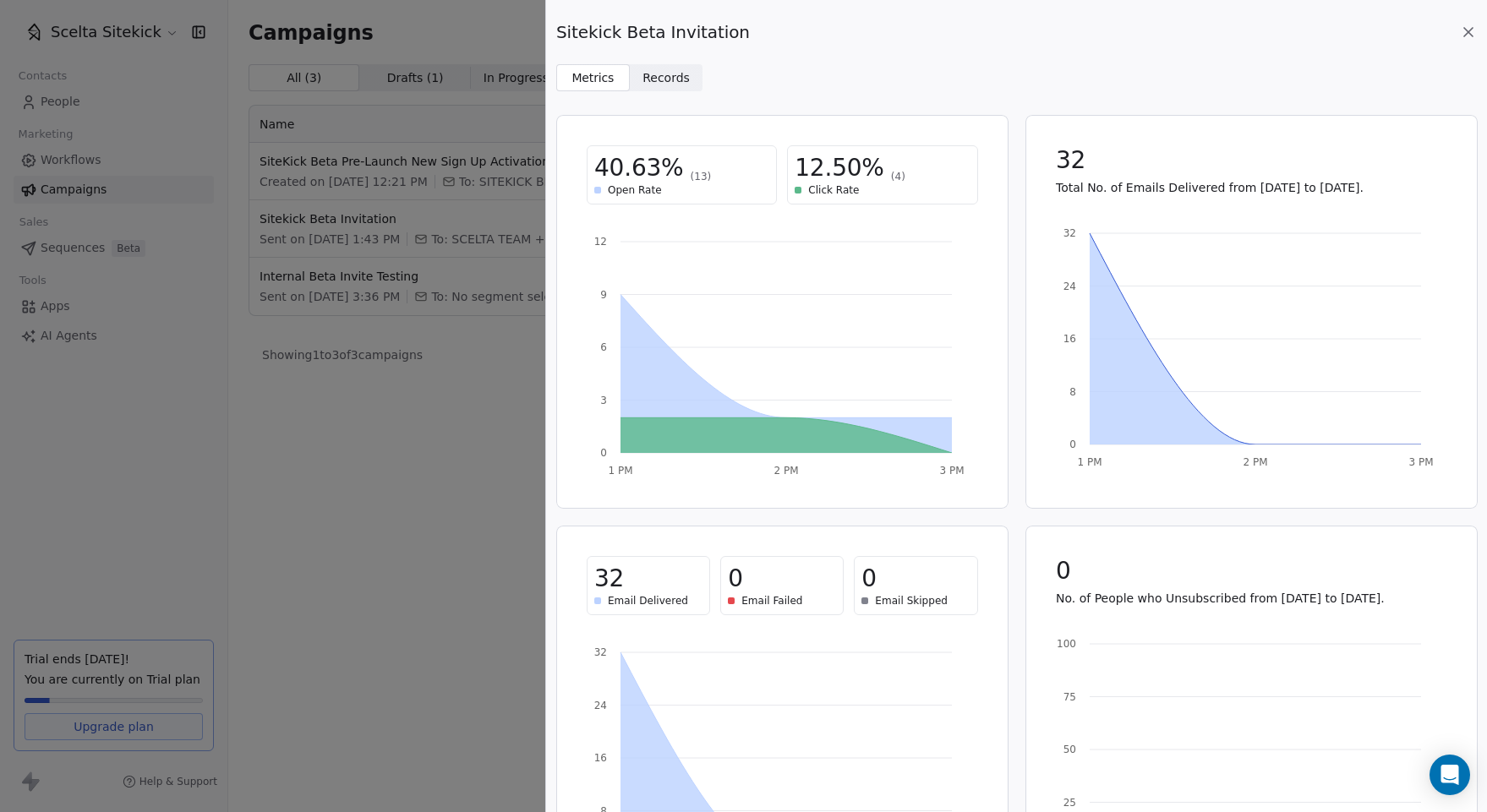
click at [679, 81] on span "Records" at bounding box center [666, 78] width 48 height 18
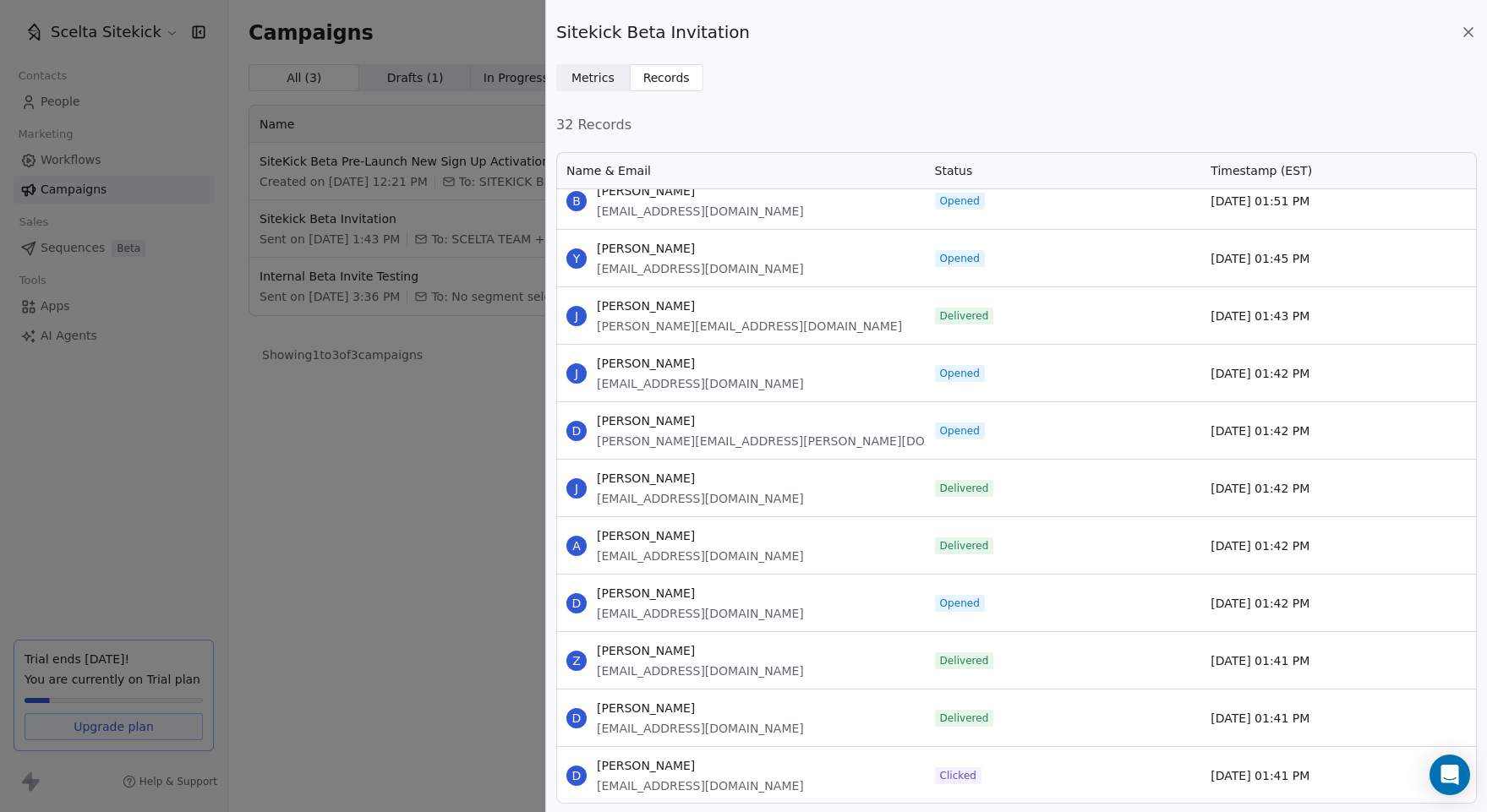
scroll to position [830, 0]
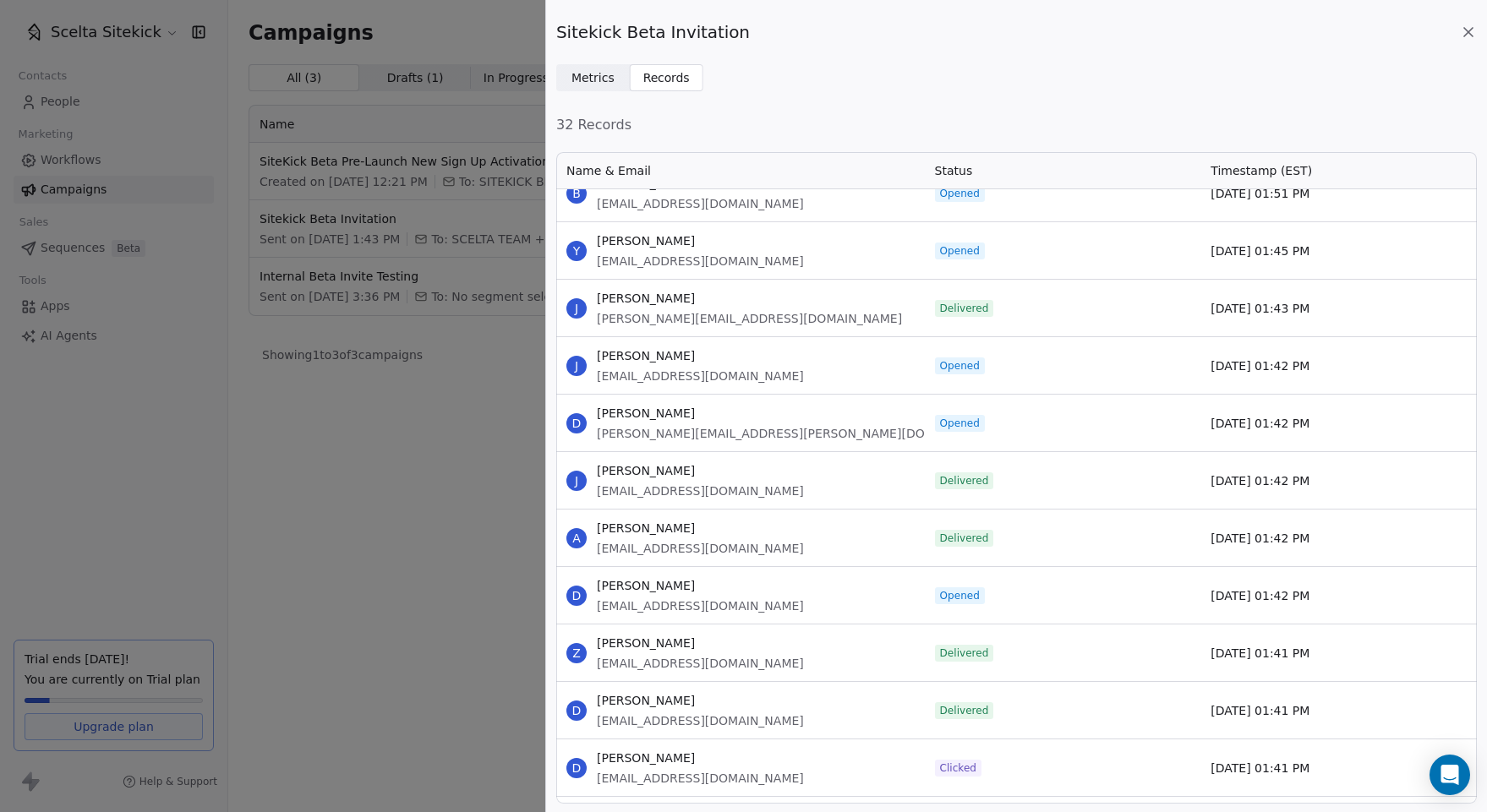
click at [433, 256] on div "Sitekick Beta Invitation Metrics Metrics Records Records 32 Records Name & Emai…" at bounding box center [744, 406] width 1487 height 812
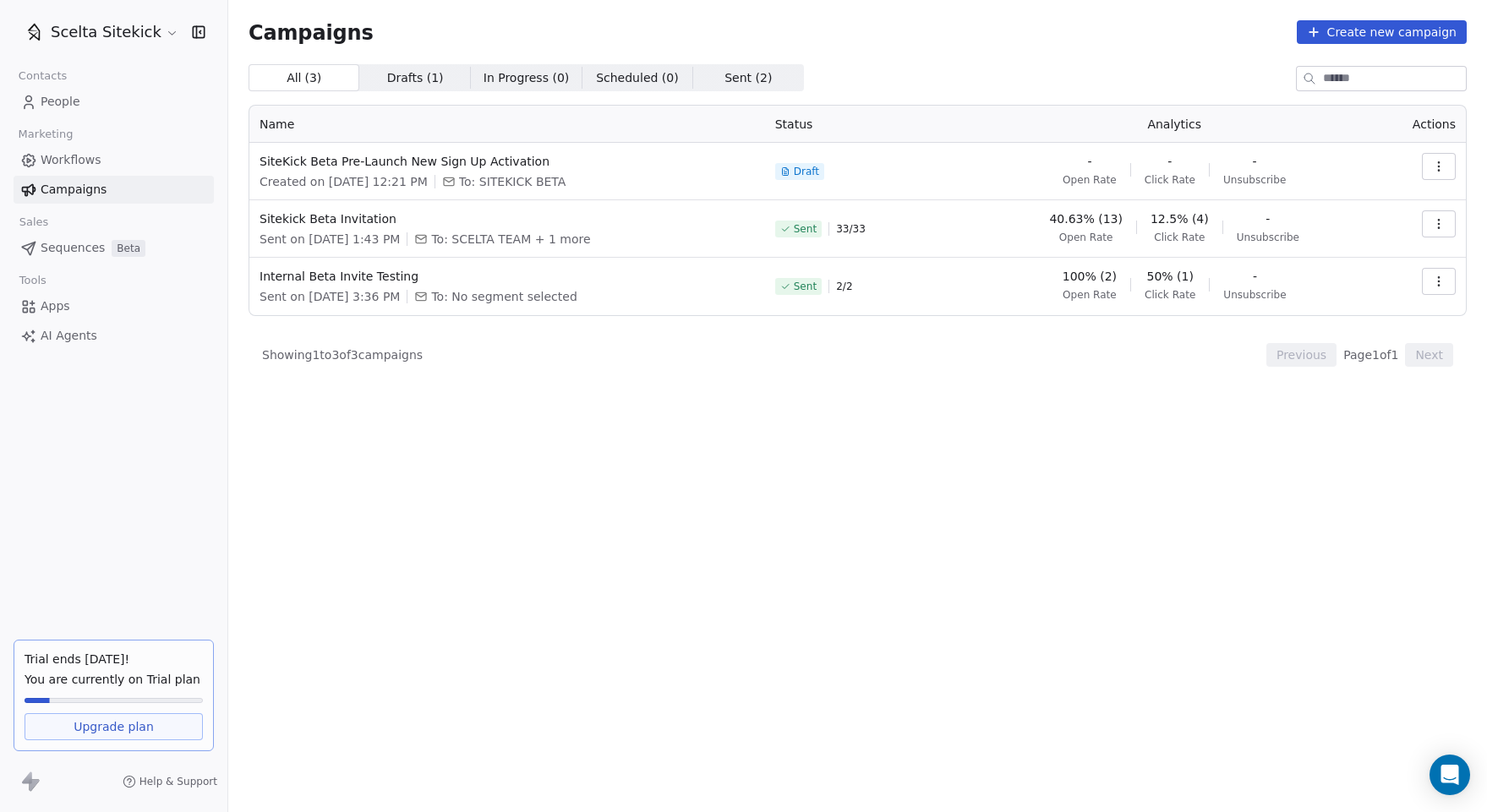
click at [66, 104] on span "People" at bounding box center [61, 102] width 40 height 18
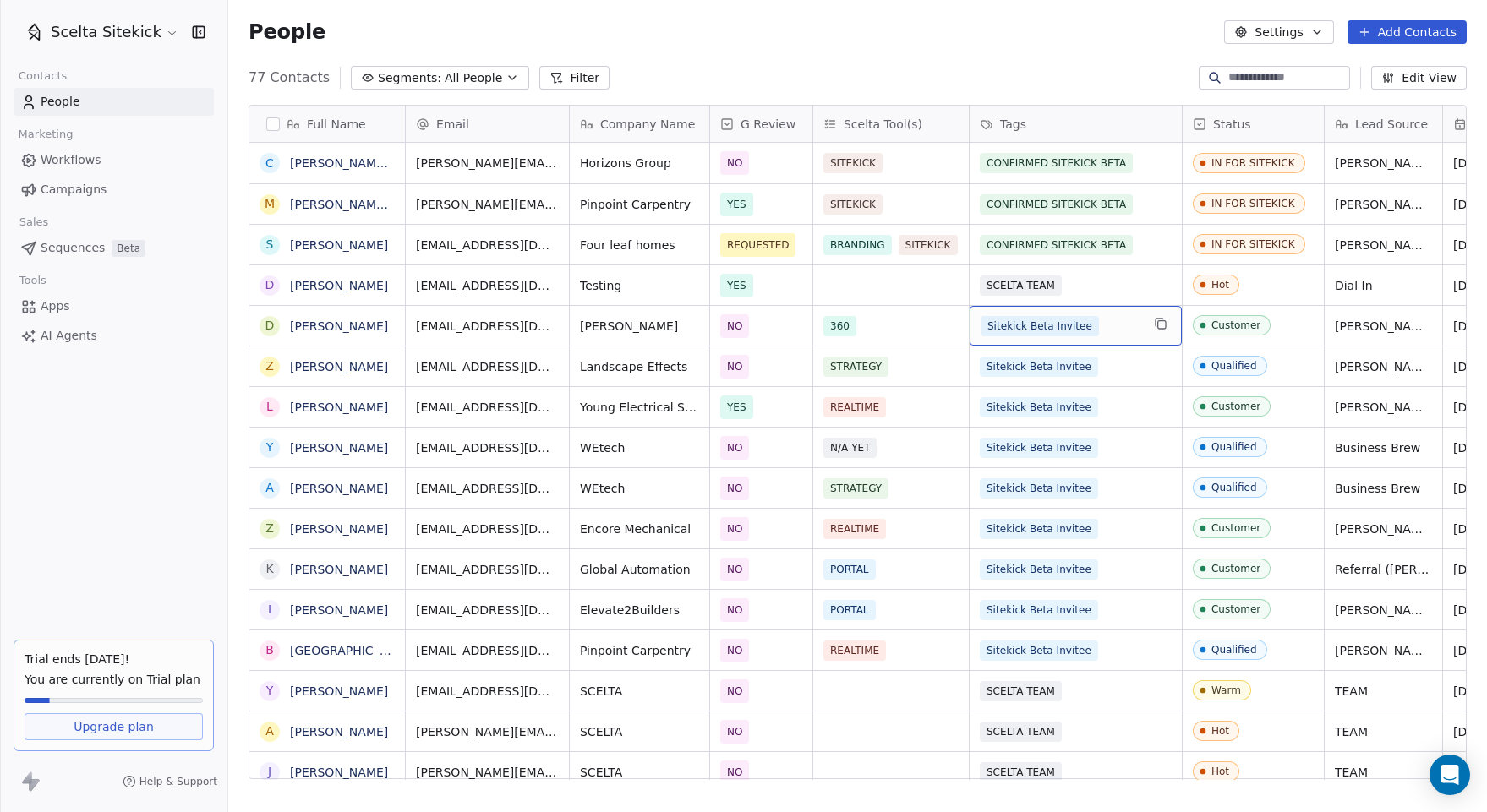
click at [1113, 323] on div "Sitekick Beta Invitee" at bounding box center [1060, 326] width 160 height 20
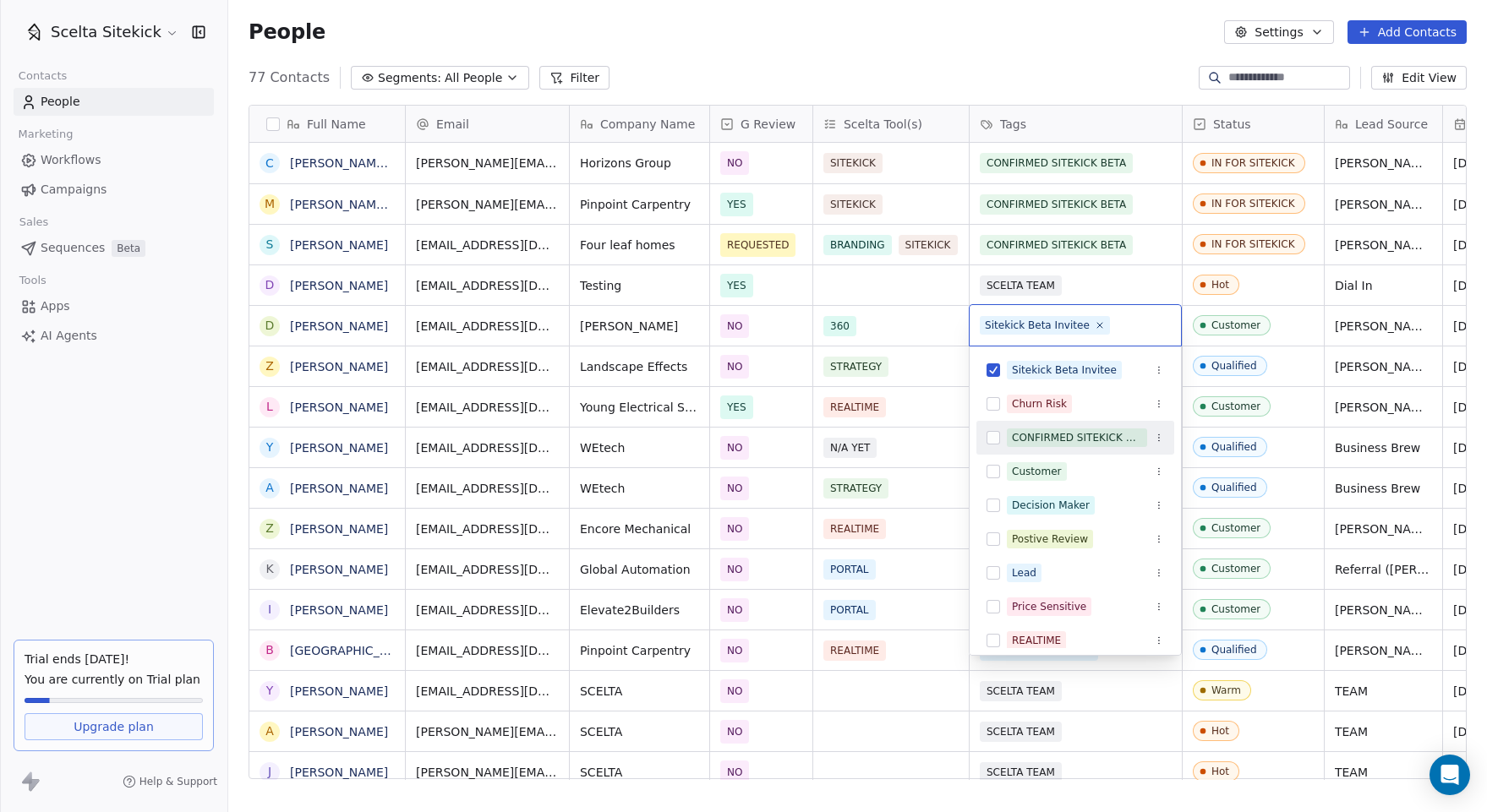
click at [1082, 429] on span "CONFIRMED SITEKICK BETA" at bounding box center [1077, 438] width 141 height 19
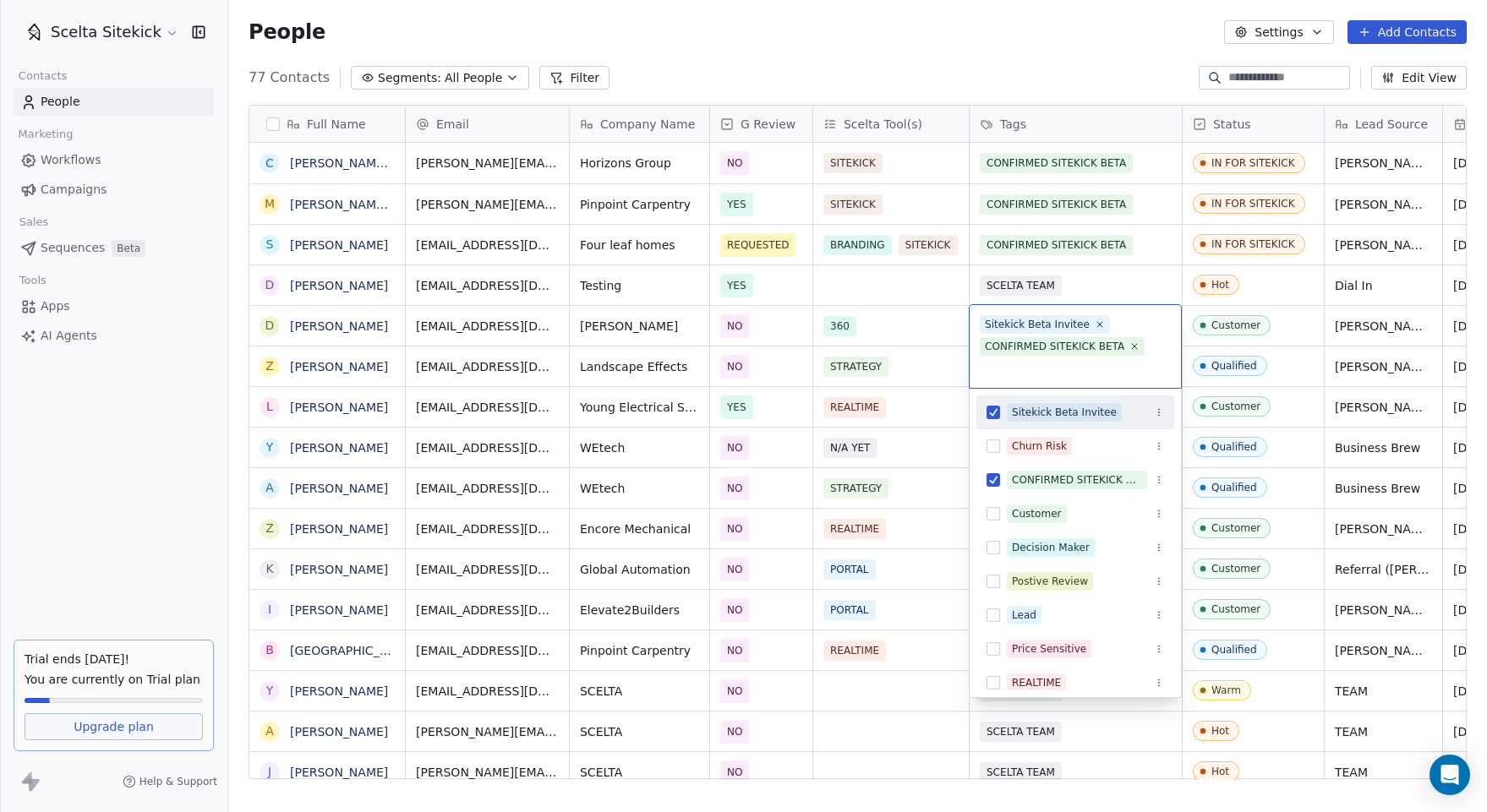
click at [995, 406] on button "Suggestions" at bounding box center [994, 413] width 13 height 13
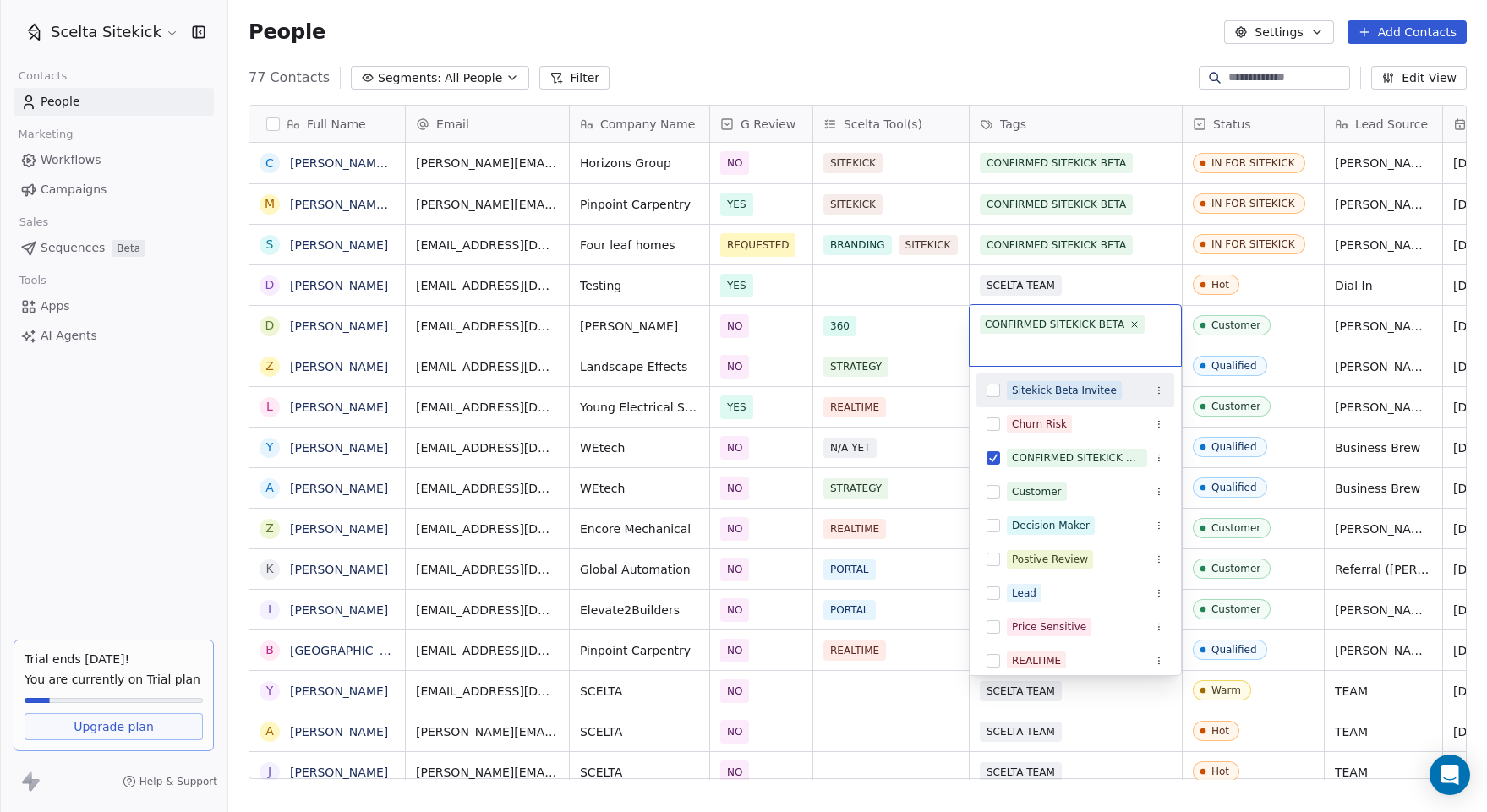
click at [1123, 285] on html "Scelta Sitekick Contacts People Marketing Workflows Campaigns Sales Sequences B…" at bounding box center [744, 406] width 1487 height 812
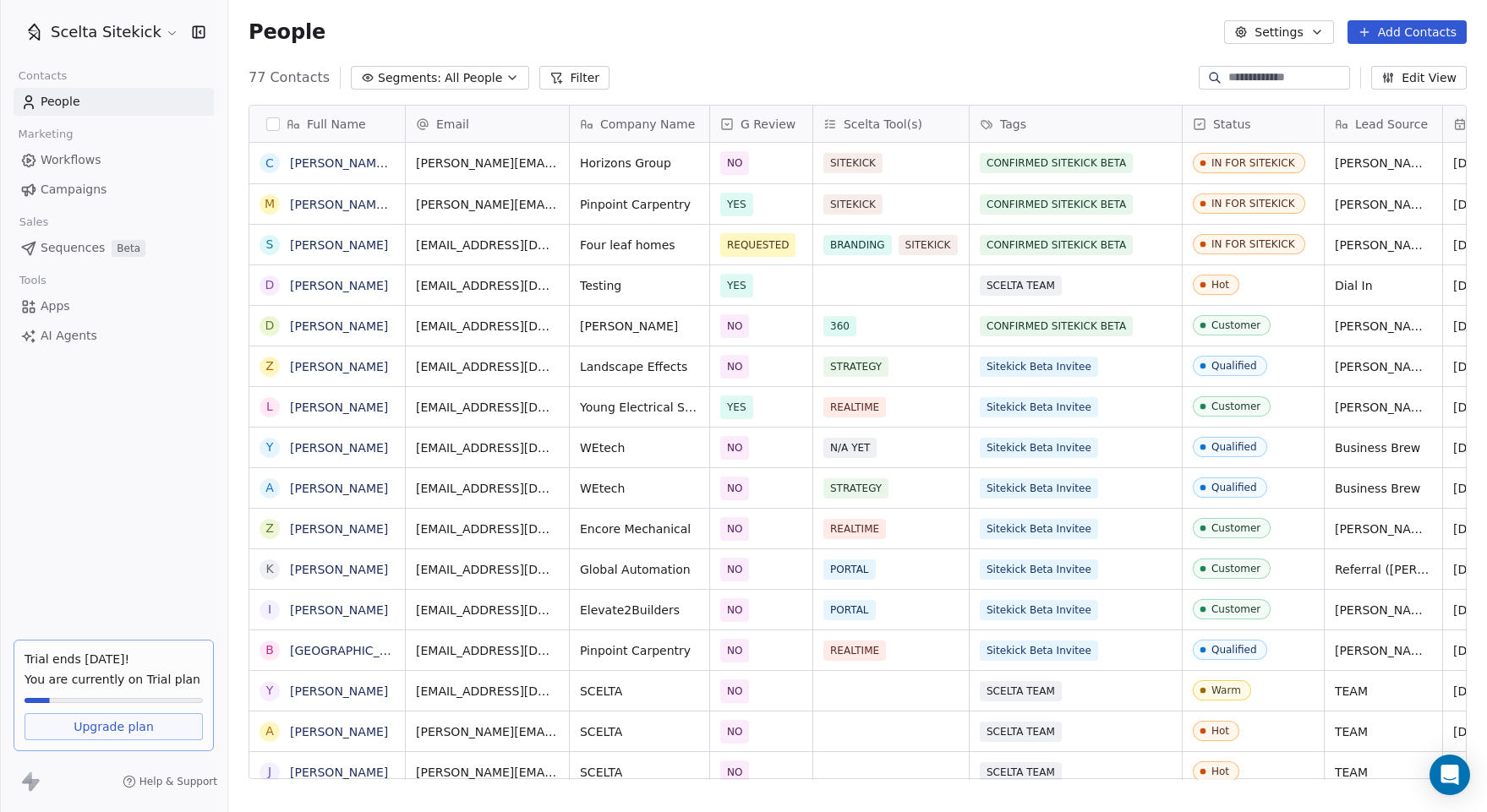
click at [130, 179] on link "Campaigns" at bounding box center [113, 189] width 201 height 28
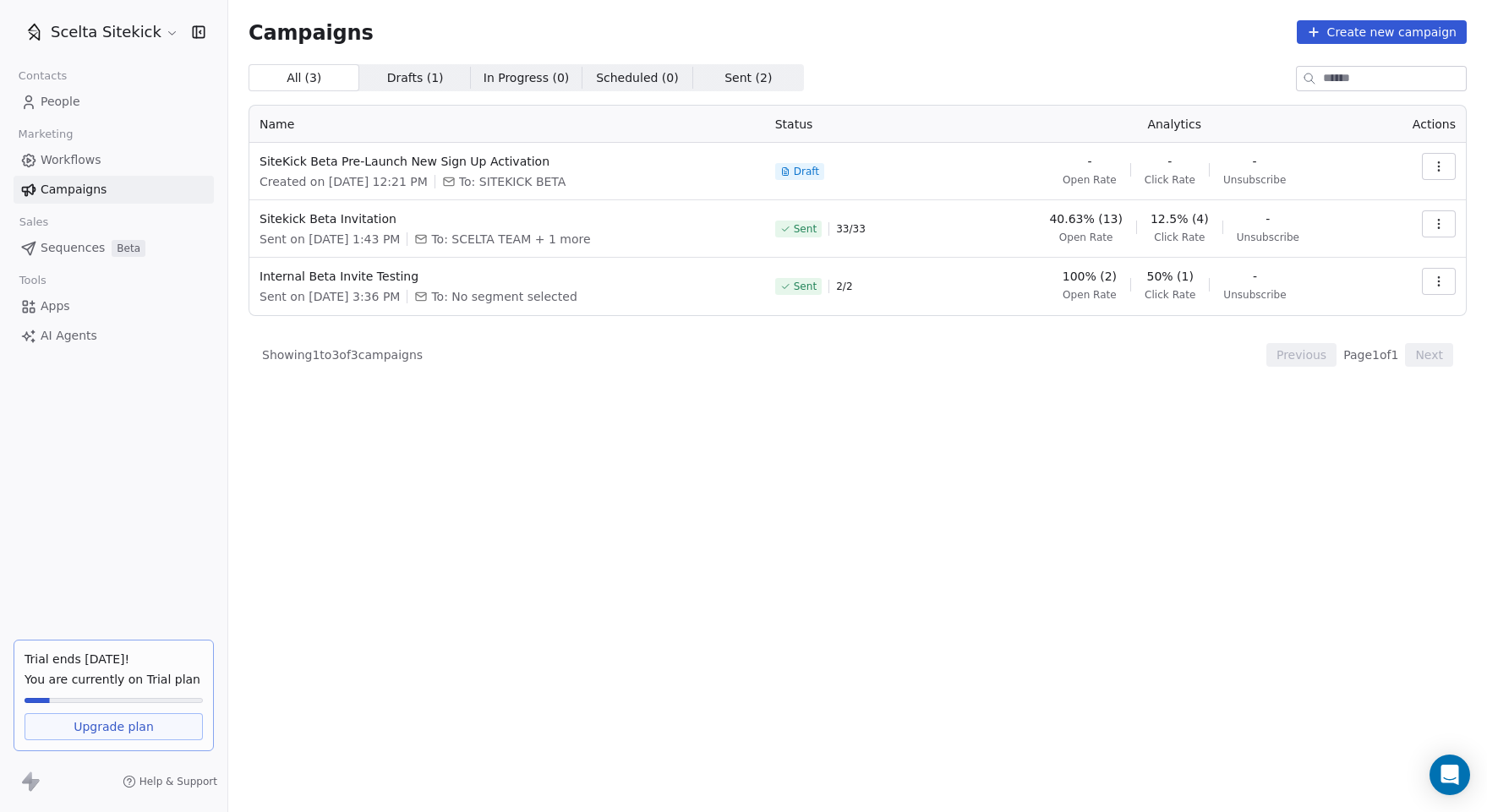
click at [91, 193] on span "Campaigns" at bounding box center [73, 189] width 66 height 18
click at [1443, 226] on icon "button" at bounding box center [1439, 224] width 13 height 13
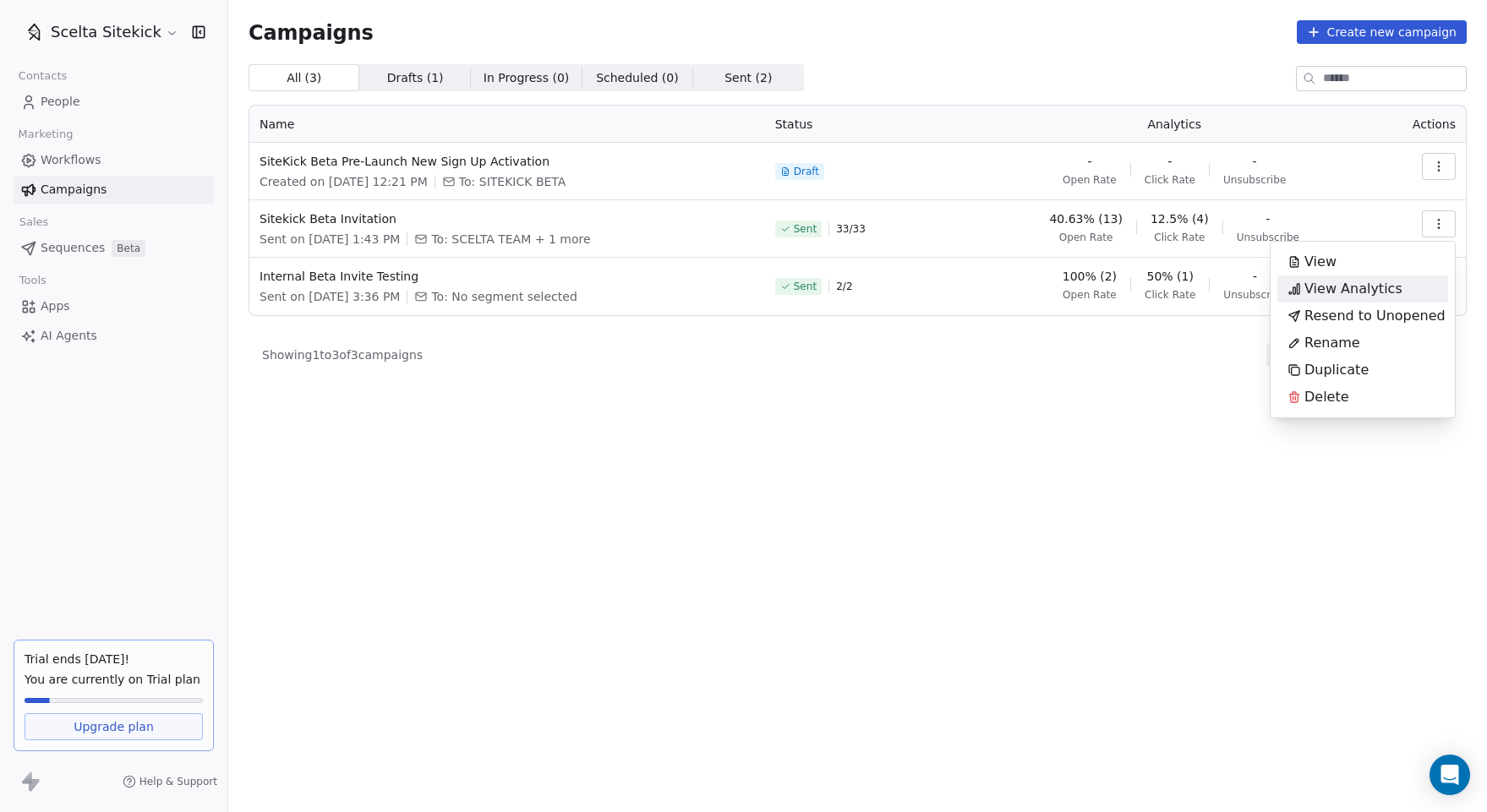
click at [1353, 286] on span "View Analytics" at bounding box center [1353, 288] width 98 height 20
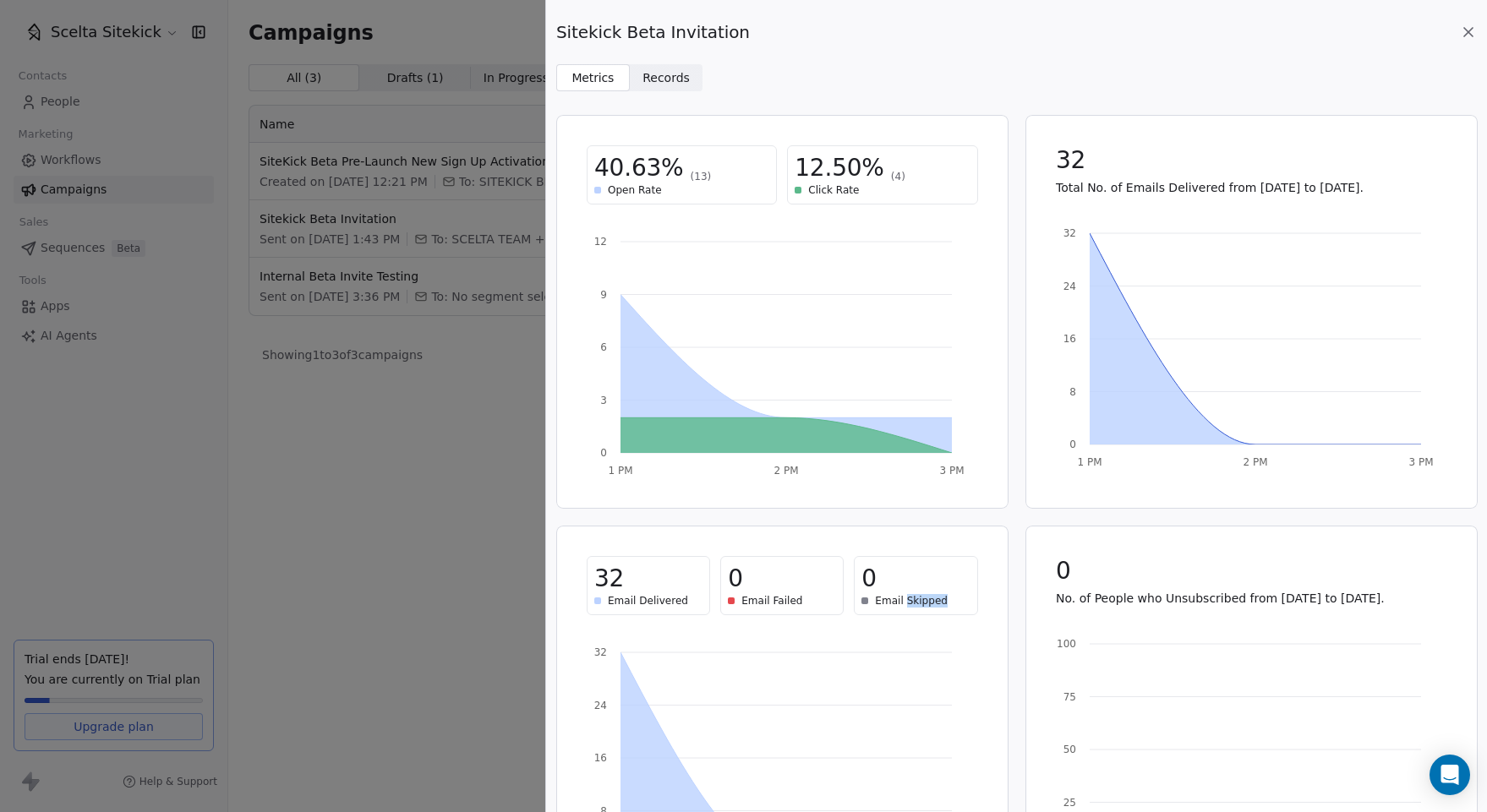
click at [660, 78] on span "Records" at bounding box center [666, 78] width 48 height 18
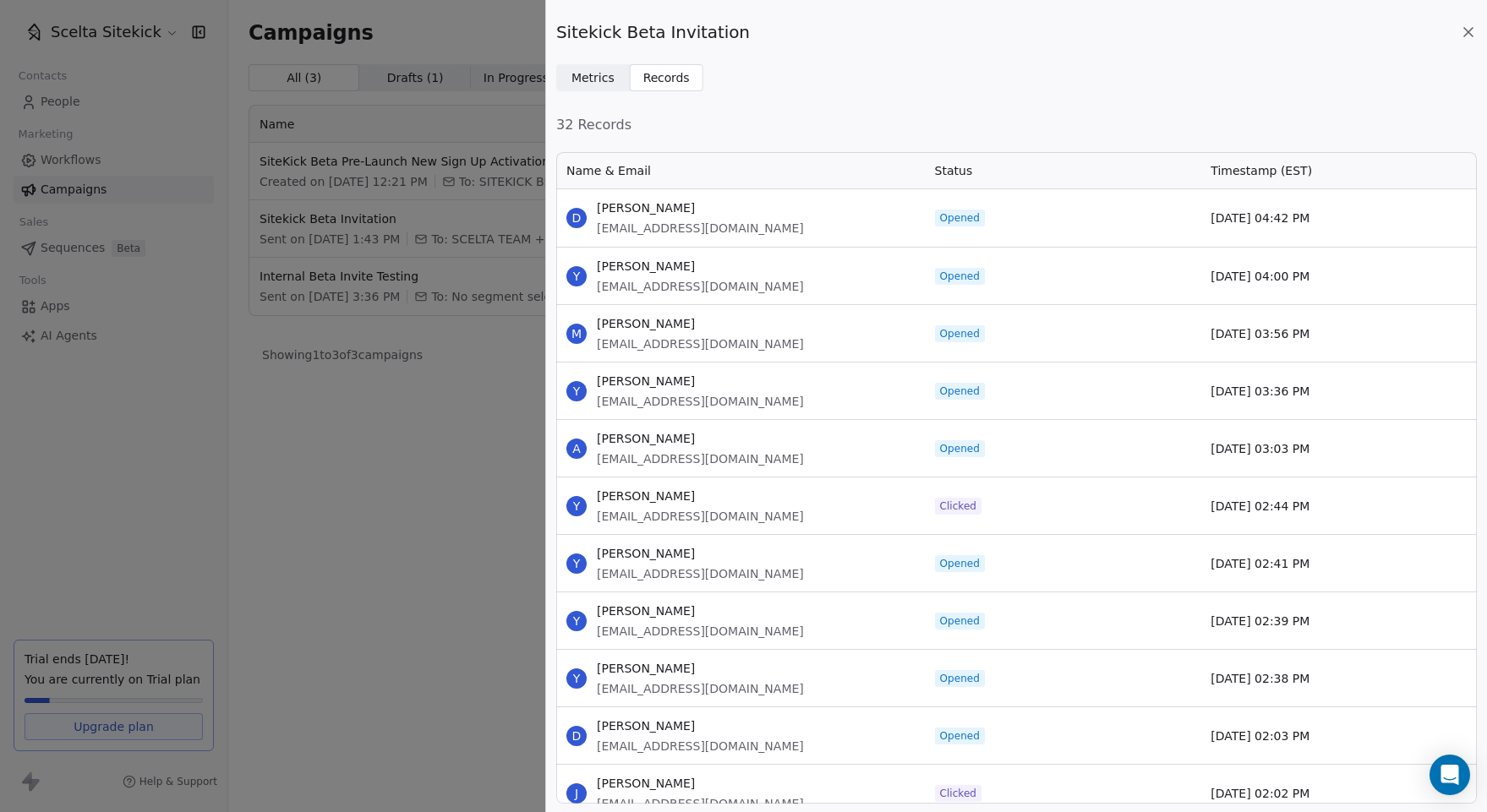
click at [636, 263] on span "[PERSON_NAME]" at bounding box center [701, 266] width 207 height 17
click at [610, 78] on span "Metrics" at bounding box center [592, 78] width 43 height 18
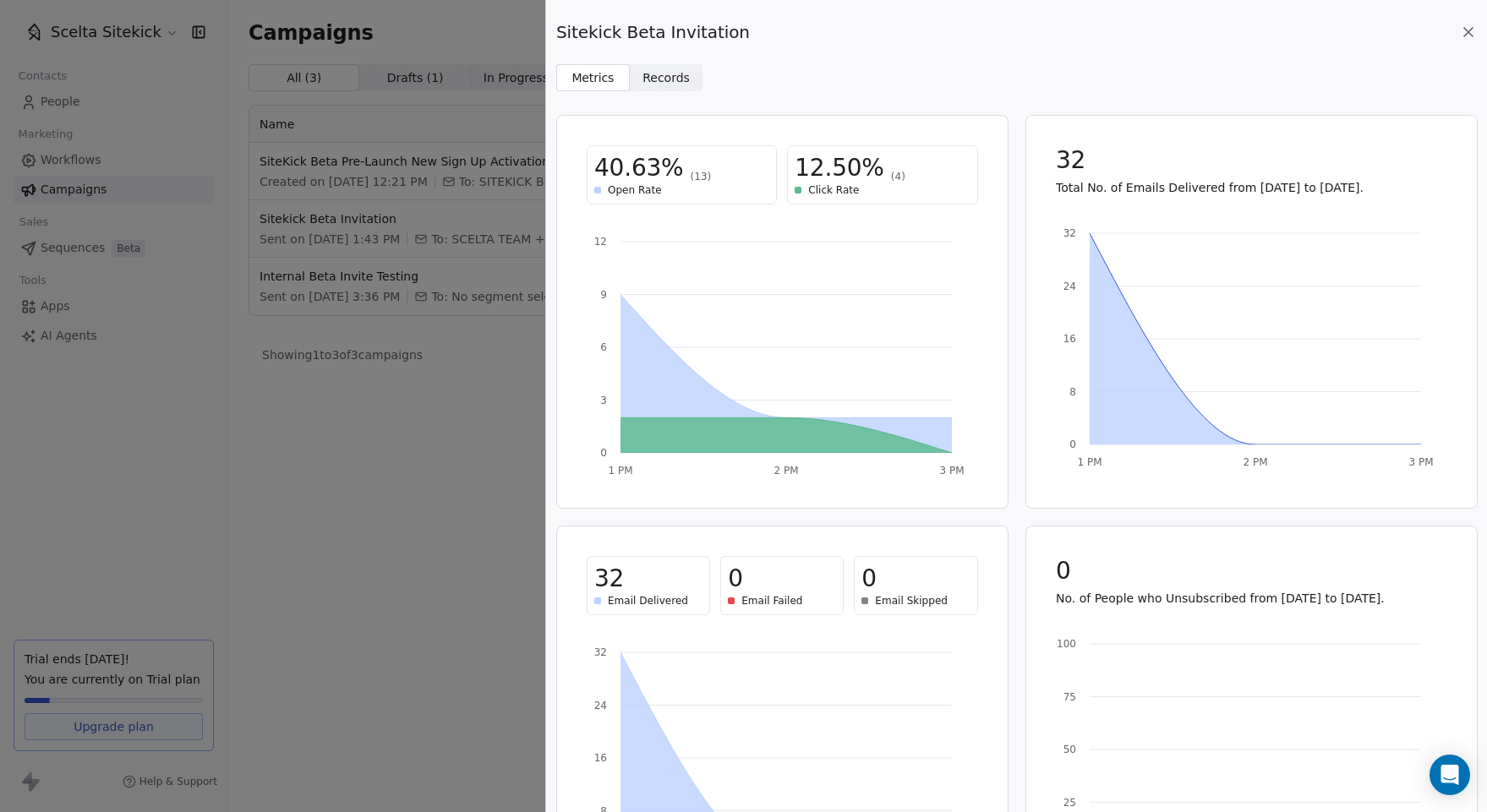
click at [1479, 35] on div "Sitekick Beta Invitation Metrics Metrics Records Records" at bounding box center [1016, 46] width 941 height 91
click at [1471, 35] on icon at bounding box center [1469, 32] width 17 height 17
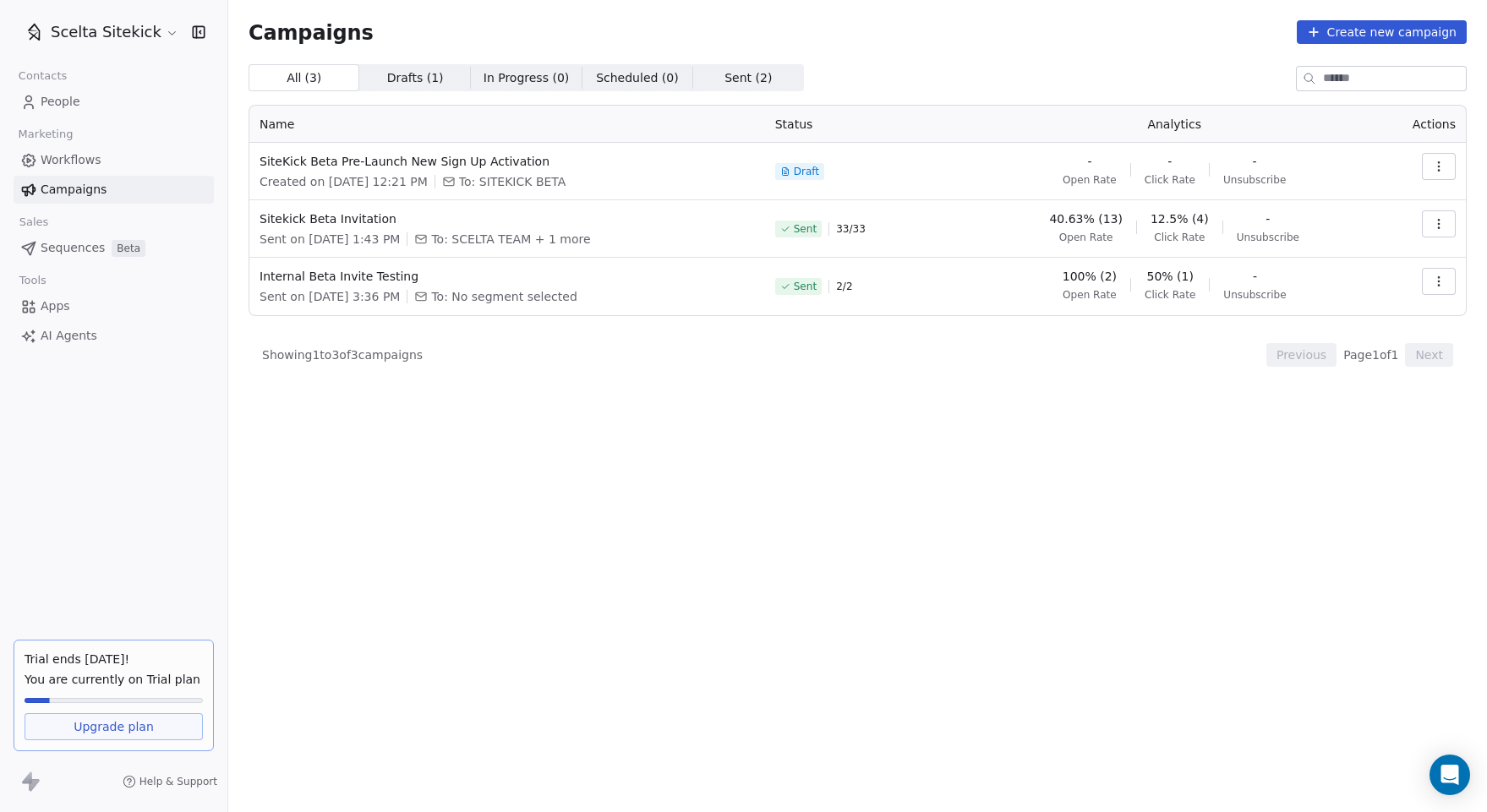
click at [904, 400] on div "All ( 3 ) All ( 3 ) Drafts ( 1 ) Drafts ( 1 ) In Progress ( 0 ) In Progress ( 0…" at bounding box center [857, 364] width 1218 height 599
